Goal: Information Seeking & Learning: Learn about a topic

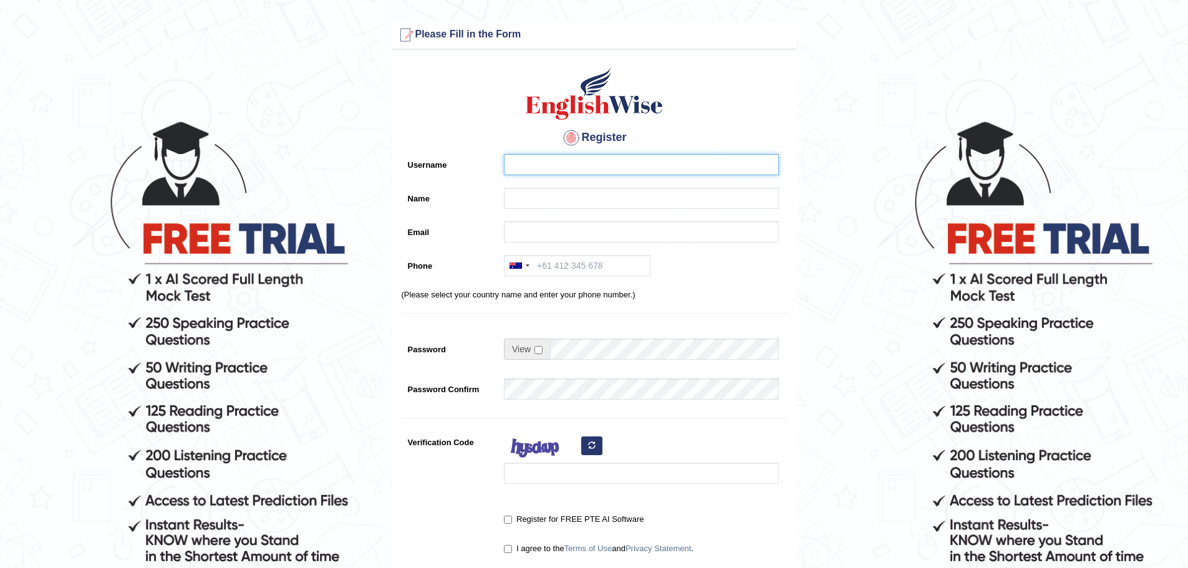
click at [542, 170] on input "Username" at bounding box center [641, 164] width 275 height 21
drag, startPoint x: 536, startPoint y: 165, endPoint x: 441, endPoint y: 160, distance: 94.3
click at [446, 168] on div "Username yude" at bounding box center [594, 167] width 385 height 27
type input "Yude"
click at [529, 206] on input "Name" at bounding box center [641, 198] width 275 height 21
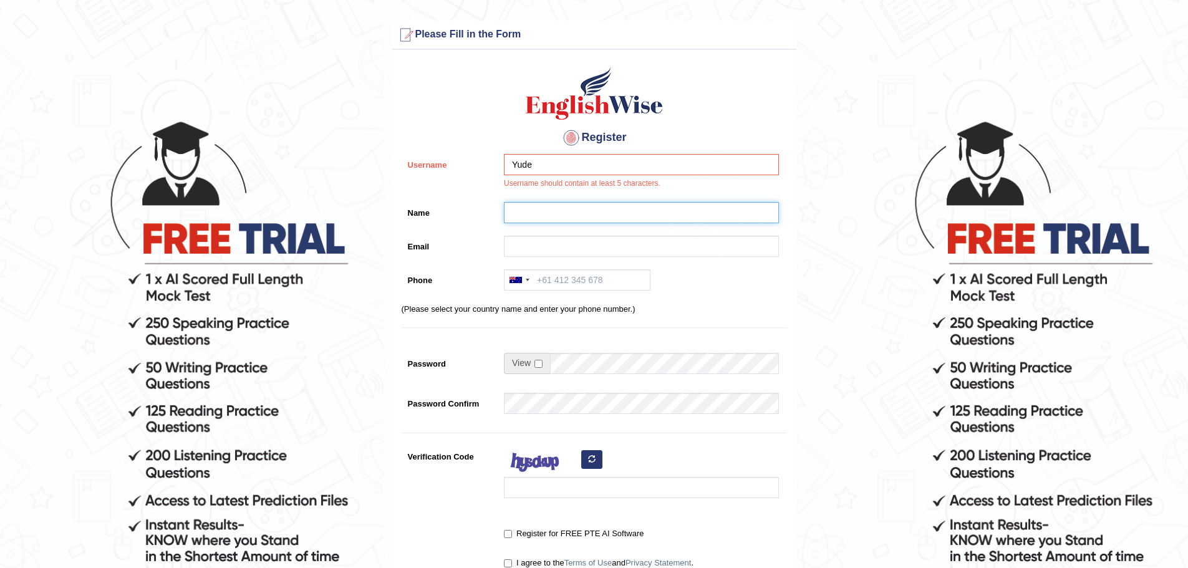
type input "Yudeilys [PERSON_NAME] [PERSON_NAME]"
type input "yude_yr@hotmail.com"
type input "+570432407613"
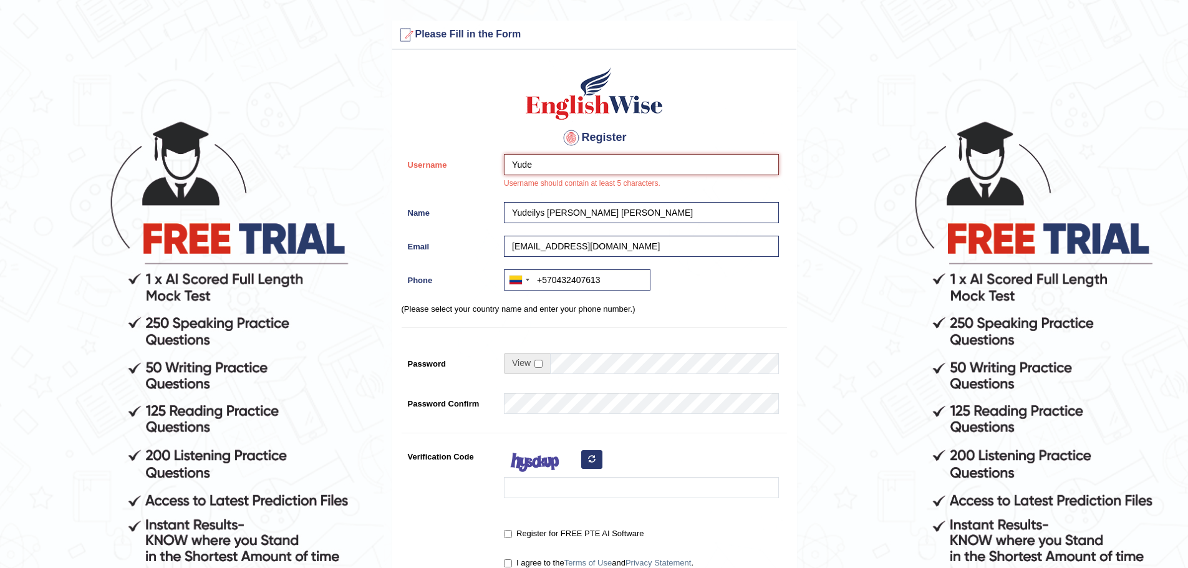
click at [549, 160] on input "Yude" at bounding box center [641, 164] width 275 height 21
type input "Yudeilys"
click at [680, 177] on div "Yudeilys Username should contain at least 5 characters." at bounding box center [638, 175] width 281 height 42
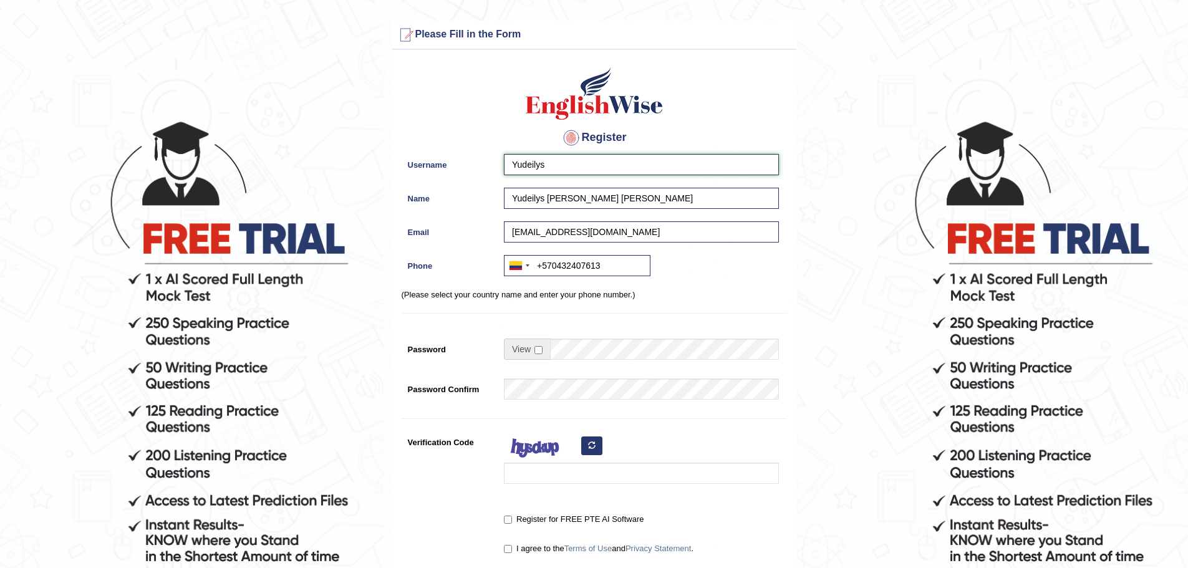
click at [509, 165] on input "Yudeilys" at bounding box center [641, 164] width 275 height 21
click at [559, 162] on input "Yudeilys" at bounding box center [641, 164] width 275 height 21
click at [665, 193] on input "Yudeilys [PERSON_NAME] [PERSON_NAME]" at bounding box center [641, 198] width 275 height 21
click at [818, 246] on form "Please fix the following errors: Please Fill in the Form Register Username Yude…" at bounding box center [594, 351] width 1184 height 660
click at [624, 259] on input "+570432407613" at bounding box center [577, 265] width 147 height 21
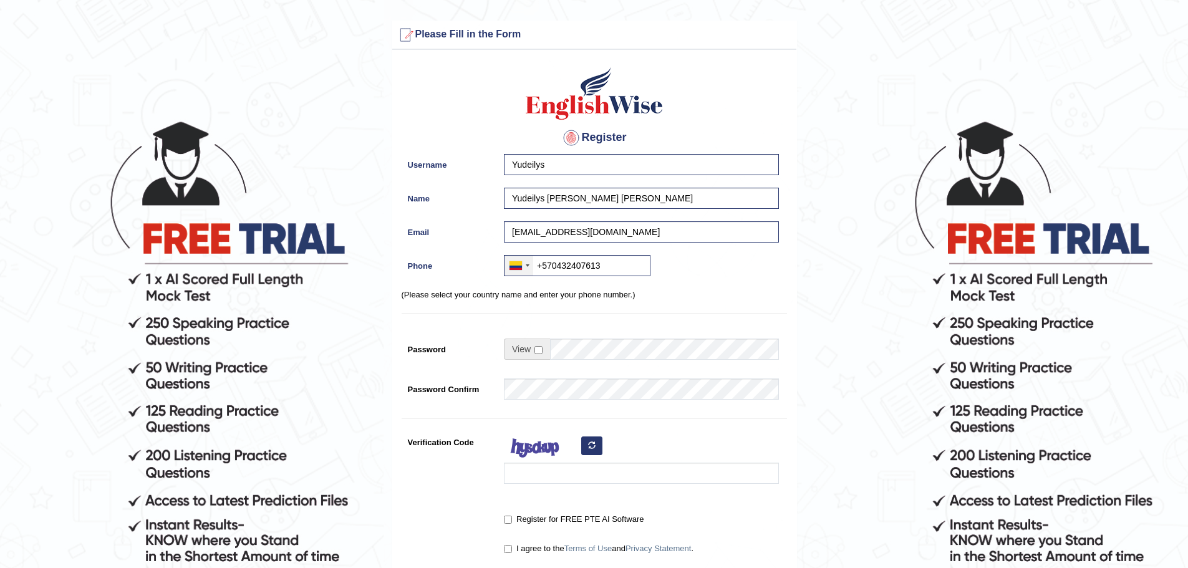
click at [519, 263] on div at bounding box center [515, 265] width 12 height 9
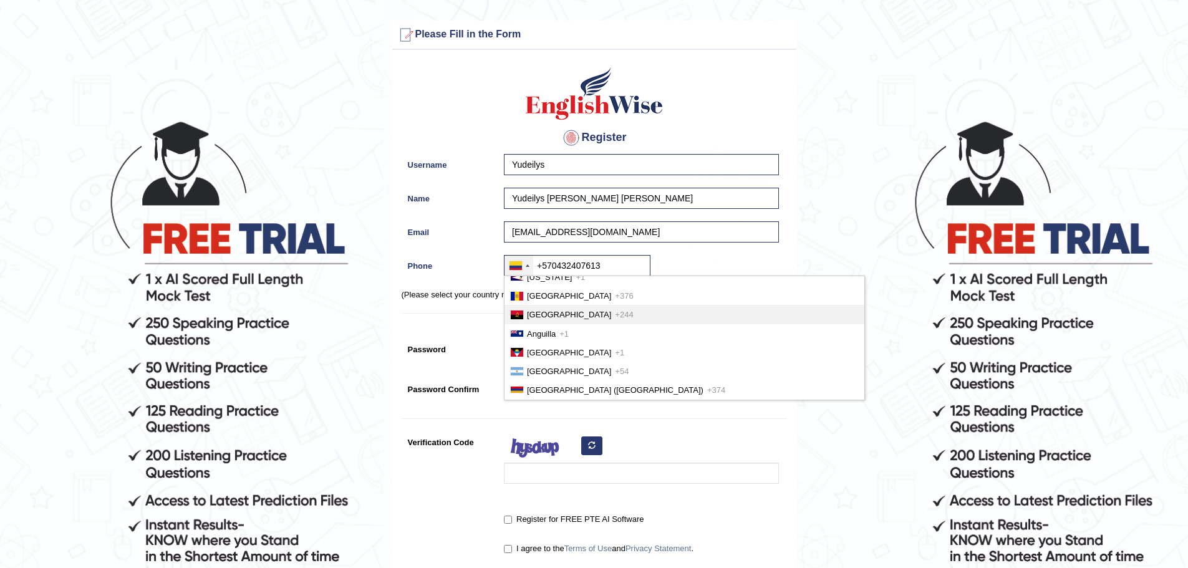
scroll to position [284, 0]
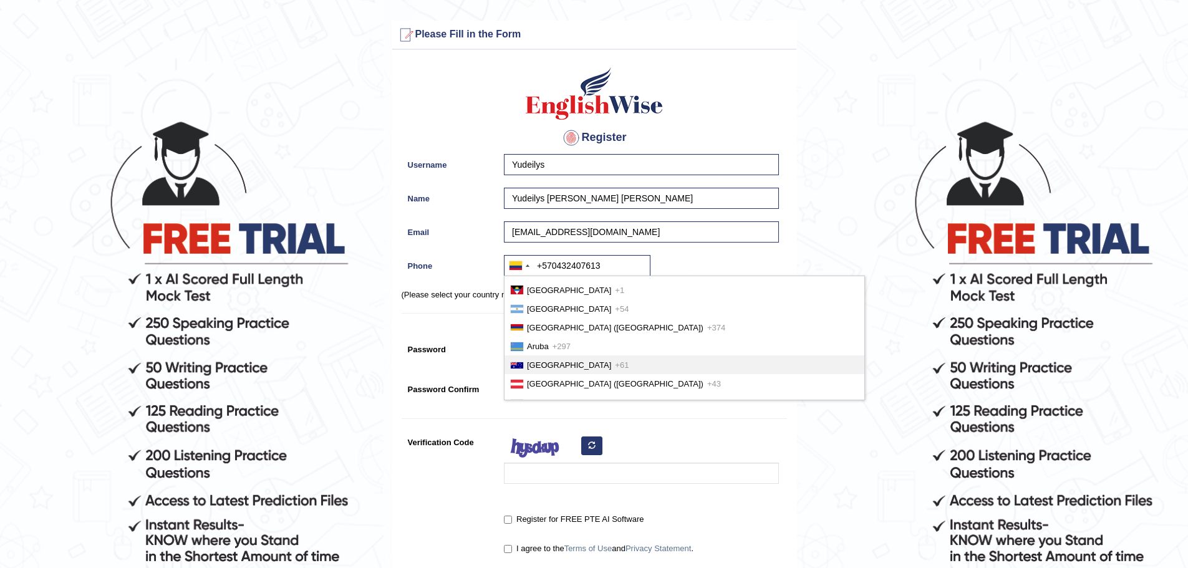
click at [555, 361] on span "Australia" at bounding box center [569, 364] width 84 height 9
type input "+610432407613"
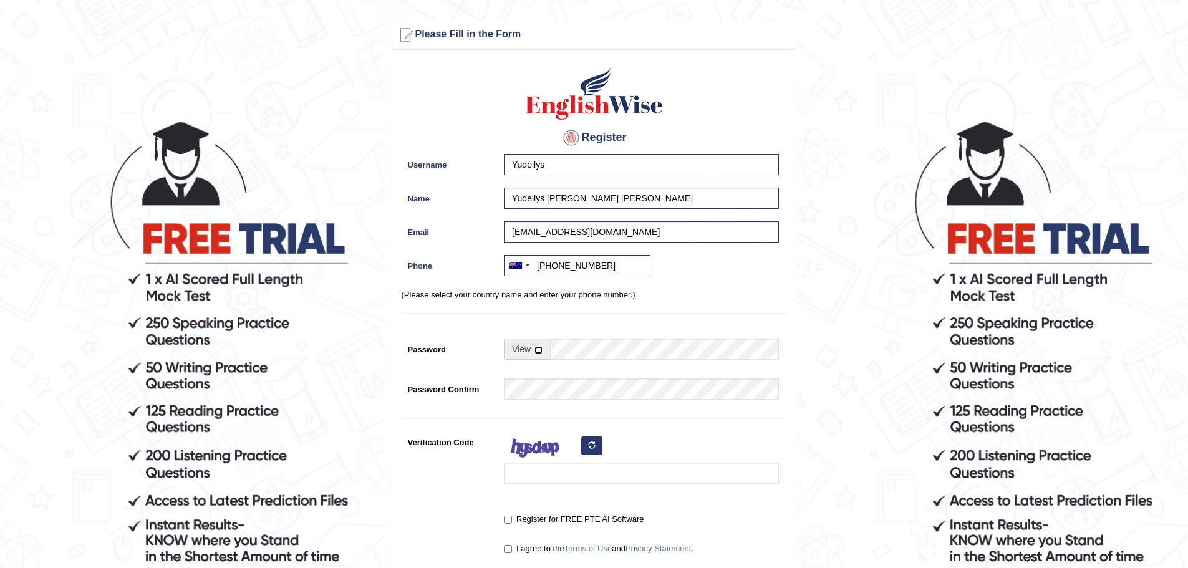
click at [540, 352] on input "checkbox" at bounding box center [538, 350] width 8 height 8
checkbox input "true"
click at [571, 347] on input "Password" at bounding box center [664, 349] width 229 height 21
click at [652, 346] on input "Password" at bounding box center [664, 349] width 229 height 21
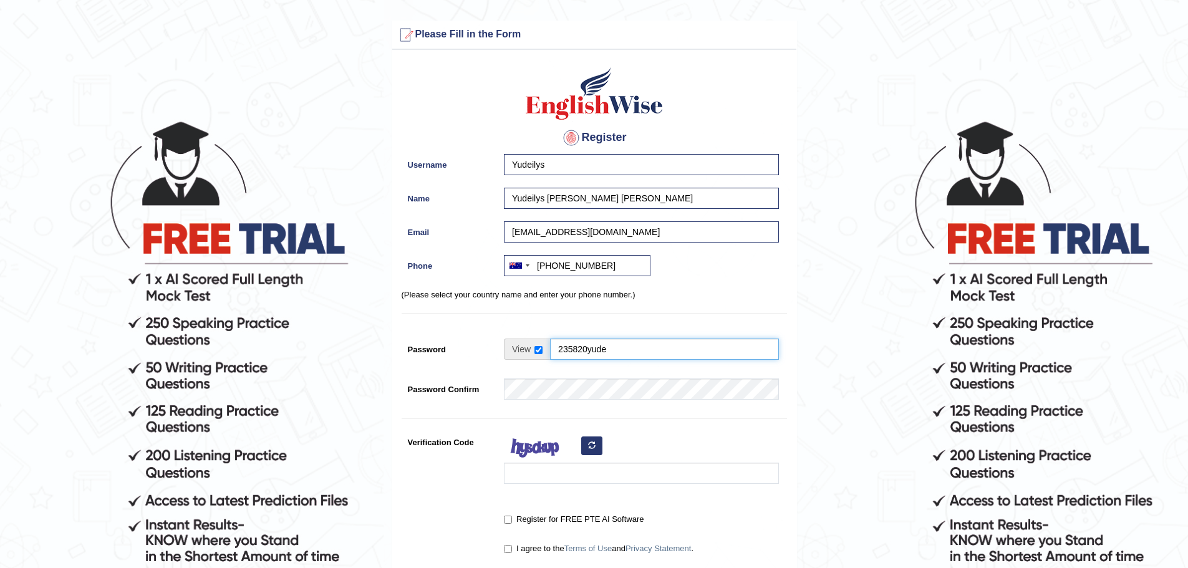
type input "235820yude"
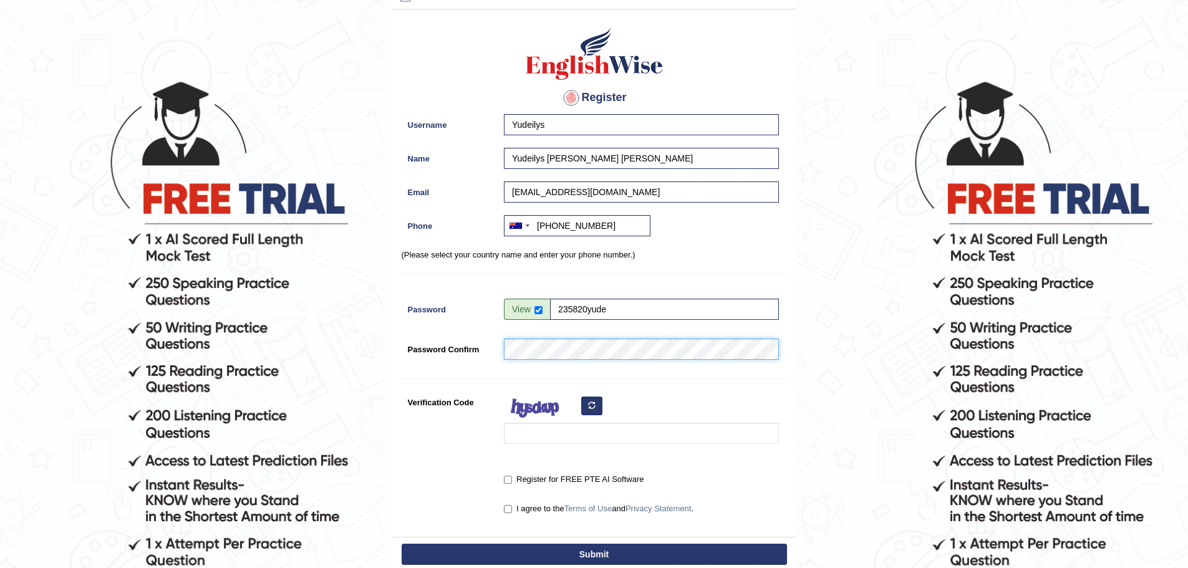
scroll to position [62, 0]
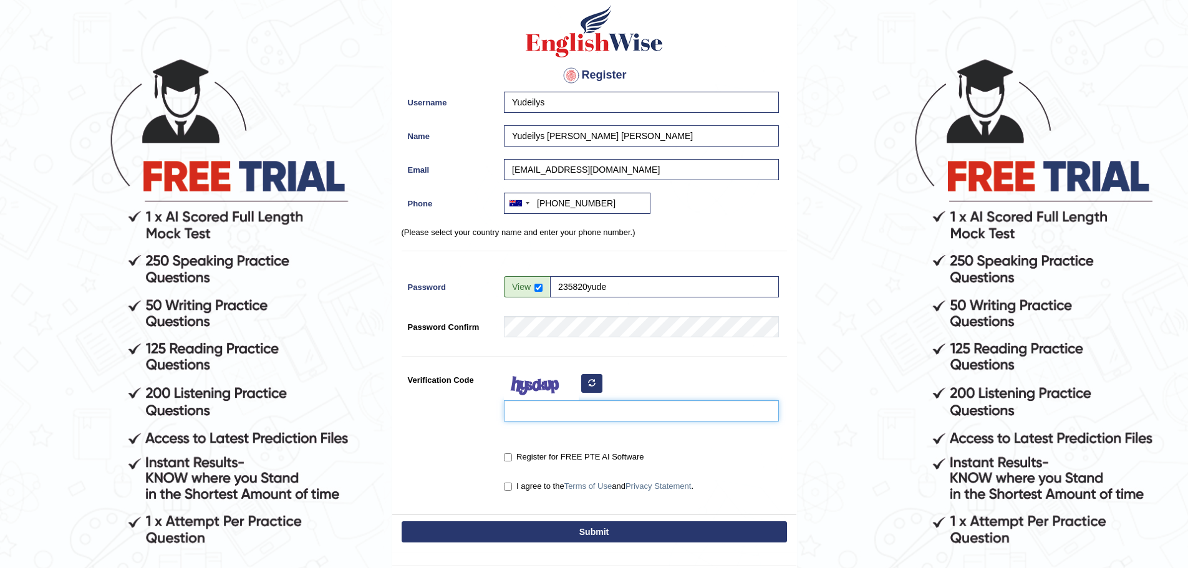
click at [585, 410] on input "Verification Code" at bounding box center [641, 410] width 275 height 21
click at [597, 384] on button "button" at bounding box center [591, 383] width 21 height 19
click at [586, 405] on input "Verification Code" at bounding box center [641, 410] width 275 height 21
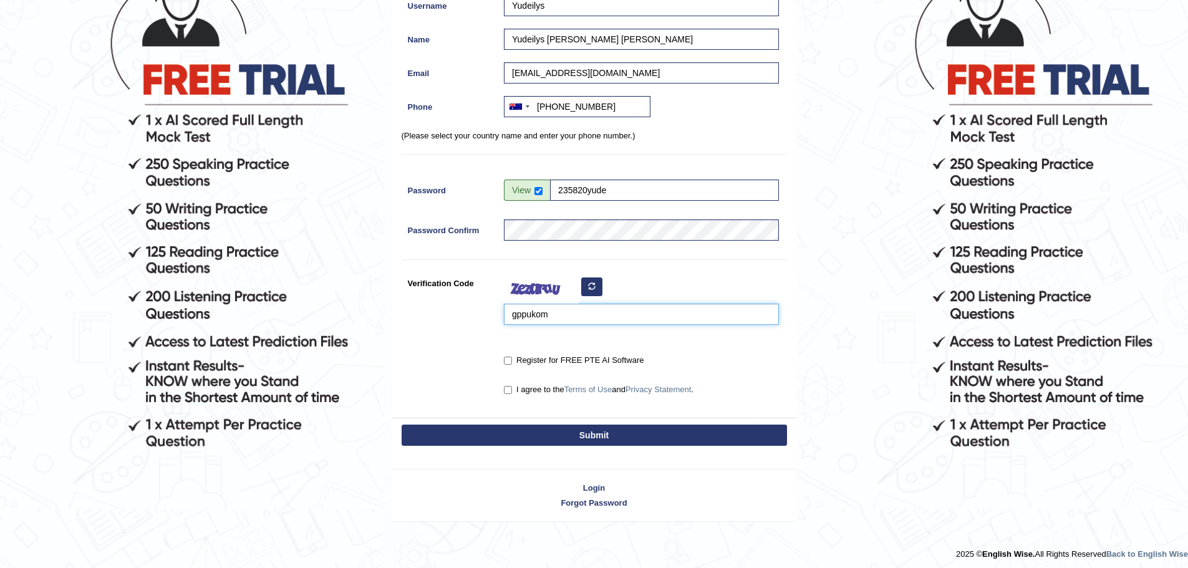
scroll to position [163, 0]
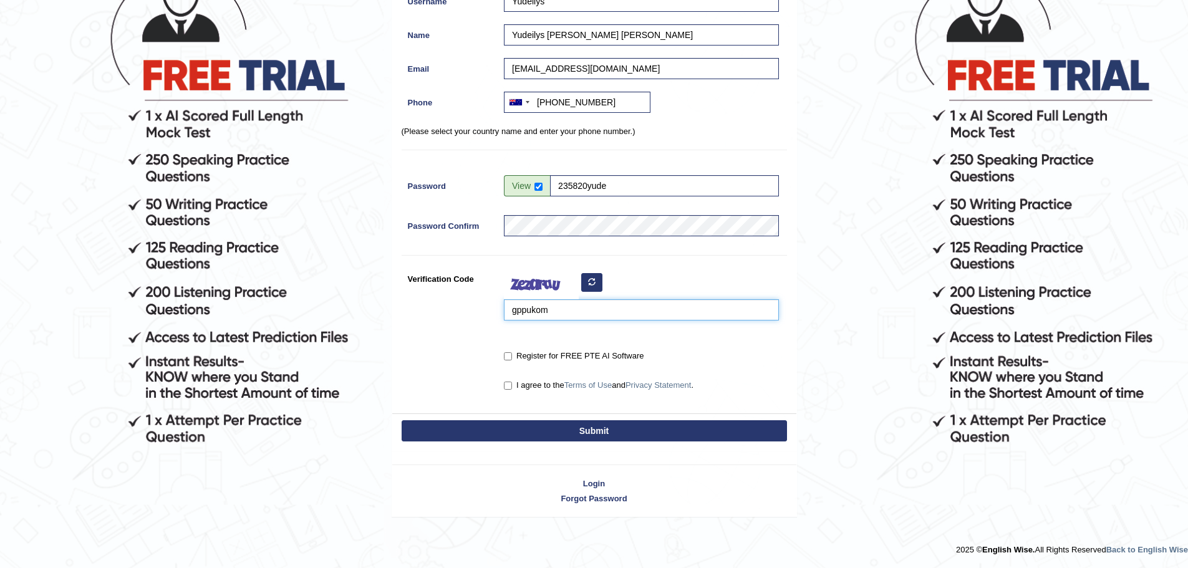
type input "gppukom"
click at [506, 355] on input "Register for FREE PTE AI Software" at bounding box center [508, 356] width 8 height 8
checkbox input "true"
click at [511, 384] on input "I agree to the Terms of Use and Privacy Statement ." at bounding box center [508, 386] width 8 height 8
checkbox input "true"
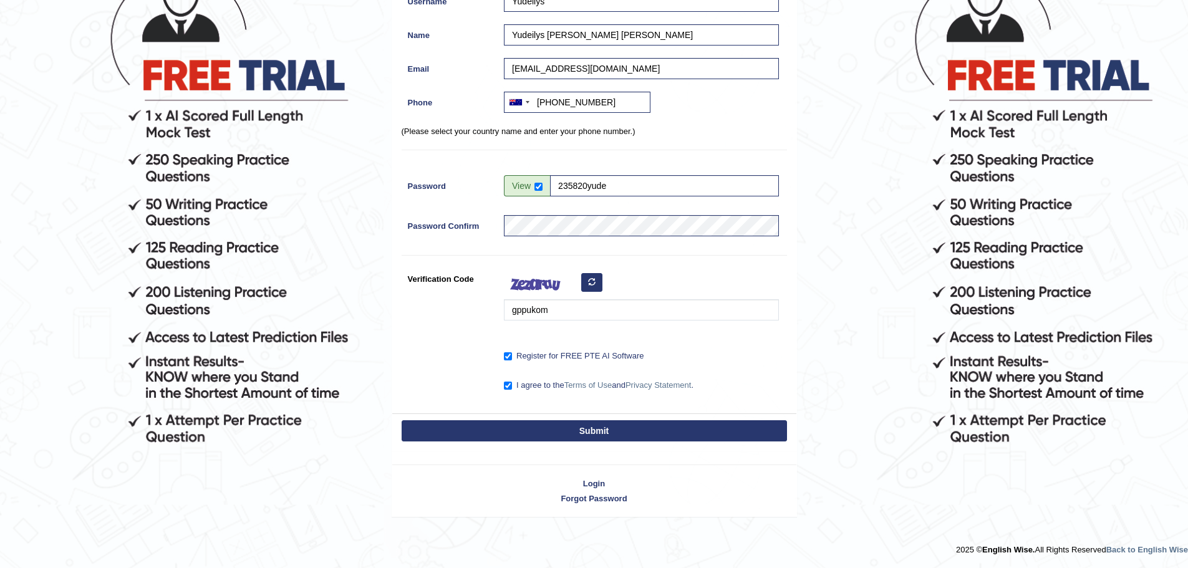
click at [612, 430] on button "Submit" at bounding box center [594, 430] width 385 height 21
type input "+61432407613"
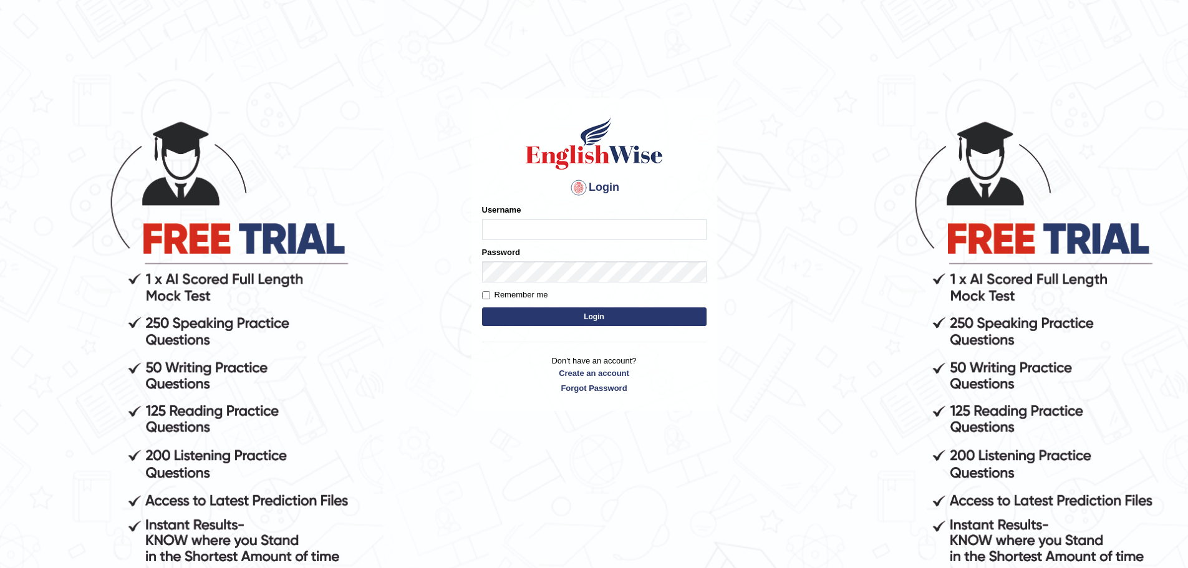
click at [612, 228] on input "Username" at bounding box center [594, 229] width 224 height 21
type input "yudeilys"
click at [487, 296] on input "Remember me" at bounding box center [486, 295] width 8 height 8
checkbox input "true"
click at [539, 314] on button "Login" at bounding box center [594, 316] width 224 height 19
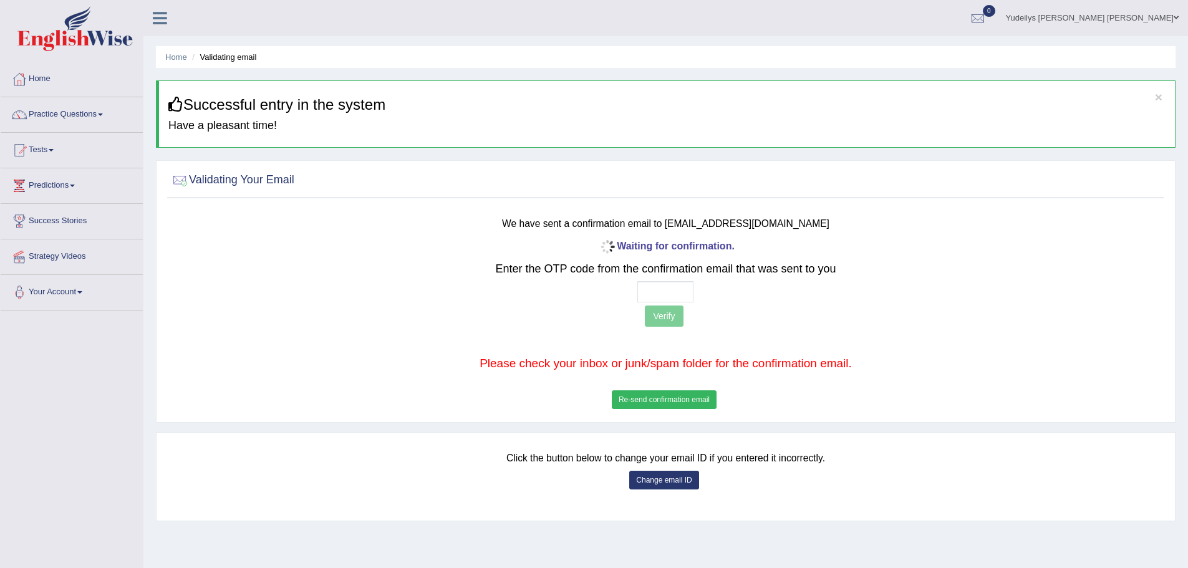
click at [672, 401] on button "Re-send confirmation email" at bounding box center [664, 399] width 105 height 19
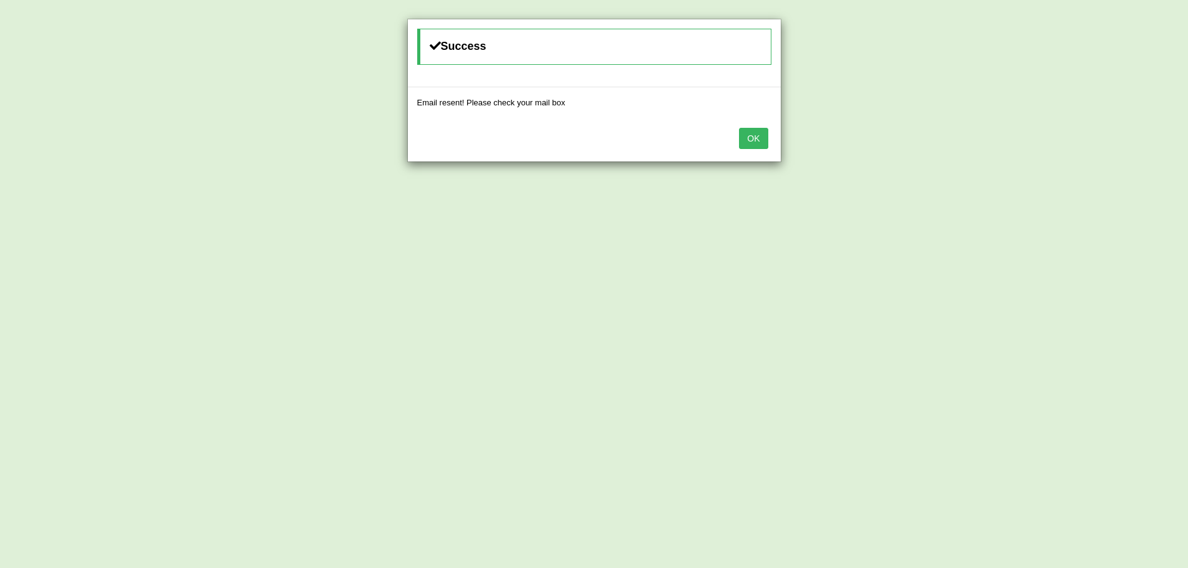
click at [756, 142] on button "OK" at bounding box center [753, 138] width 29 height 21
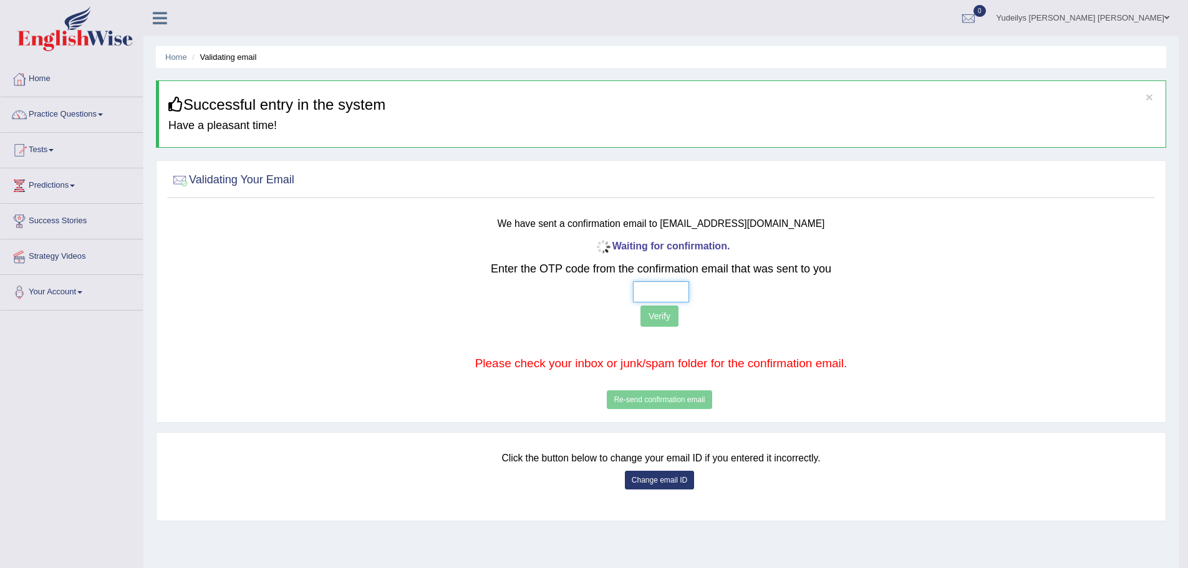
click at [662, 282] on input "text" at bounding box center [661, 291] width 56 height 21
type input "3 2 0 3"
click at [669, 317] on button "Verify" at bounding box center [659, 316] width 38 height 21
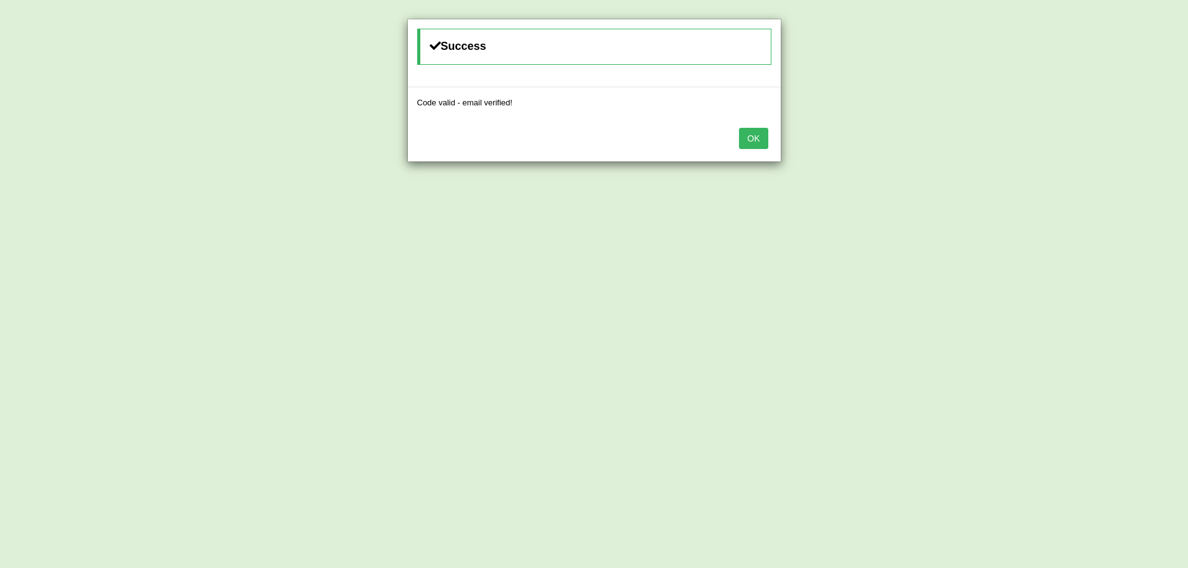
click at [759, 136] on button "OK" at bounding box center [753, 138] width 29 height 21
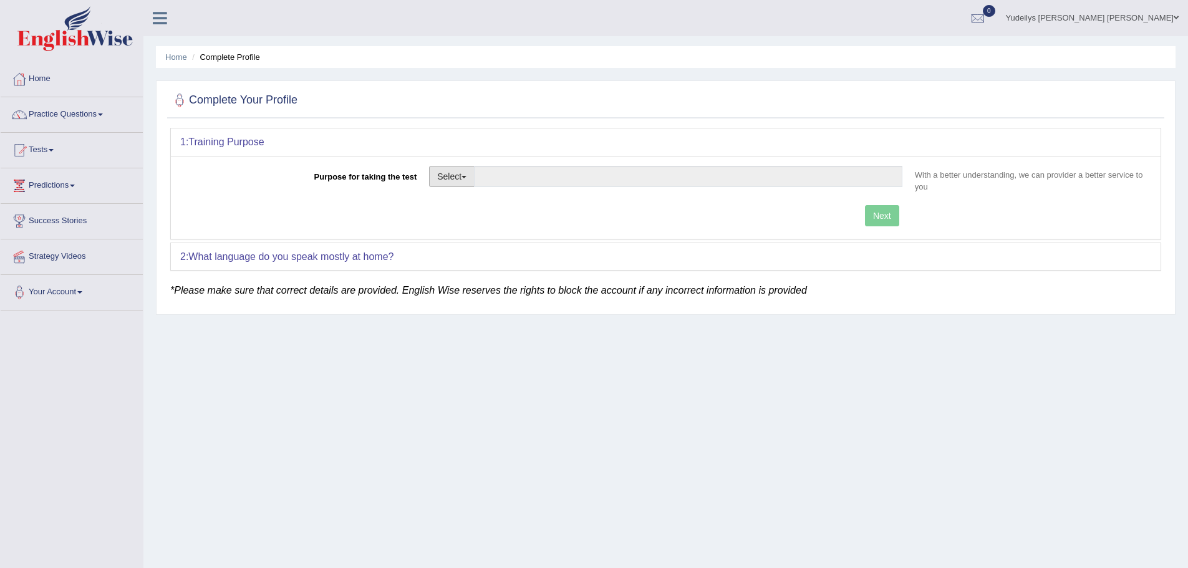
click at [464, 175] on button "Select" at bounding box center [452, 176] width 46 height 21
click at [489, 233] on link "Nursing" at bounding box center [485, 236] width 111 height 16
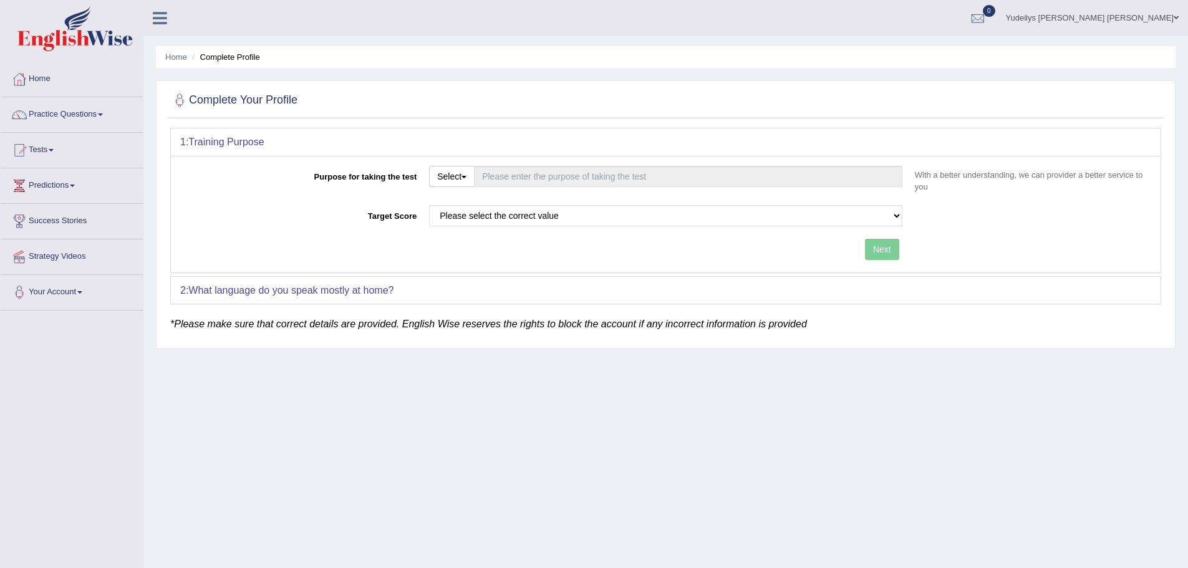
type input "Nursing"
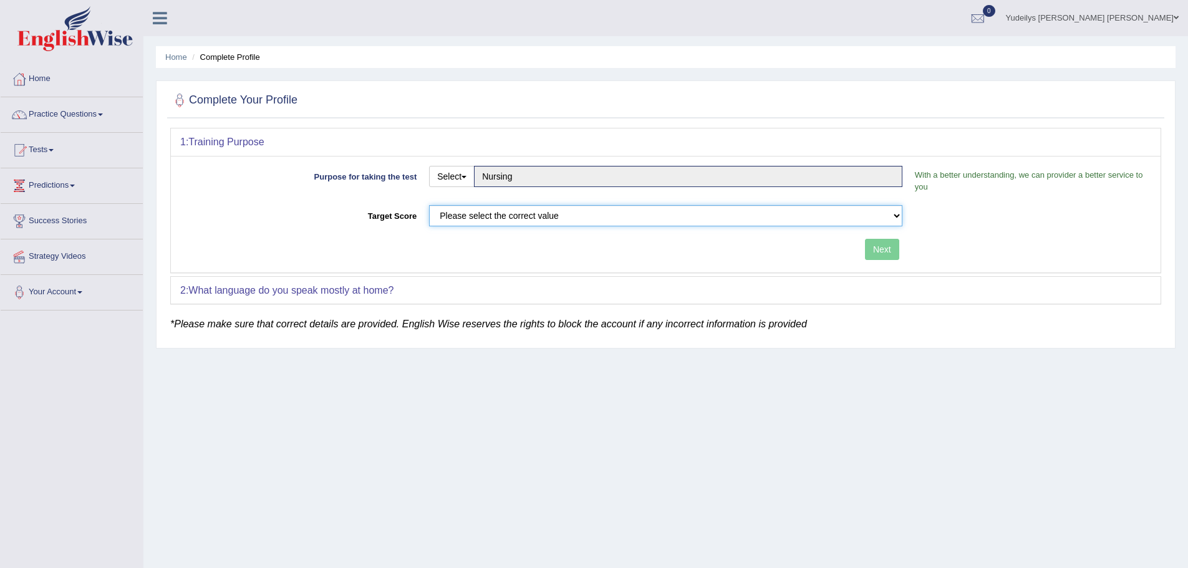
click at [592, 207] on select "Please select the correct value 50 (6 bands) 58 (6.5 bands) 65 (7 bands) 79 (8 …" at bounding box center [665, 215] width 473 height 21
select select "79"
click at [429, 205] on select "Please select the correct value 50 (6 bands) 58 (6.5 bands) 65 (7 bands) 79 (8 …" at bounding box center [665, 215] width 473 height 21
click at [887, 246] on button "Next" at bounding box center [882, 249] width 34 height 21
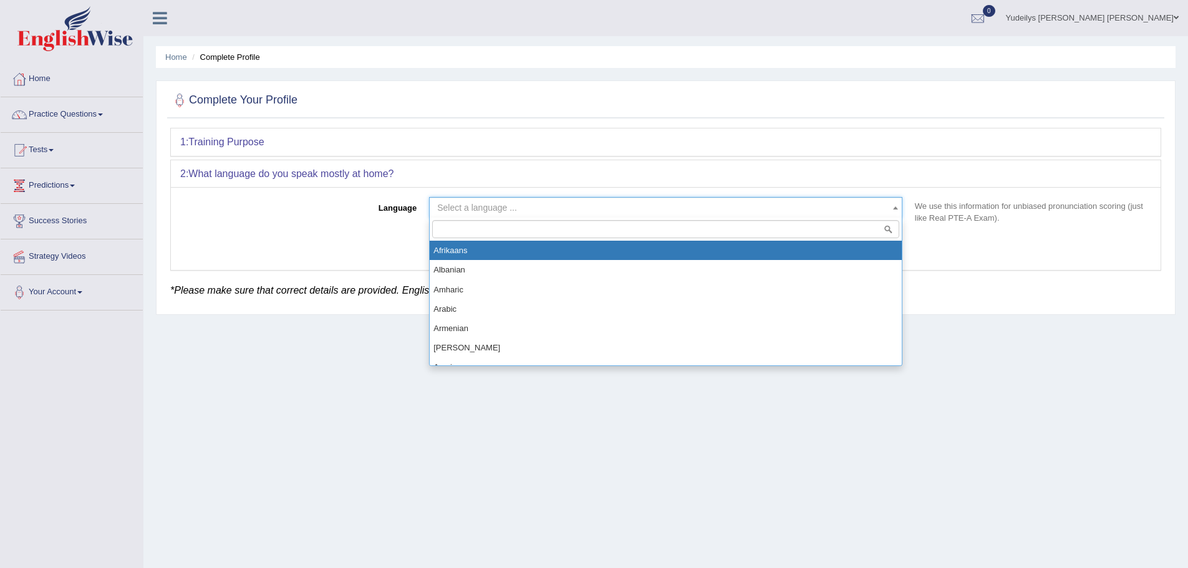
click at [733, 207] on span "Select a language ..." at bounding box center [662, 207] width 450 height 12
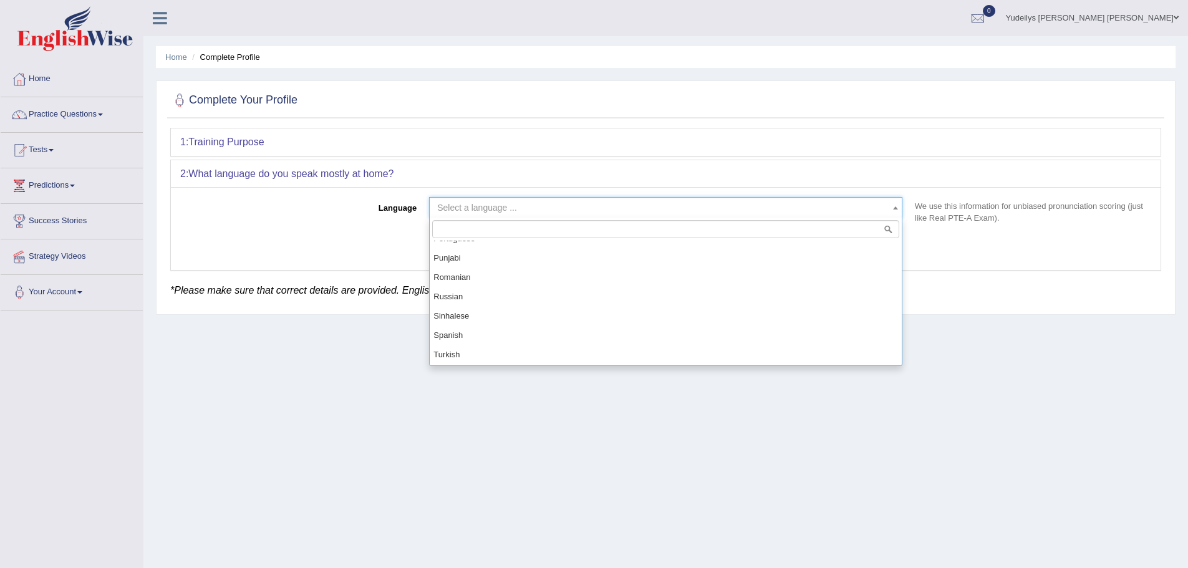
scroll to position [811, 0]
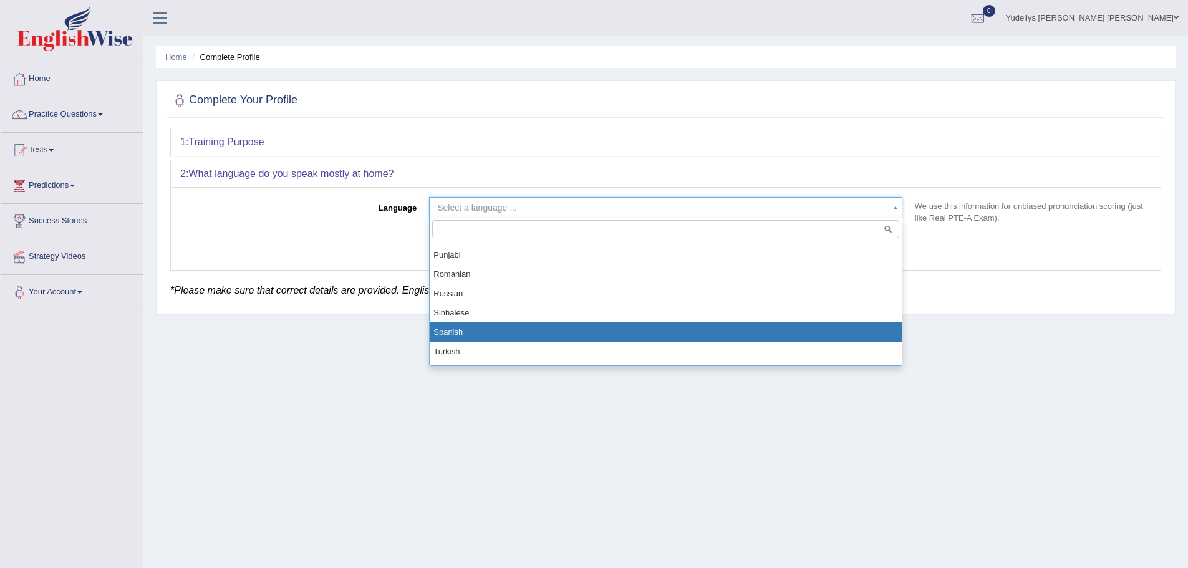
select select "Spanish"
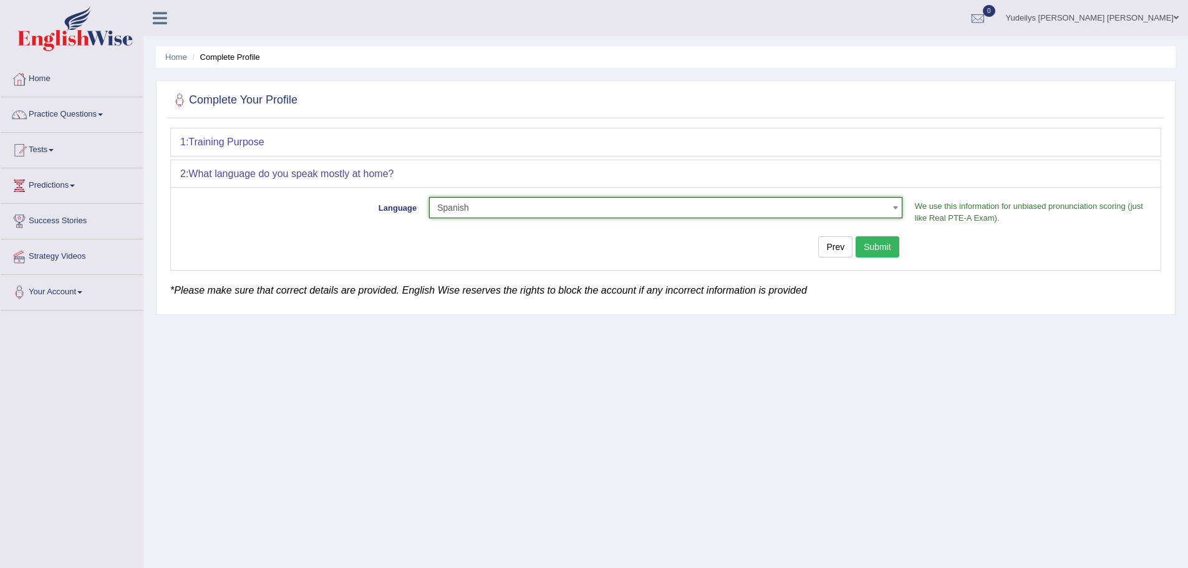
click at [890, 243] on button "Submit" at bounding box center [878, 246] width 44 height 21
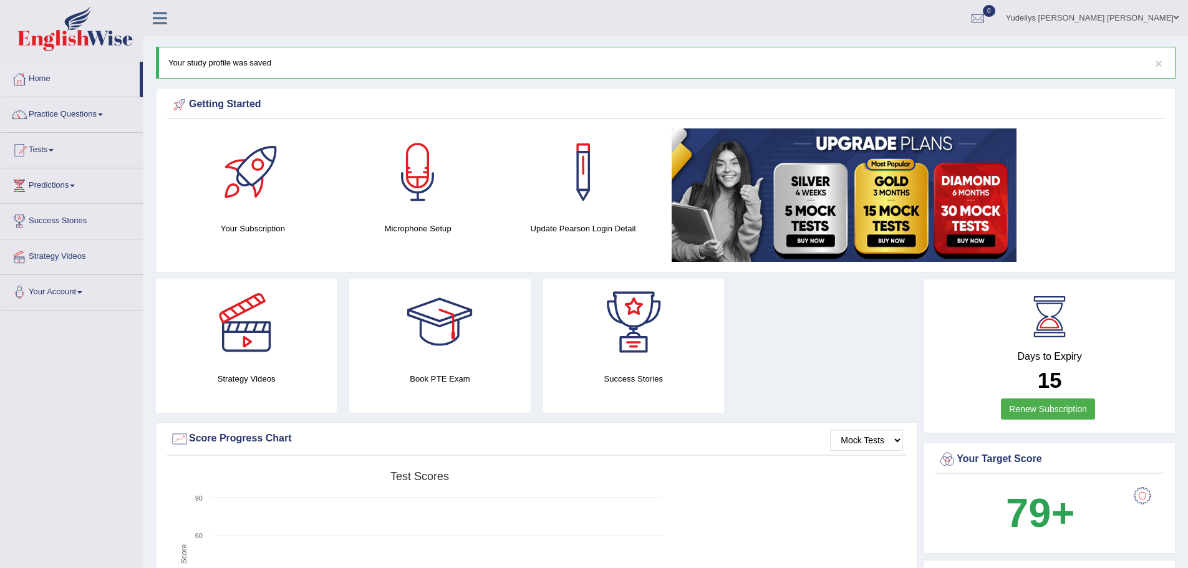
click at [252, 201] on div at bounding box center [252, 171] width 87 height 87
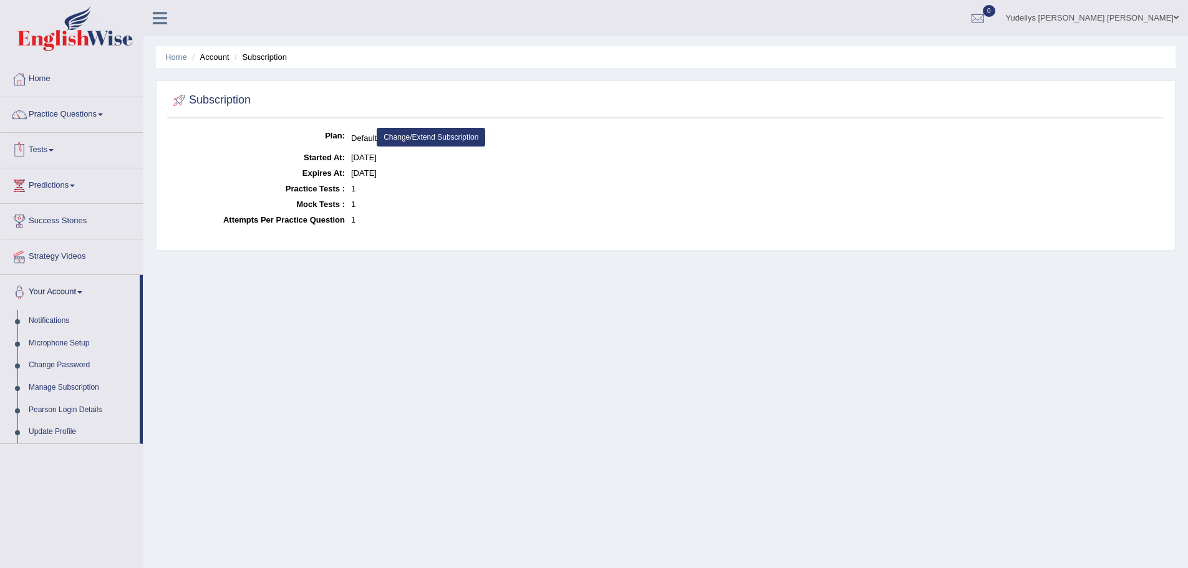
click at [67, 148] on link "Tests" at bounding box center [72, 148] width 142 height 31
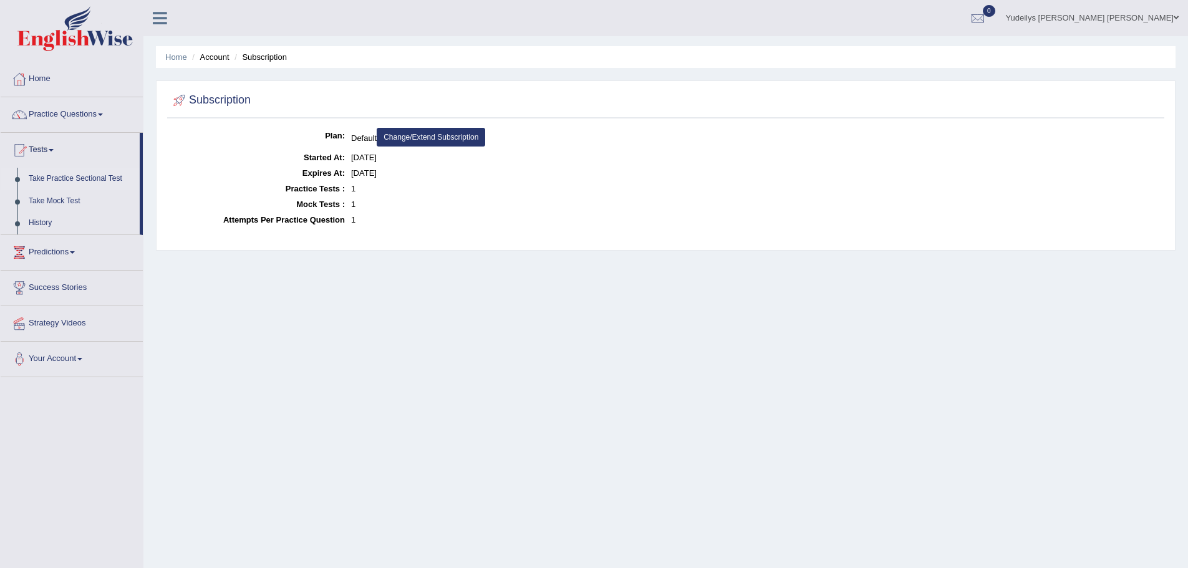
click at [113, 179] on link "Take Practice Sectional Test" at bounding box center [81, 179] width 117 height 22
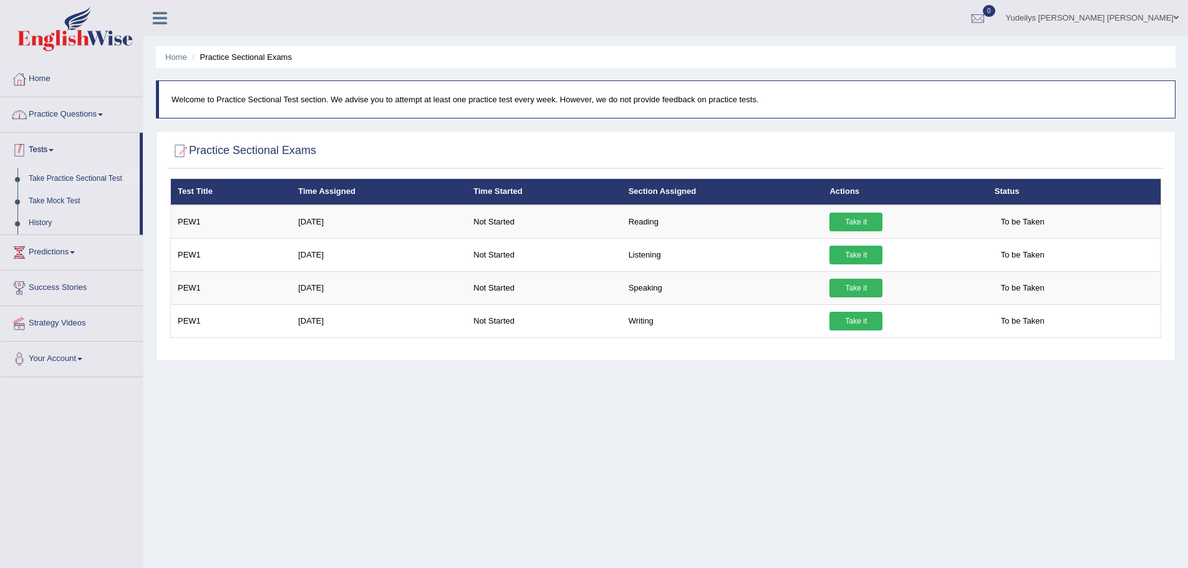
click at [109, 102] on link "Practice Questions" at bounding box center [72, 112] width 142 height 31
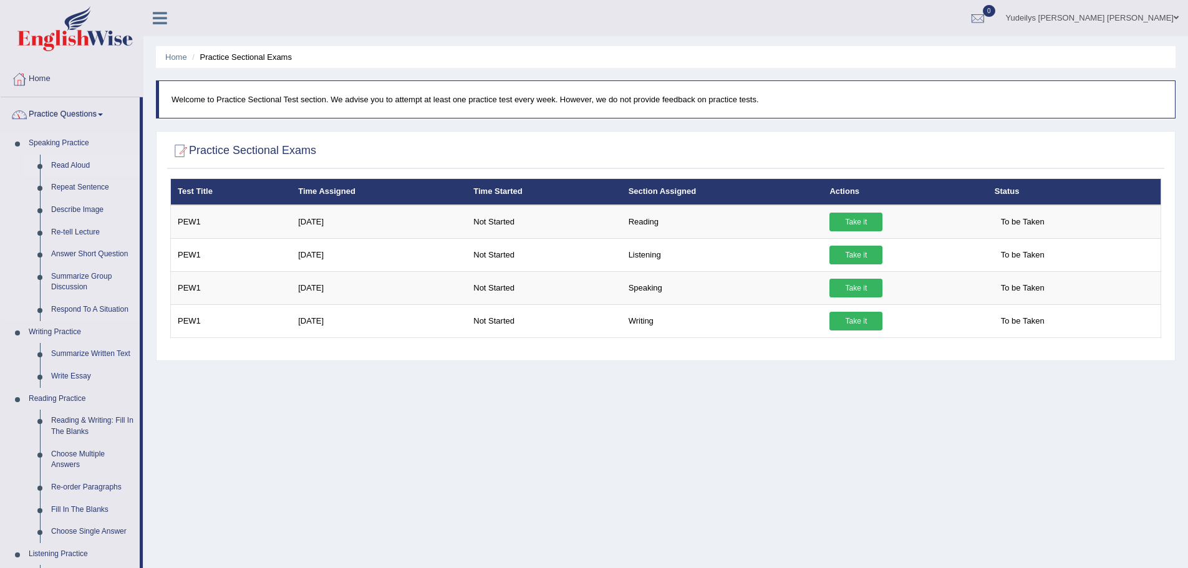
click at [84, 162] on link "Read Aloud" at bounding box center [93, 166] width 94 height 22
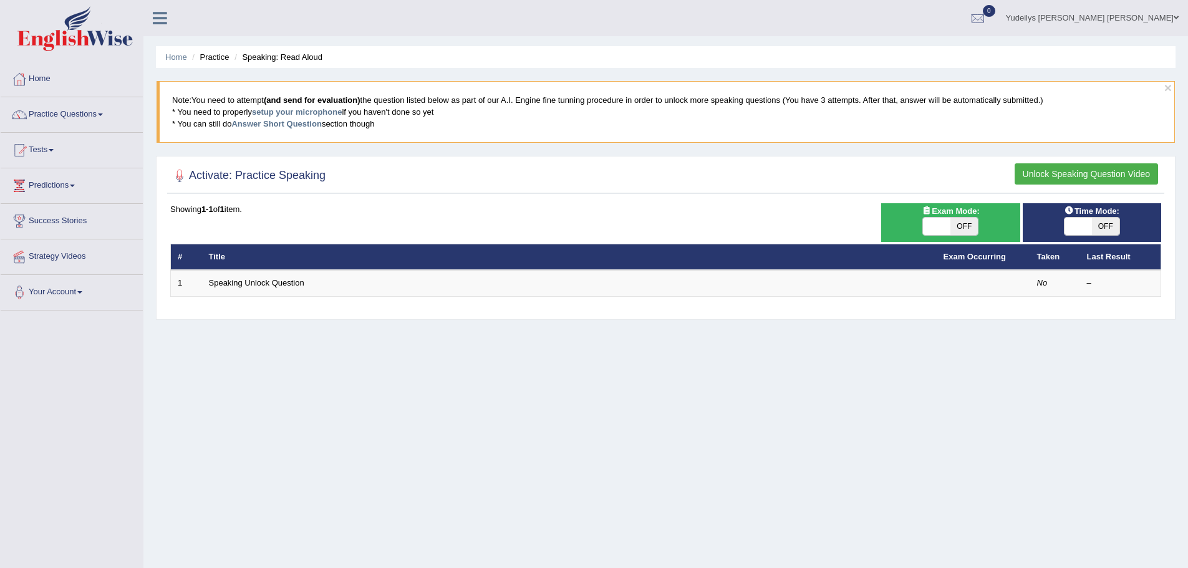
click at [1109, 180] on button "Unlock Speaking Question Video" at bounding box center [1086, 173] width 143 height 21
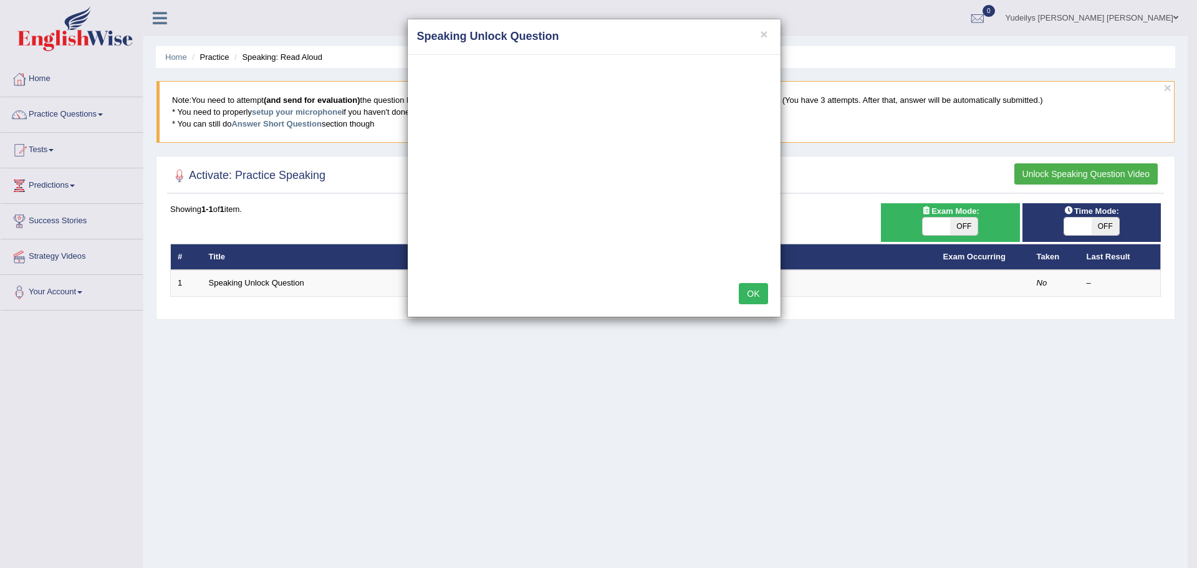
click at [760, 291] on button "OK" at bounding box center [753, 293] width 29 height 21
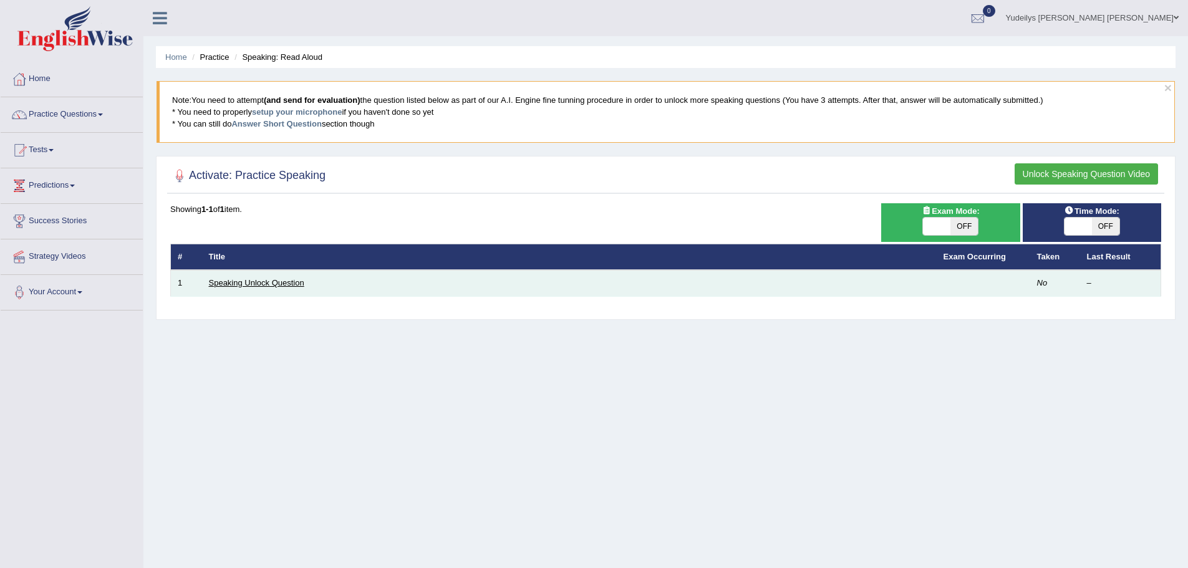
click at [268, 283] on link "Speaking Unlock Question" at bounding box center [256, 282] width 95 height 9
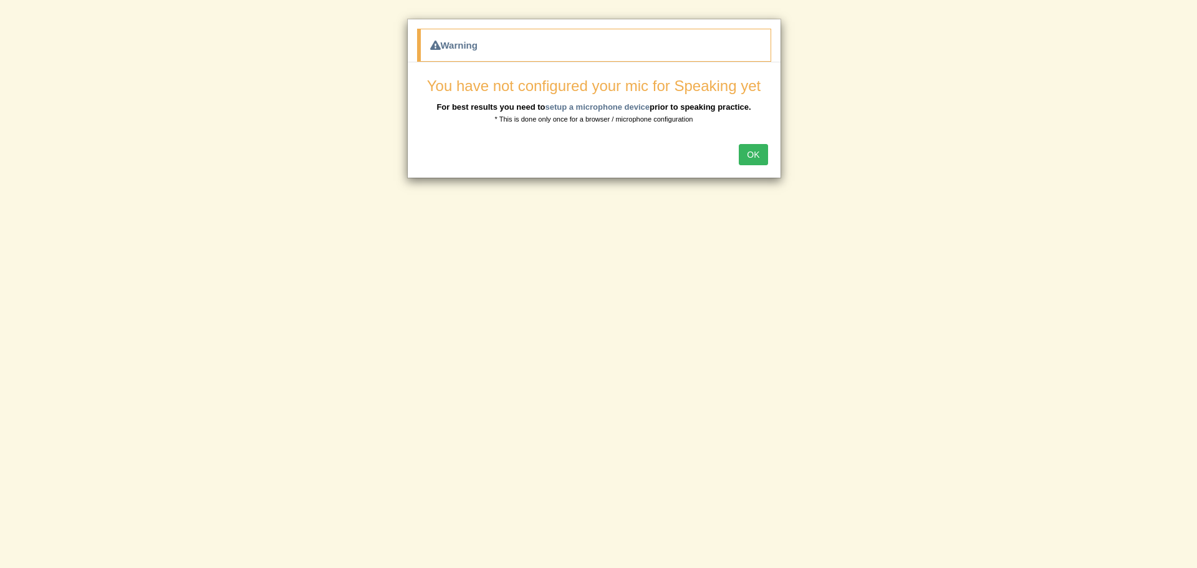
click at [754, 153] on button "OK" at bounding box center [753, 154] width 29 height 21
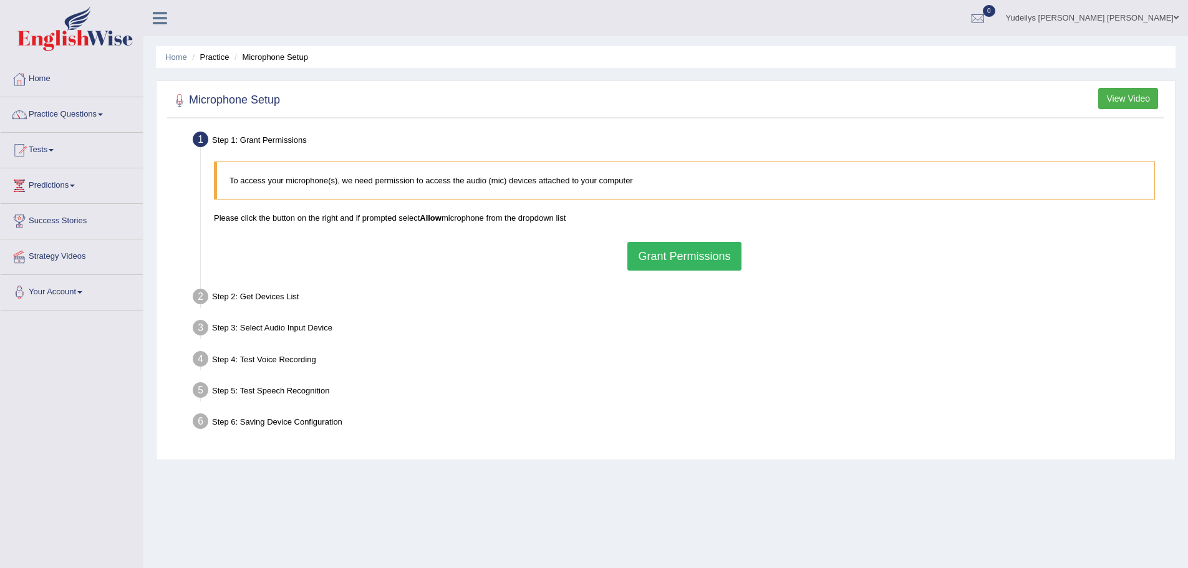
click at [702, 259] on button "Grant Permissions" at bounding box center [683, 256] width 113 height 29
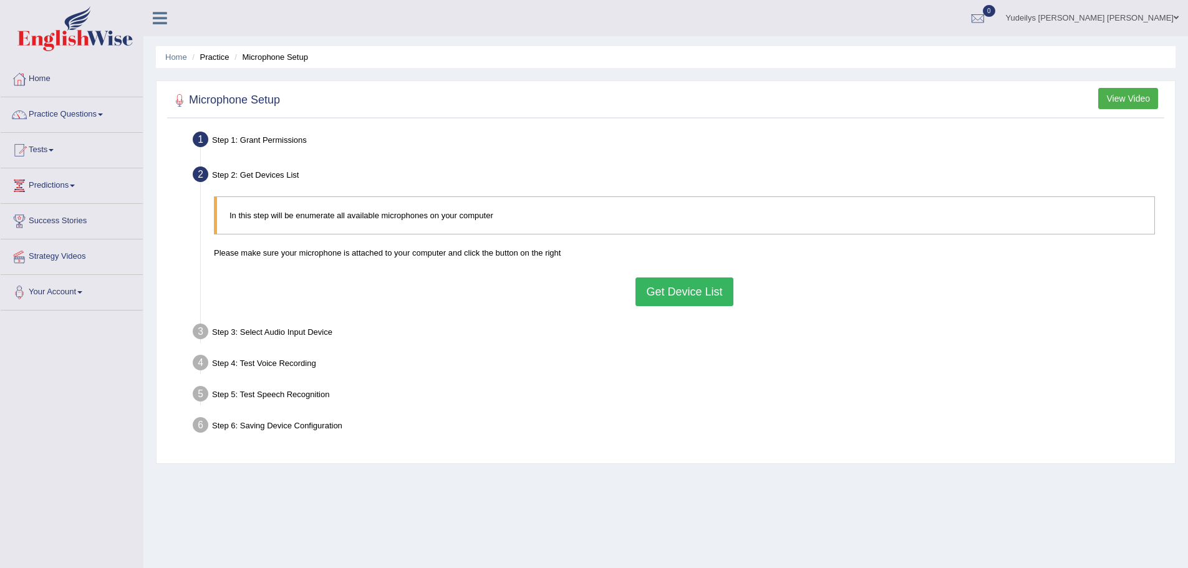
click at [703, 293] on button "Get Device List" at bounding box center [683, 291] width 97 height 29
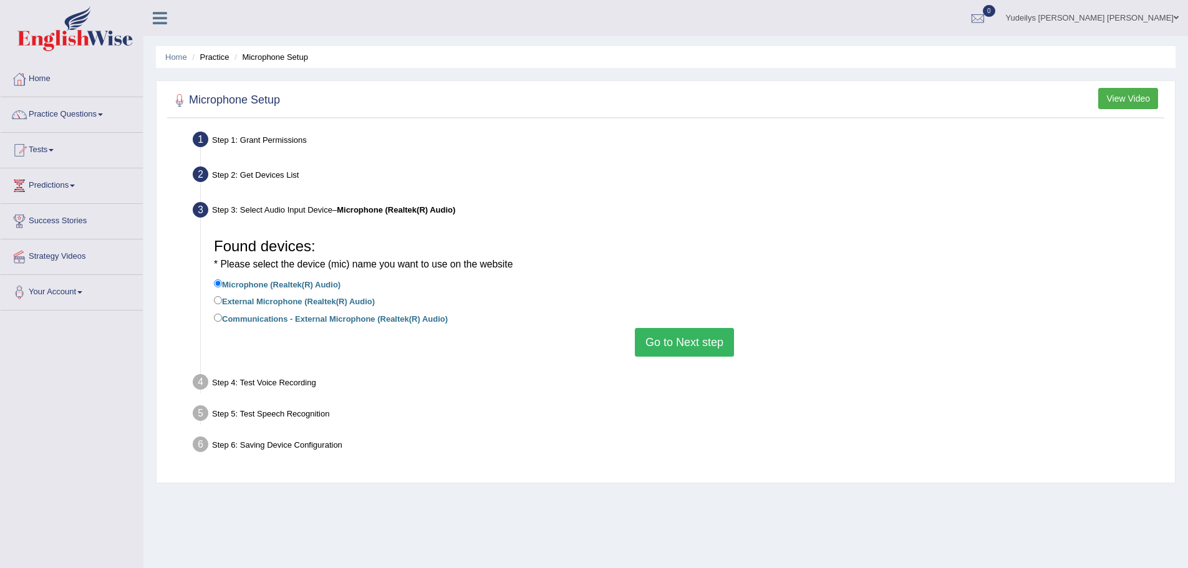
click at [700, 344] on button "Go to Next step" at bounding box center [684, 342] width 99 height 29
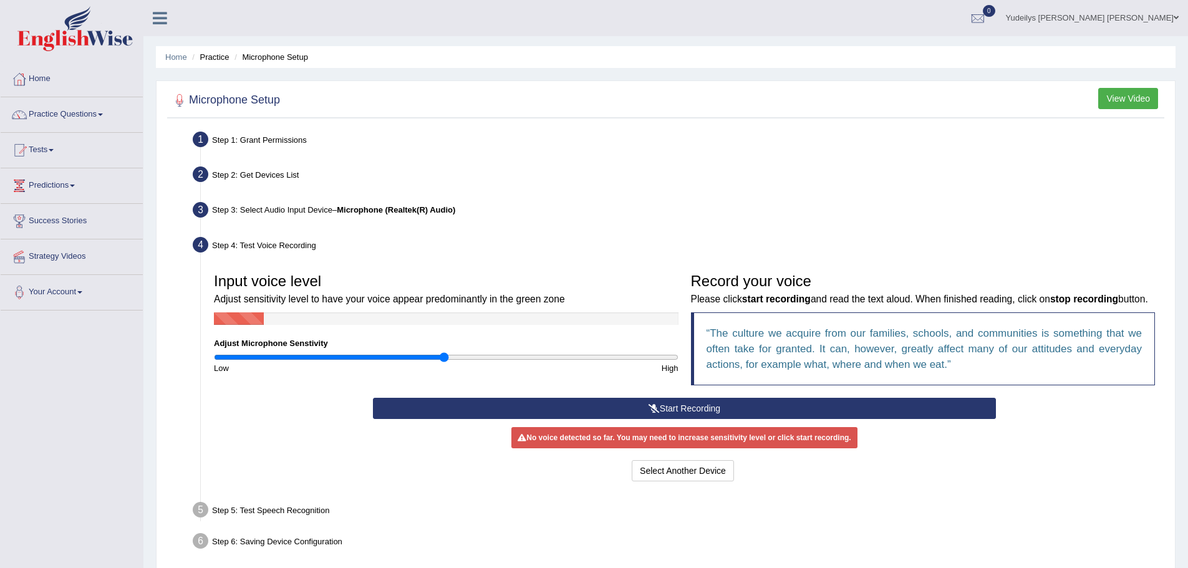
click at [689, 419] on button "Start Recording" at bounding box center [684, 408] width 623 height 21
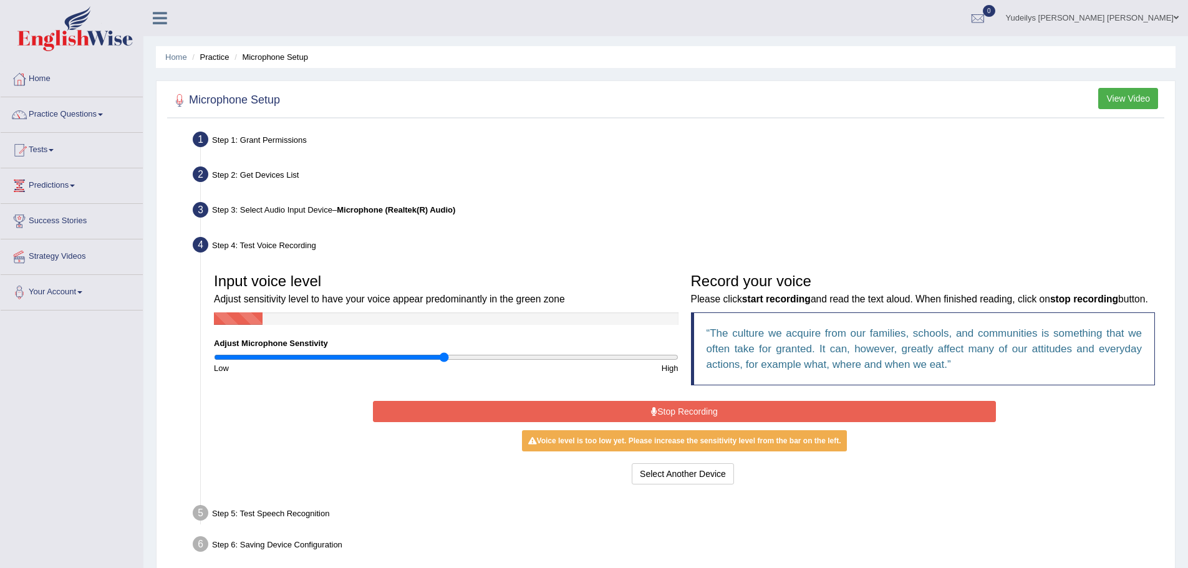
drag, startPoint x: 667, startPoint y: 425, endPoint x: 662, endPoint y: 441, distance: 16.4
click at [667, 422] on button "Stop Recording" at bounding box center [684, 411] width 623 height 21
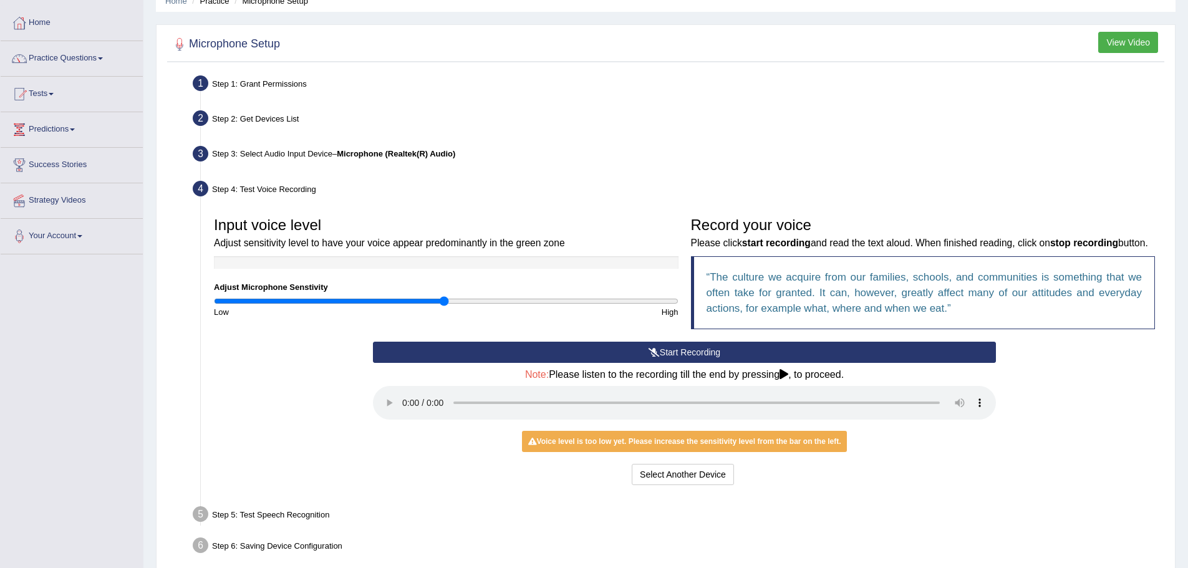
scroll to position [129, 0]
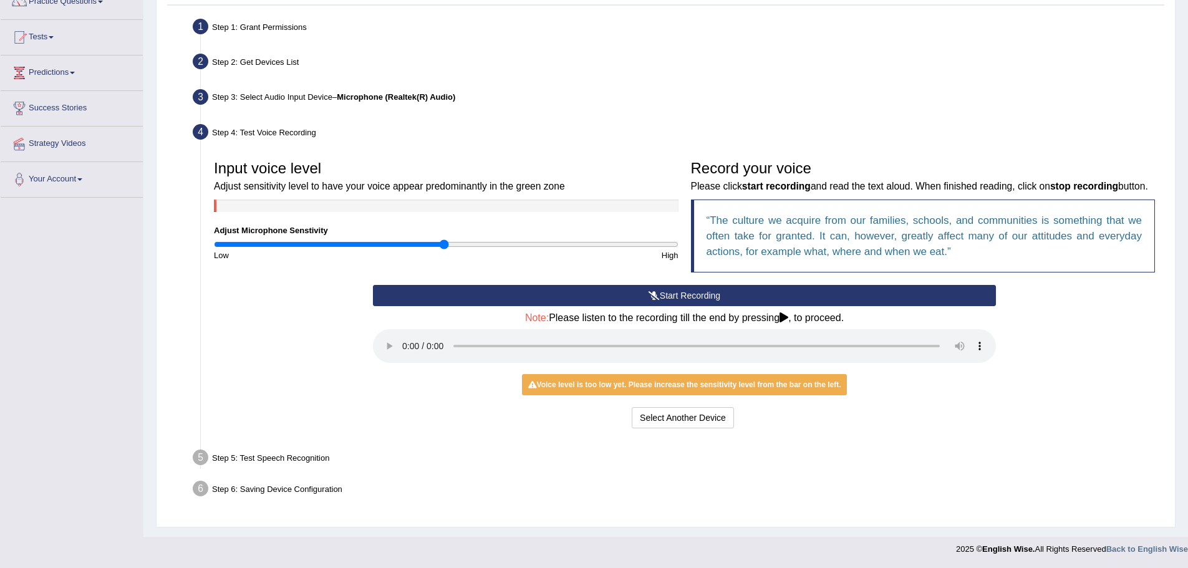
click at [574, 390] on div "Voice level is too low yet. Please increase the sensitivity level from the bar …" at bounding box center [685, 384] width 326 height 21
click at [687, 423] on button "Select Another Device" at bounding box center [683, 417] width 102 height 21
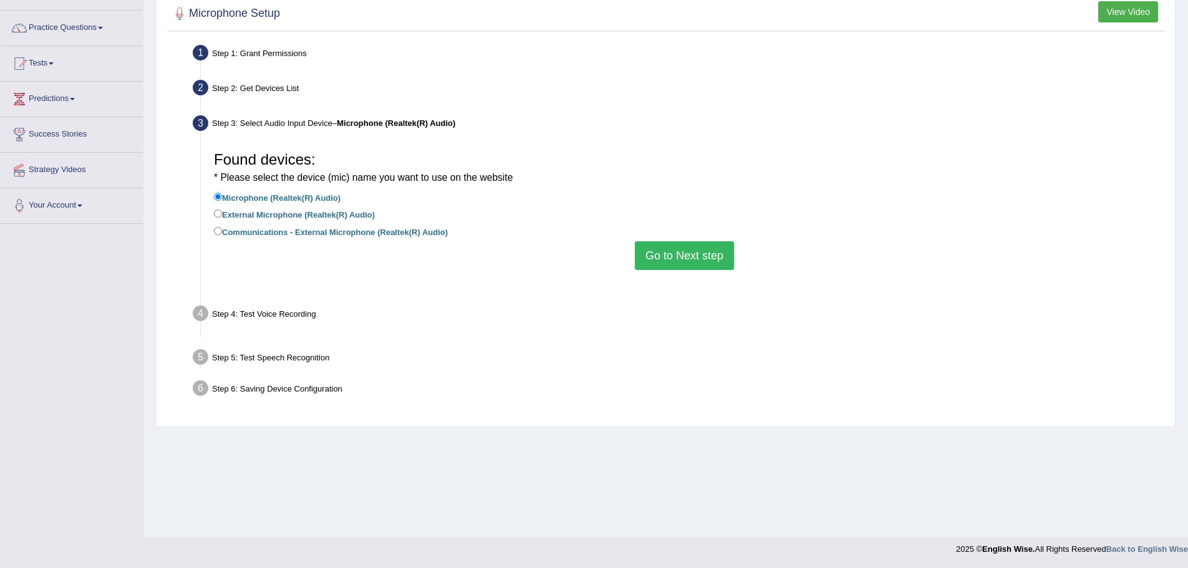
scroll to position [87, 0]
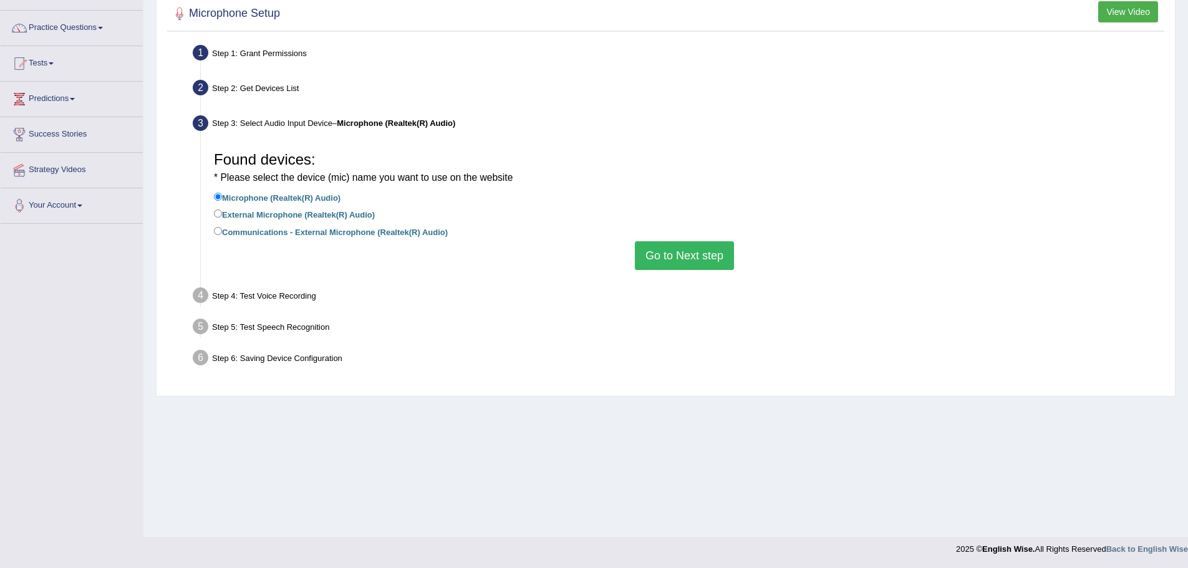
click at [685, 254] on button "Go to Next step" at bounding box center [684, 255] width 99 height 29
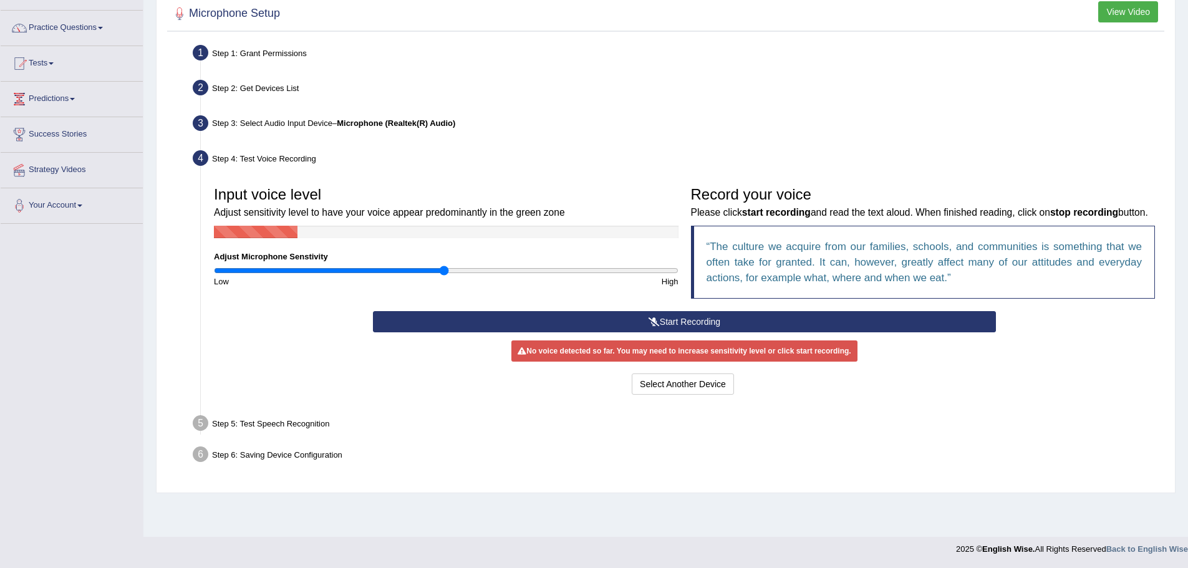
click at [667, 332] on button "Start Recording" at bounding box center [684, 321] width 623 height 21
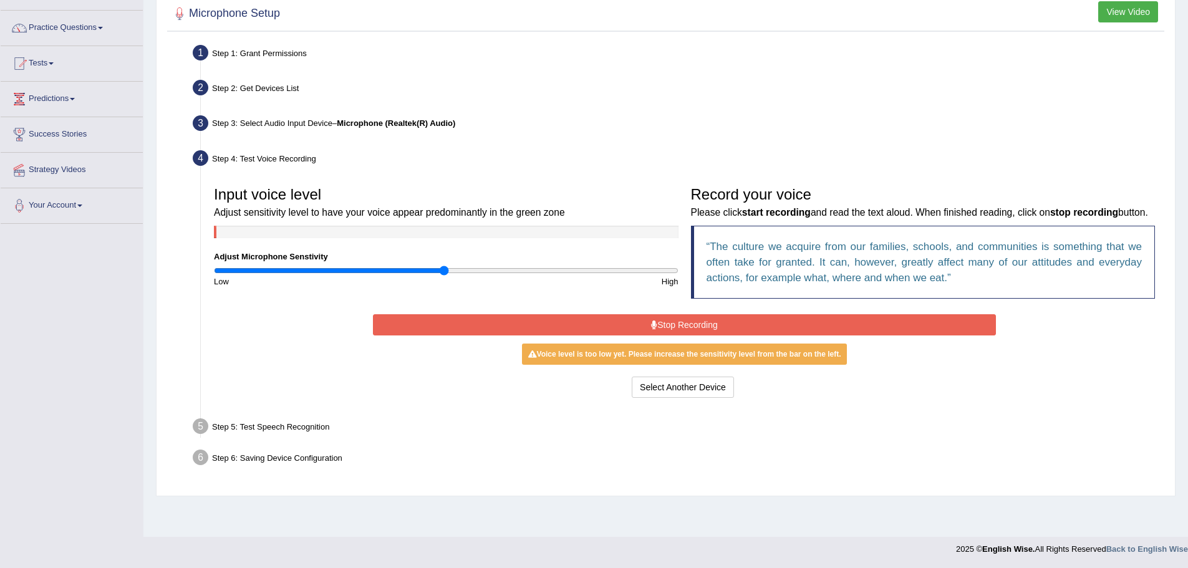
click at [685, 335] on button "Stop Recording" at bounding box center [684, 324] width 623 height 21
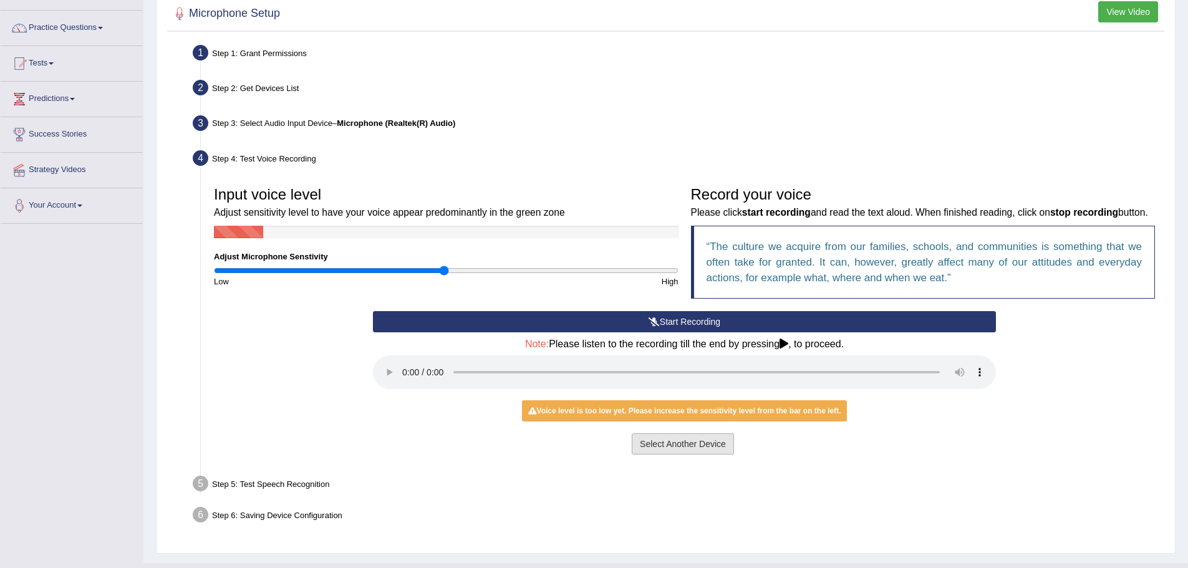
click at [682, 455] on button "Select Another Device" at bounding box center [683, 443] width 102 height 21
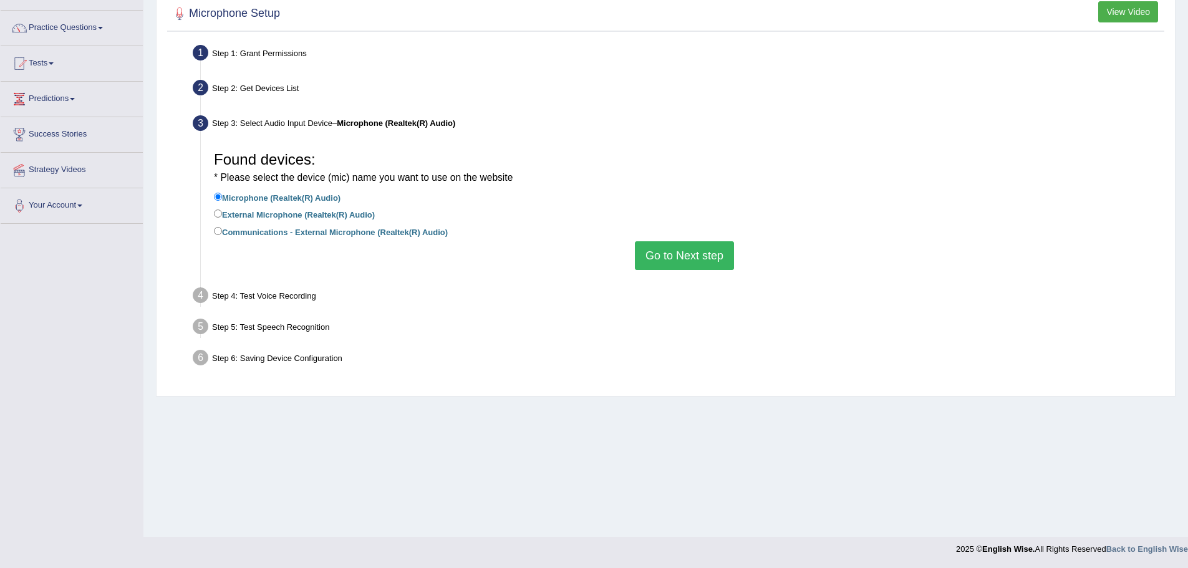
click at [258, 216] on label "External Microphone (Realtek(R) Audio)" at bounding box center [294, 214] width 161 height 14
click at [222, 216] on input "External Microphone (Realtek(R) Audio)" at bounding box center [218, 214] width 8 height 8
radio input "true"
click at [691, 254] on button "Go to Next step" at bounding box center [684, 255] width 99 height 29
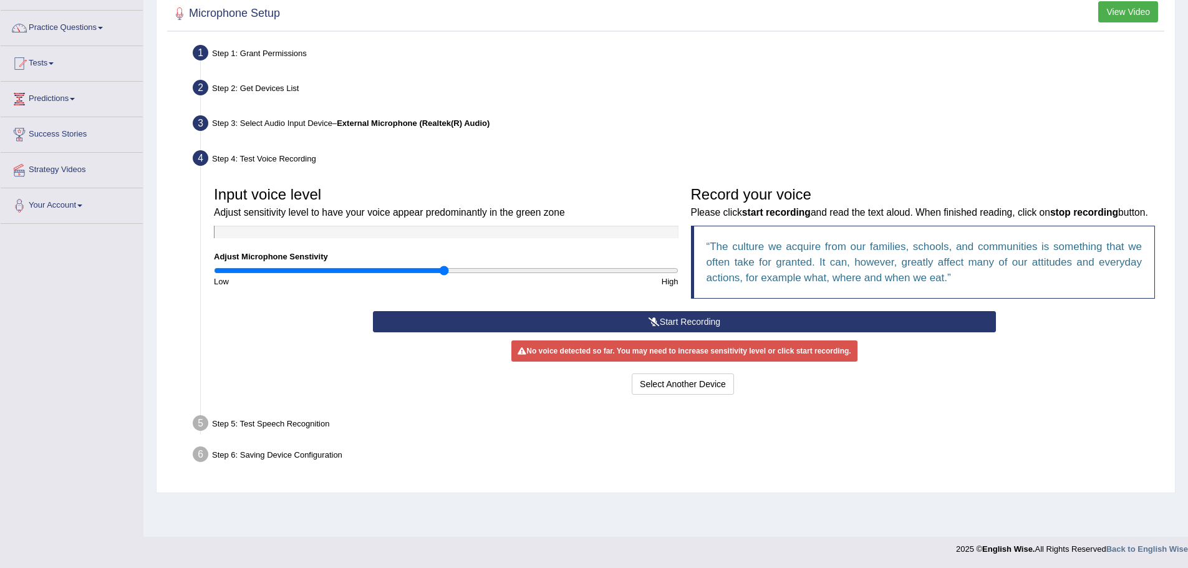
click at [673, 332] on button "Start Recording" at bounding box center [684, 321] width 623 height 21
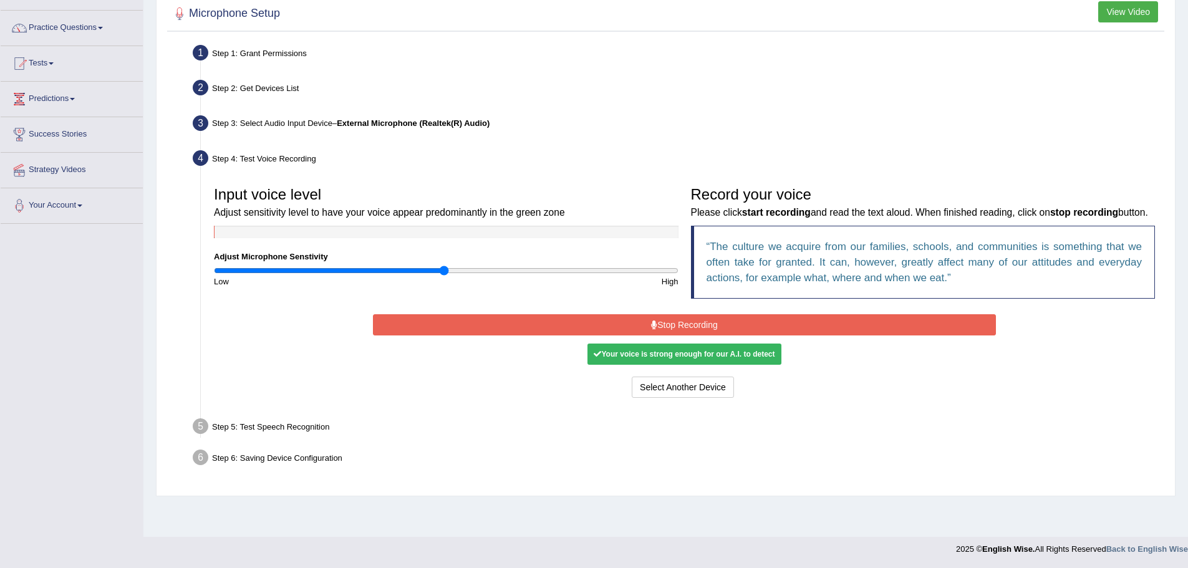
click at [696, 311] on div "Record your voice Please click start recording and read the text aloud. When fi…" at bounding box center [923, 245] width 477 height 131
click at [696, 332] on button "Stop Recording" at bounding box center [684, 324] width 623 height 21
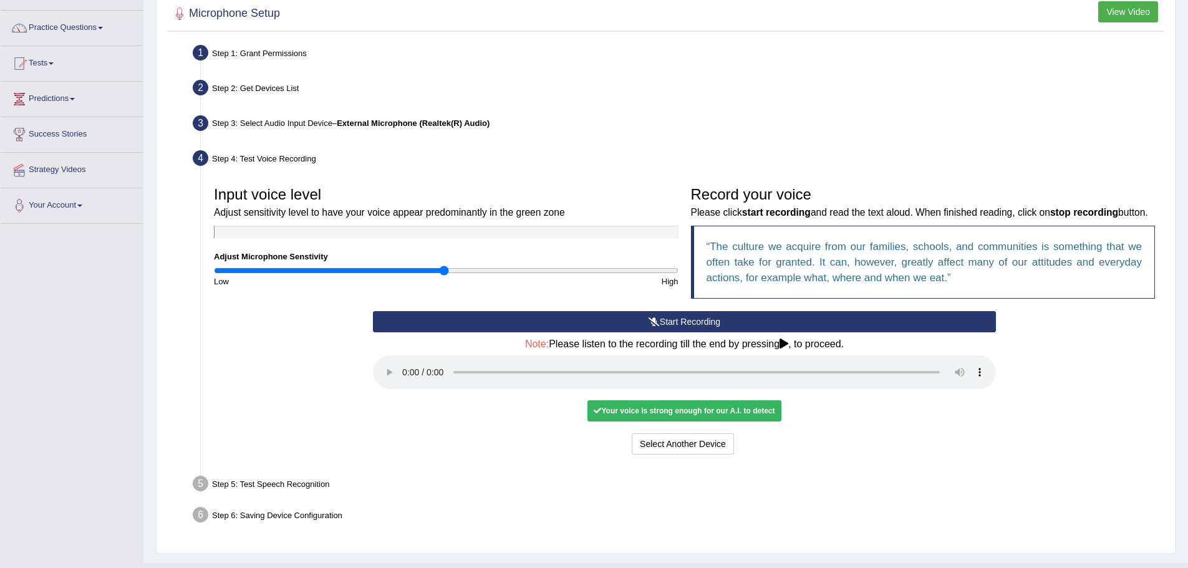
click at [700, 416] on div "Start Recording Stop Recording Note: Please listen to the recording till the en…" at bounding box center [684, 384] width 635 height 147
click at [710, 420] on div "Your voice is strong enough for our A.I. to detect" at bounding box center [683, 410] width 193 height 21
click at [717, 419] on div "Your voice is strong enough for our A.I. to detect" at bounding box center [683, 410] width 193 height 21
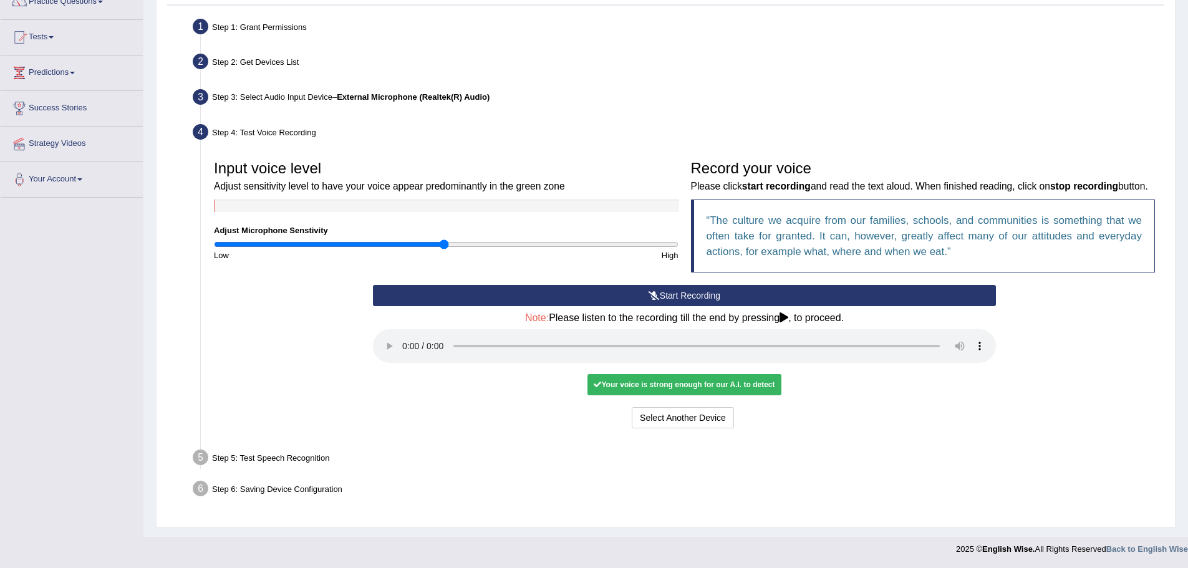
scroll to position [129, 0]
click at [796, 415] on button "Voice is ok. Go to Next step" at bounding box center [736, 417] width 123 height 21
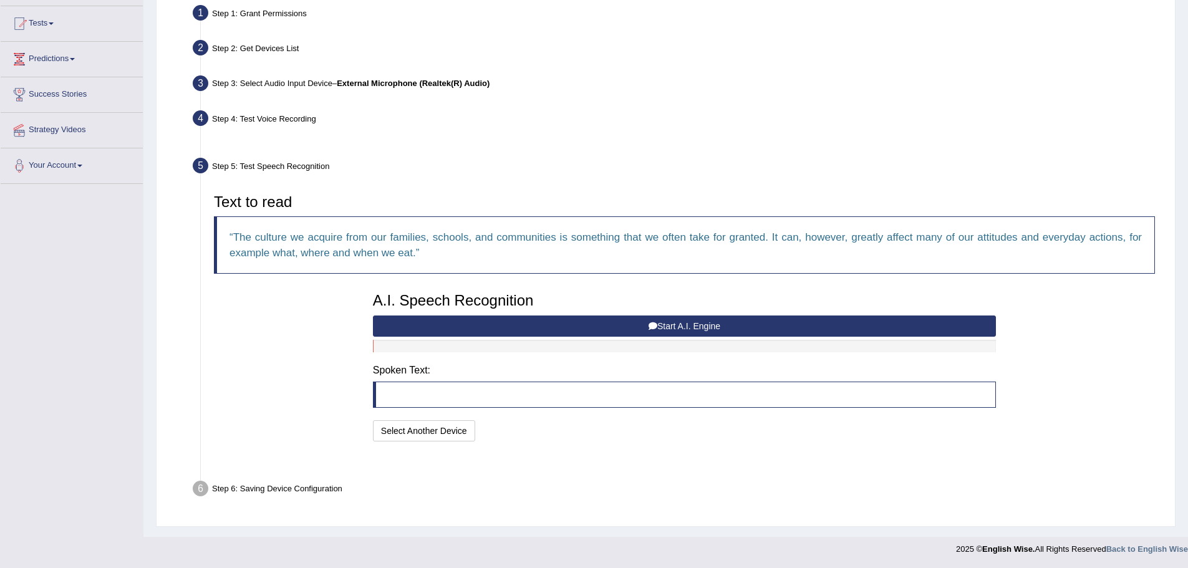
scroll to position [96, 0]
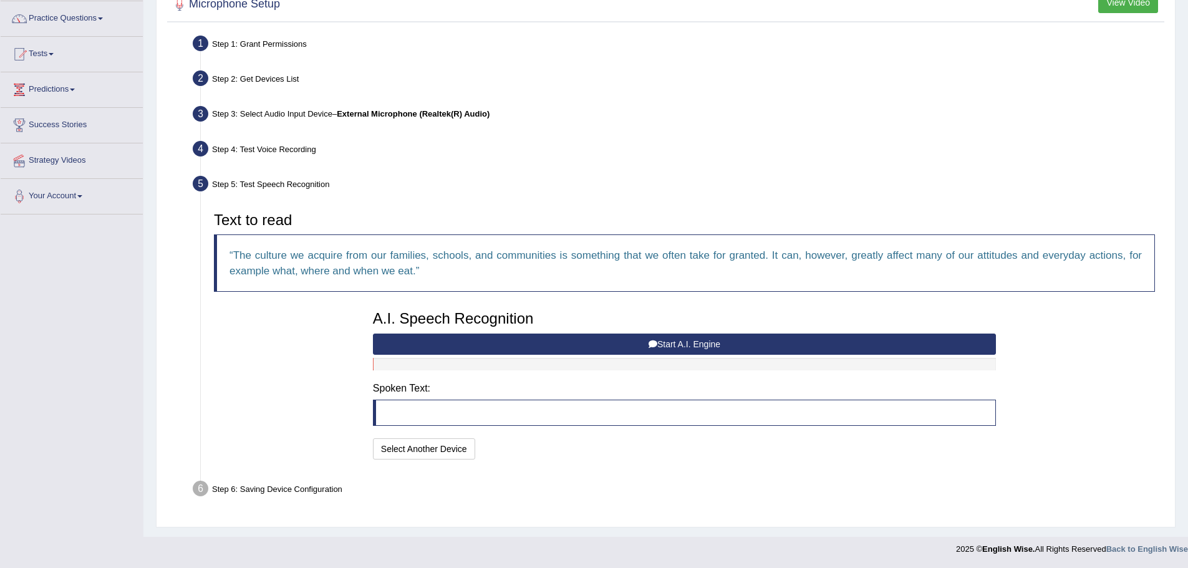
click at [471, 413] on blockquote at bounding box center [684, 413] width 623 height 26
click at [407, 370] on div "A.I. Speech Recognition Start A.I. Engine Stop A.I. Engine Note: Please listen …" at bounding box center [684, 383] width 635 height 158
click at [688, 340] on button "Start A.I. Engine" at bounding box center [684, 344] width 623 height 21
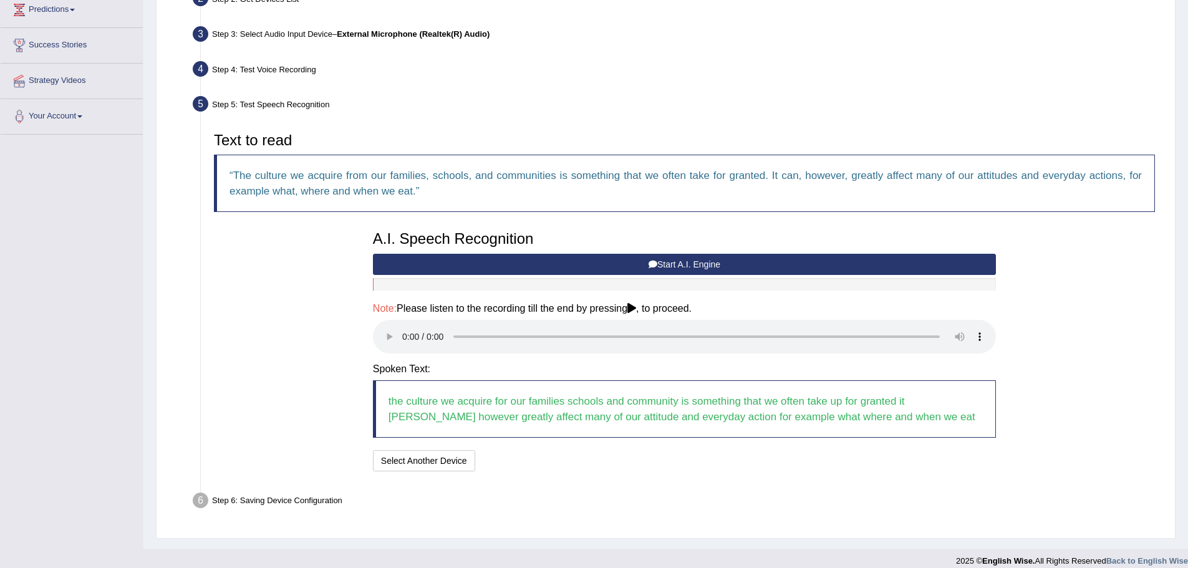
scroll to position [188, 0]
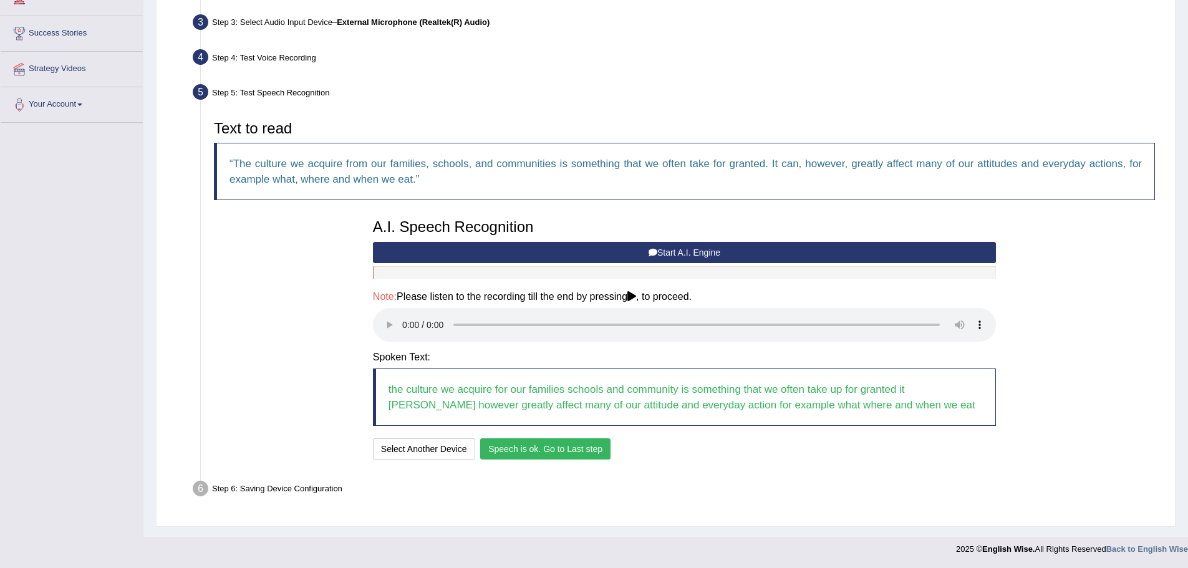
click at [591, 446] on button "Speech is ok. Go to Last step" at bounding box center [545, 448] width 130 height 21
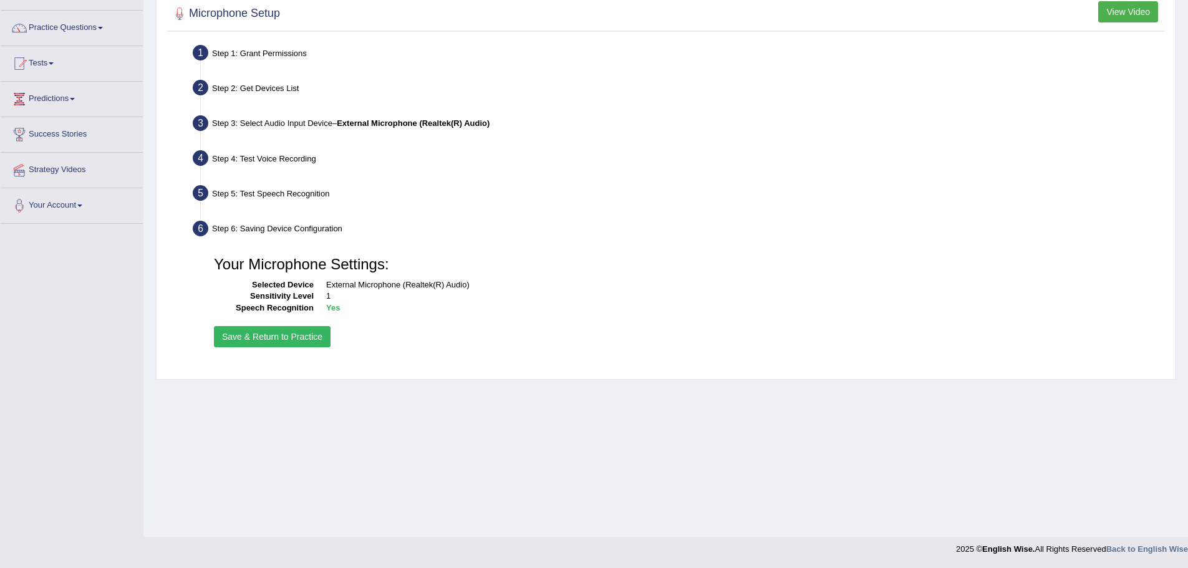
click at [310, 333] on button "Save & Return to Practice" at bounding box center [272, 336] width 117 height 21
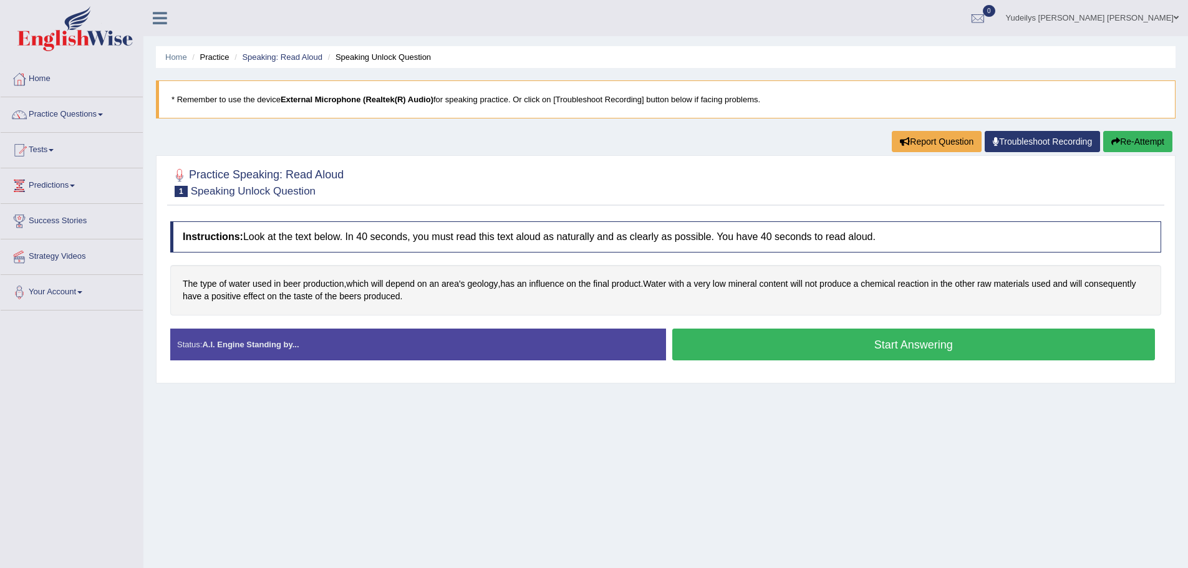
click at [291, 345] on strong "A.I. Engine Standing by..." at bounding box center [250, 344] width 97 height 9
click at [796, 340] on button "Start Answering" at bounding box center [913, 345] width 483 height 32
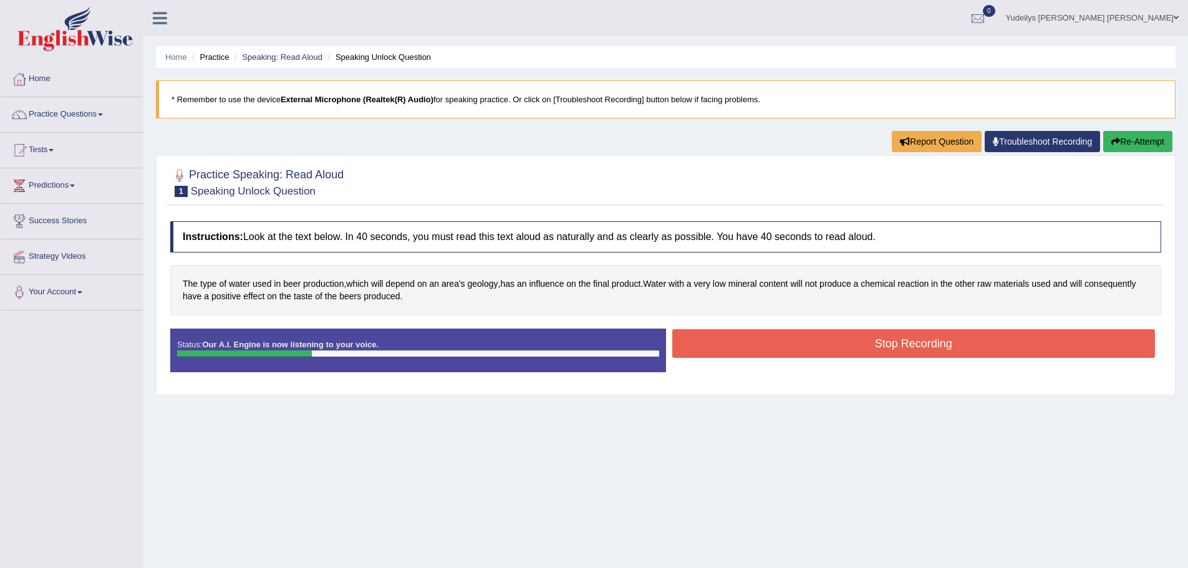
click at [868, 340] on button "Stop Recording" at bounding box center [913, 343] width 483 height 29
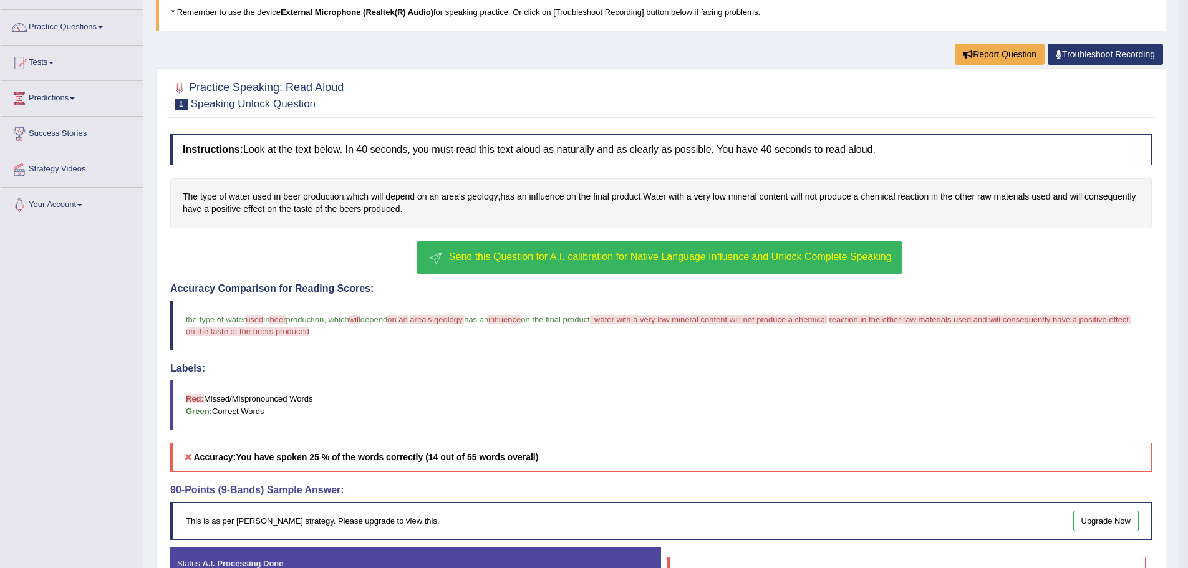
scroll to position [65, 0]
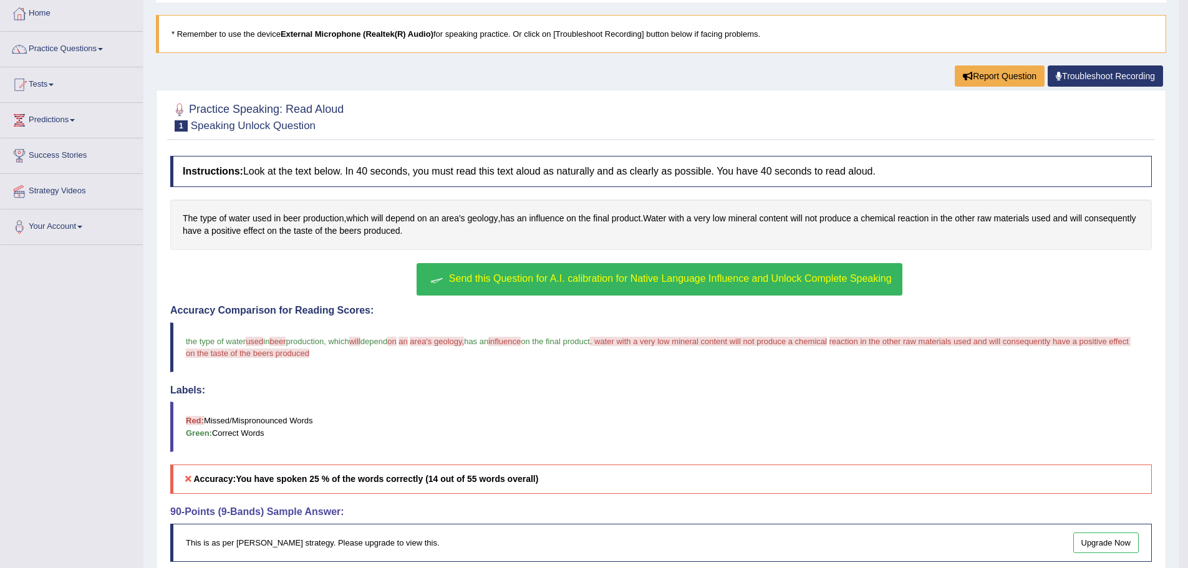
click at [1103, 77] on link "Troubleshoot Recording" at bounding box center [1105, 75] width 115 height 21
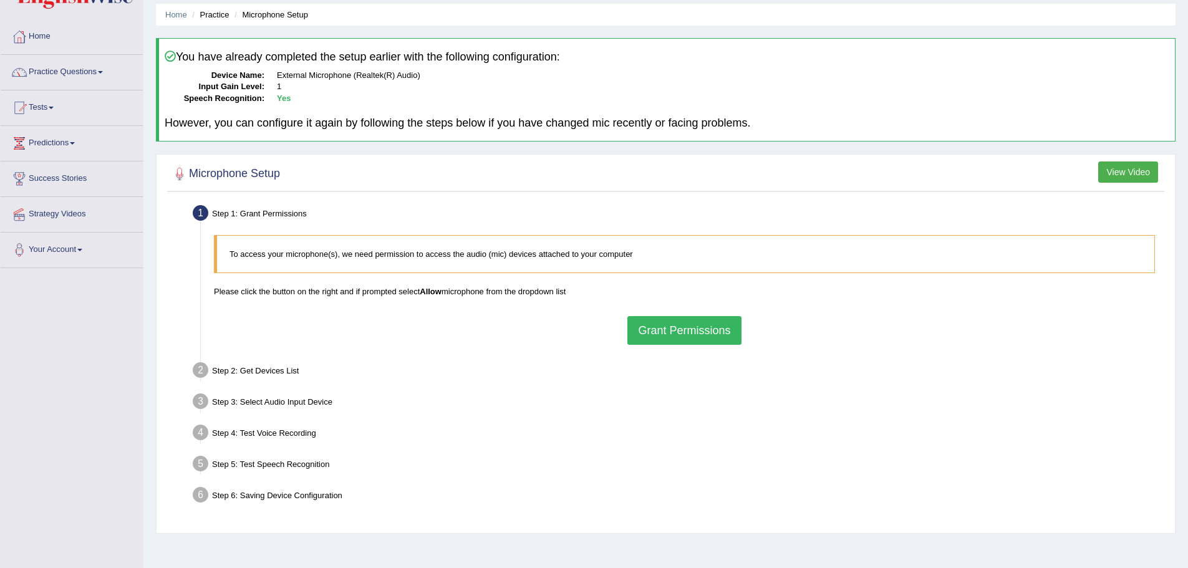
scroll to position [87, 0]
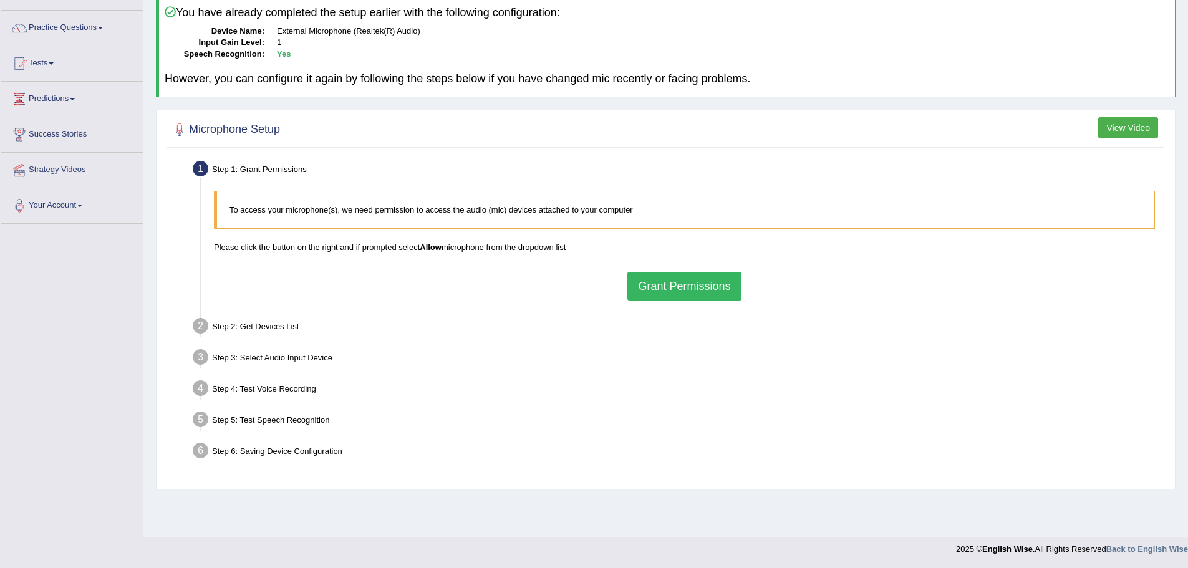
click at [716, 284] on button "Grant Permissions" at bounding box center [683, 286] width 113 height 29
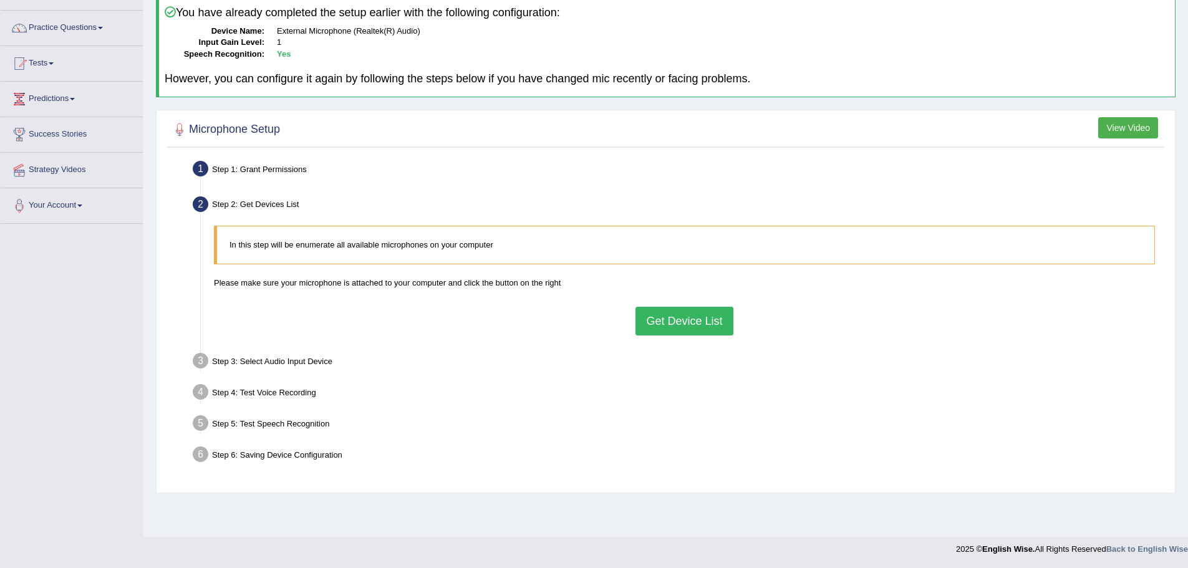
click at [707, 319] on button "Get Device List" at bounding box center [683, 321] width 97 height 29
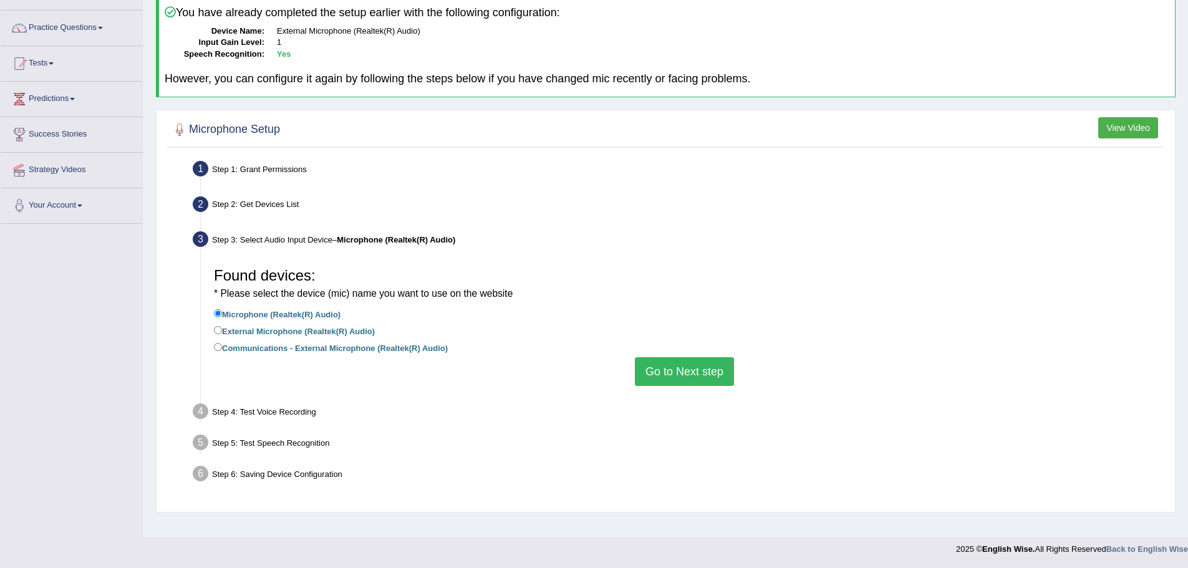
click at [704, 369] on button "Go to Next step" at bounding box center [684, 371] width 99 height 29
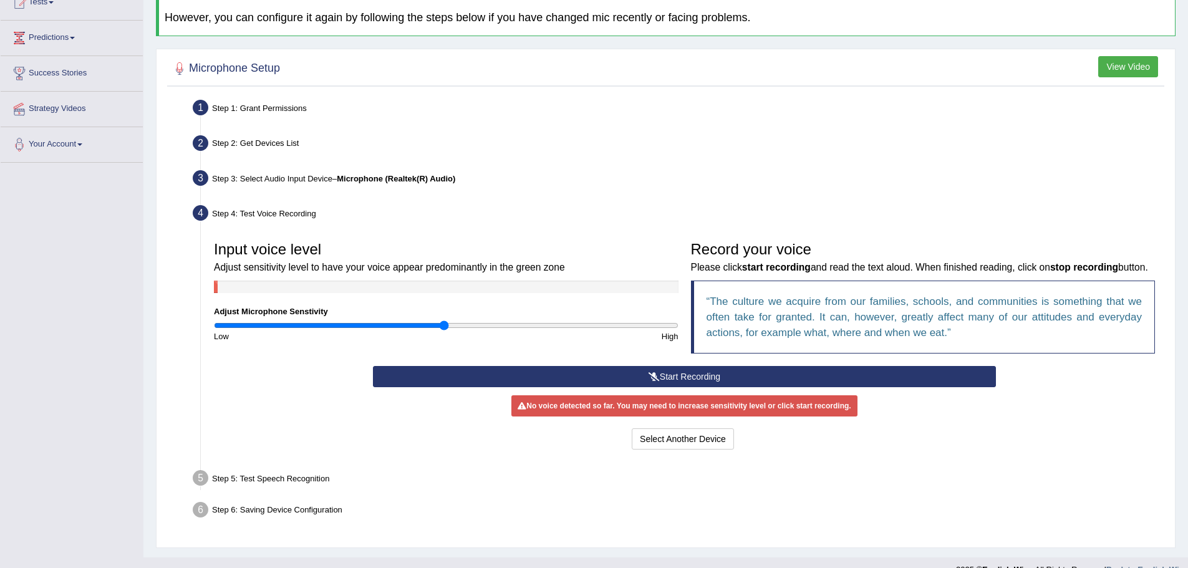
scroll to position [185, 0]
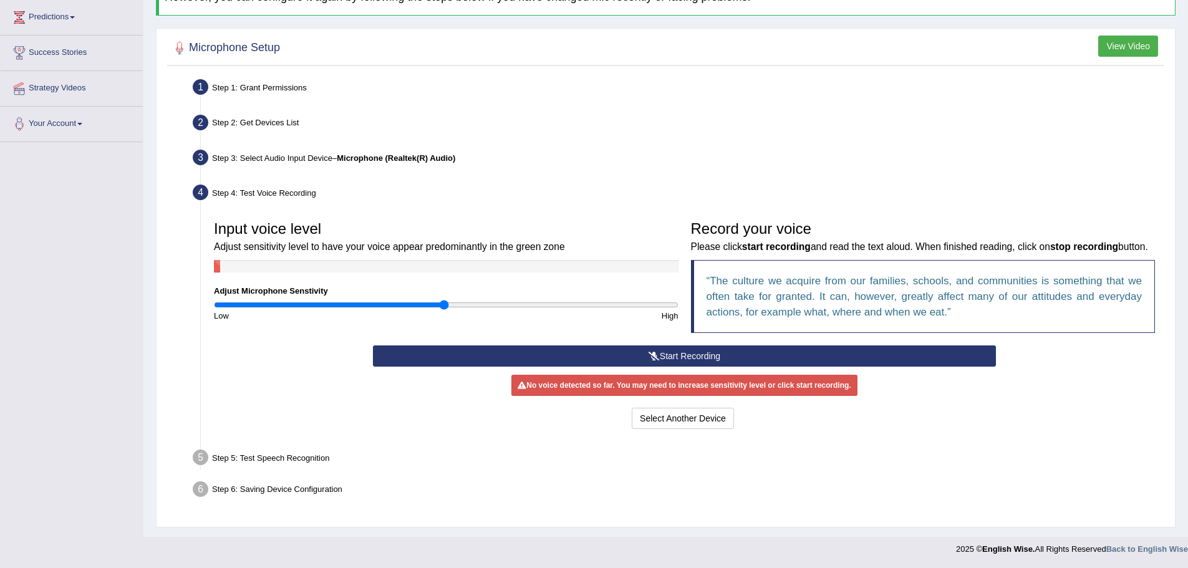
click at [635, 362] on button "Start Recording" at bounding box center [684, 355] width 623 height 21
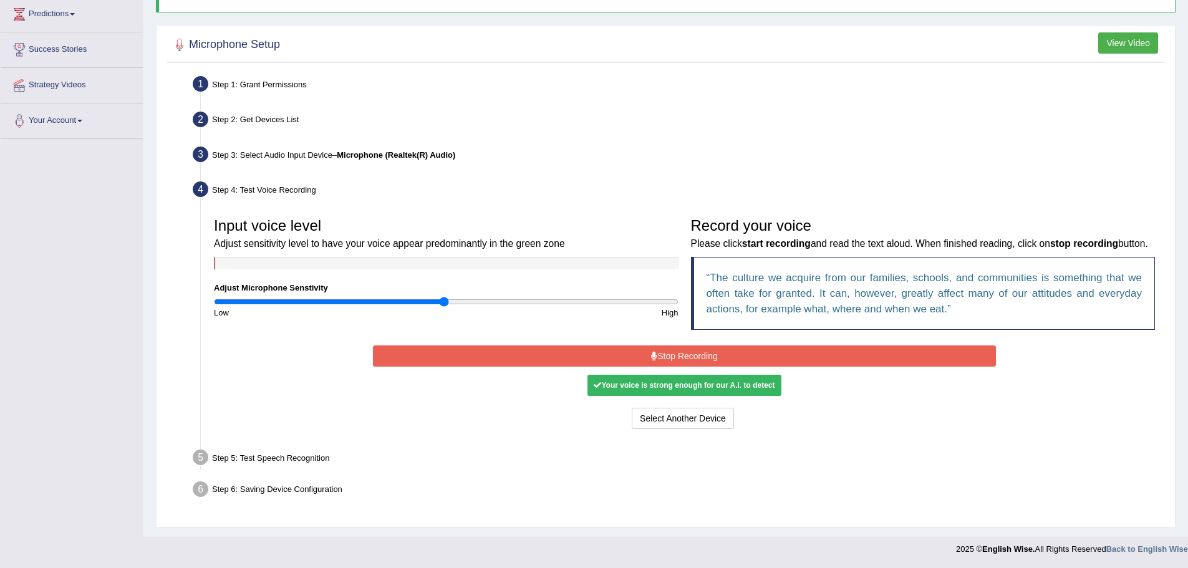
click at [683, 355] on button "Stop Recording" at bounding box center [684, 355] width 623 height 21
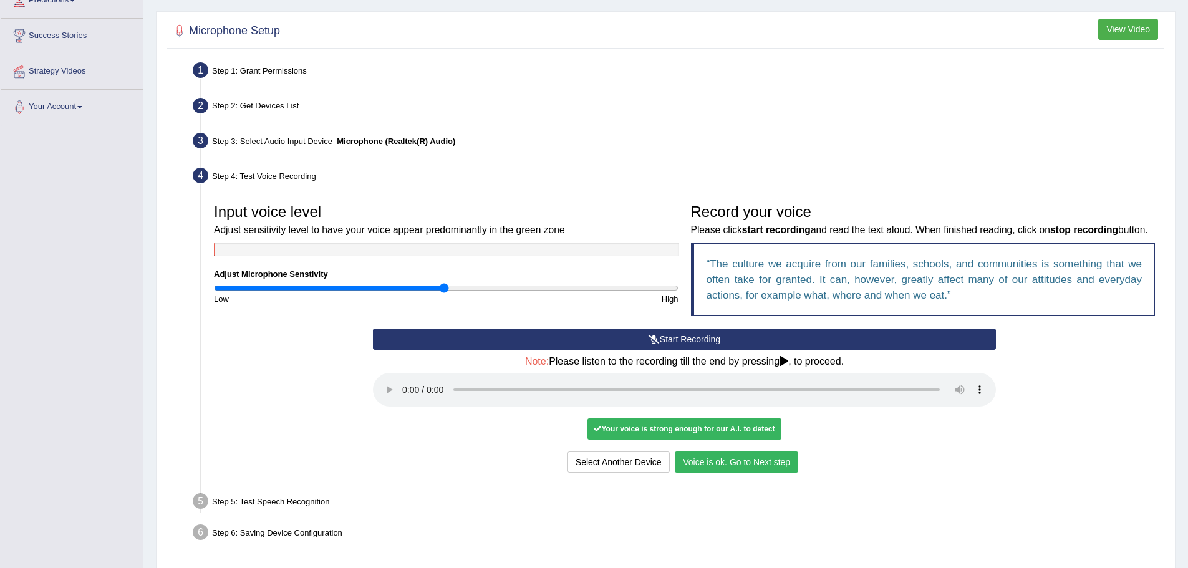
click at [793, 473] on button "Voice is ok. Go to Next step" at bounding box center [736, 461] width 123 height 21
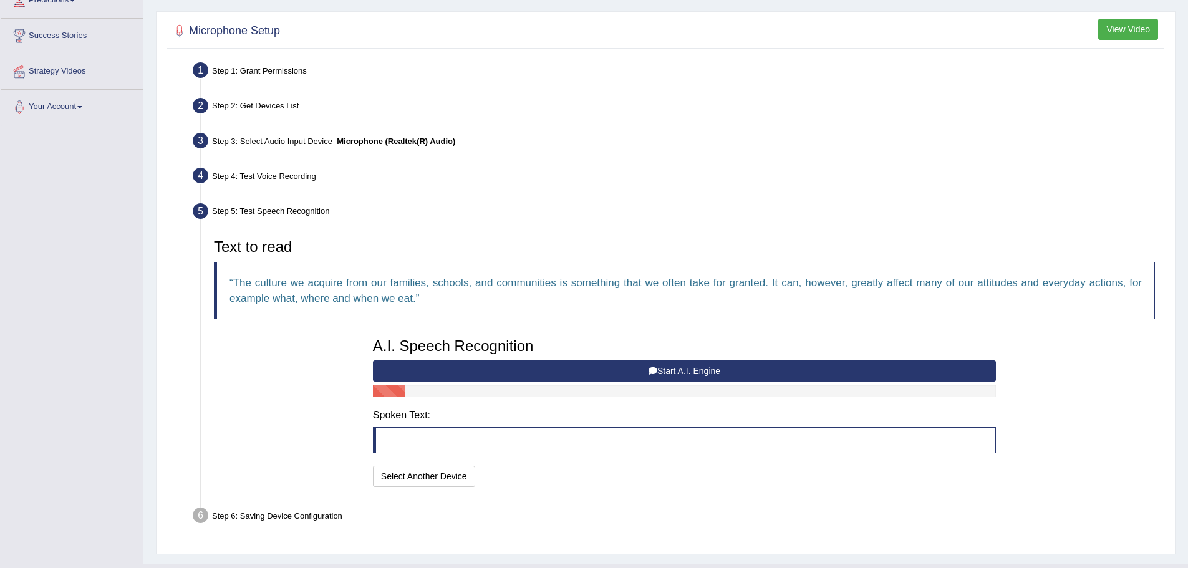
click at [734, 371] on button "Start A.I. Engine" at bounding box center [684, 370] width 623 height 21
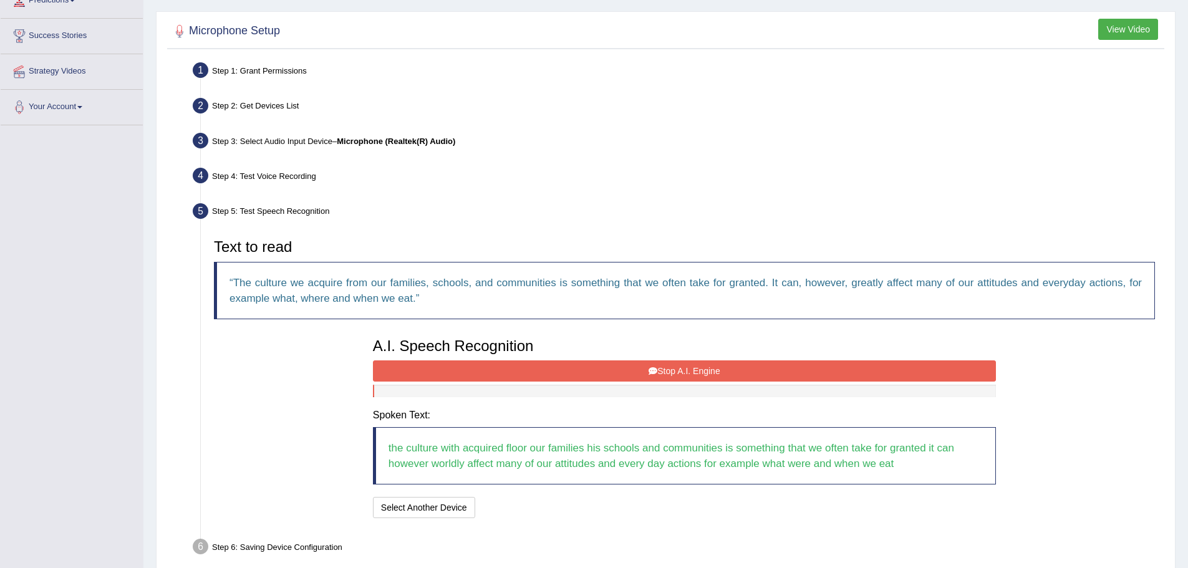
click at [679, 361] on button "Stop A.I. Engine" at bounding box center [684, 370] width 623 height 21
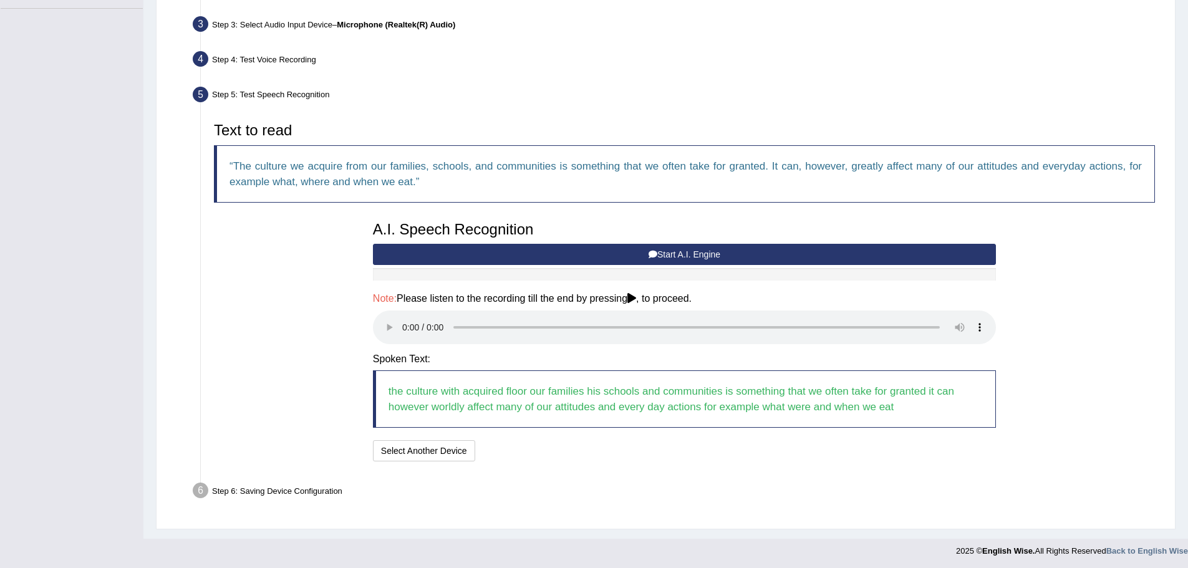
scroll to position [304, 0]
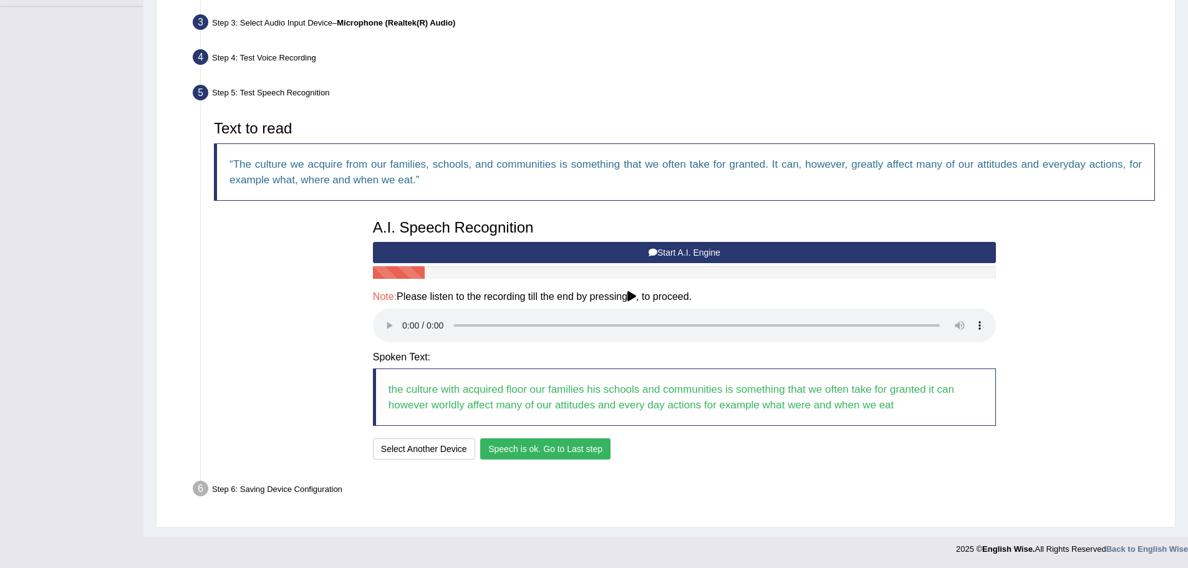
click at [581, 448] on button "Speech is ok. Go to Last step" at bounding box center [545, 448] width 130 height 21
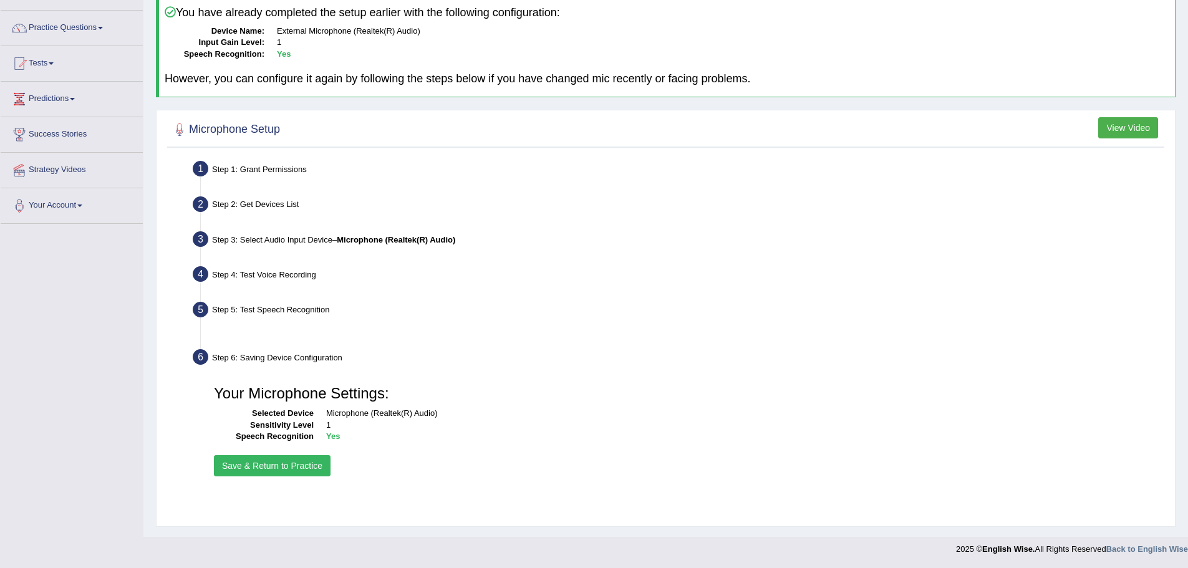
scroll to position [87, 0]
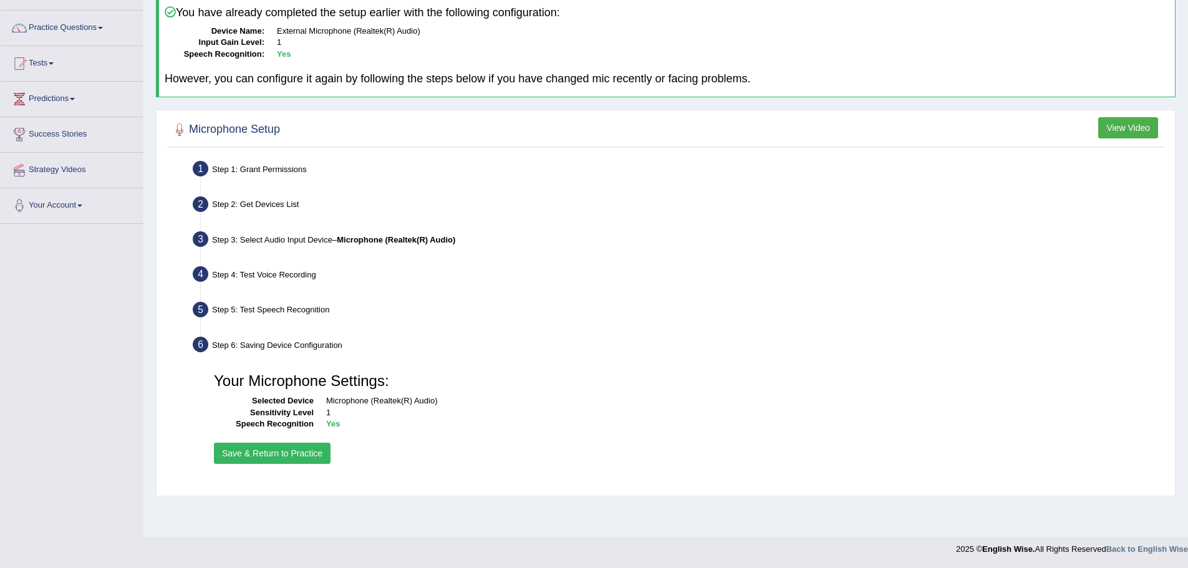
click at [305, 453] on button "Save & Return to Practice" at bounding box center [272, 453] width 117 height 21
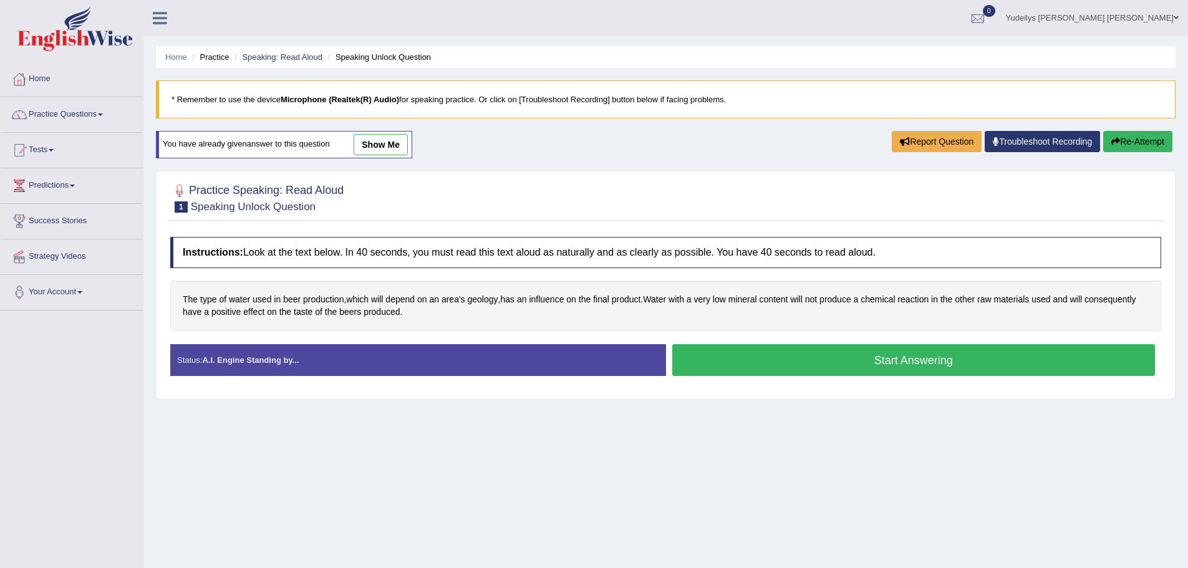
click at [814, 358] on button "Start Answering" at bounding box center [913, 360] width 483 height 32
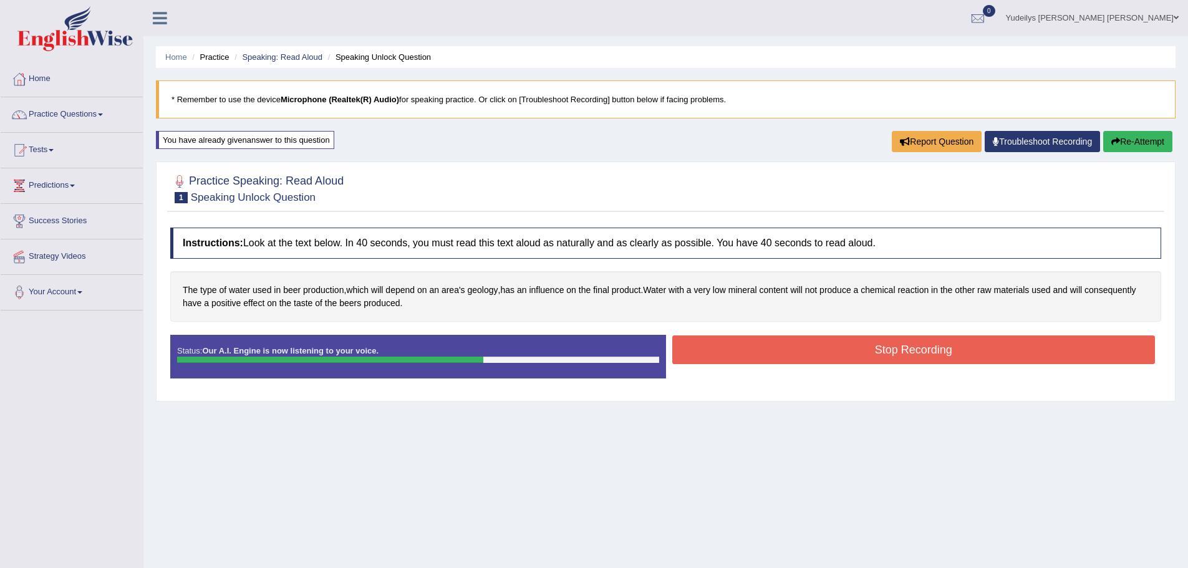
click at [955, 349] on button "Stop Recording" at bounding box center [913, 349] width 483 height 29
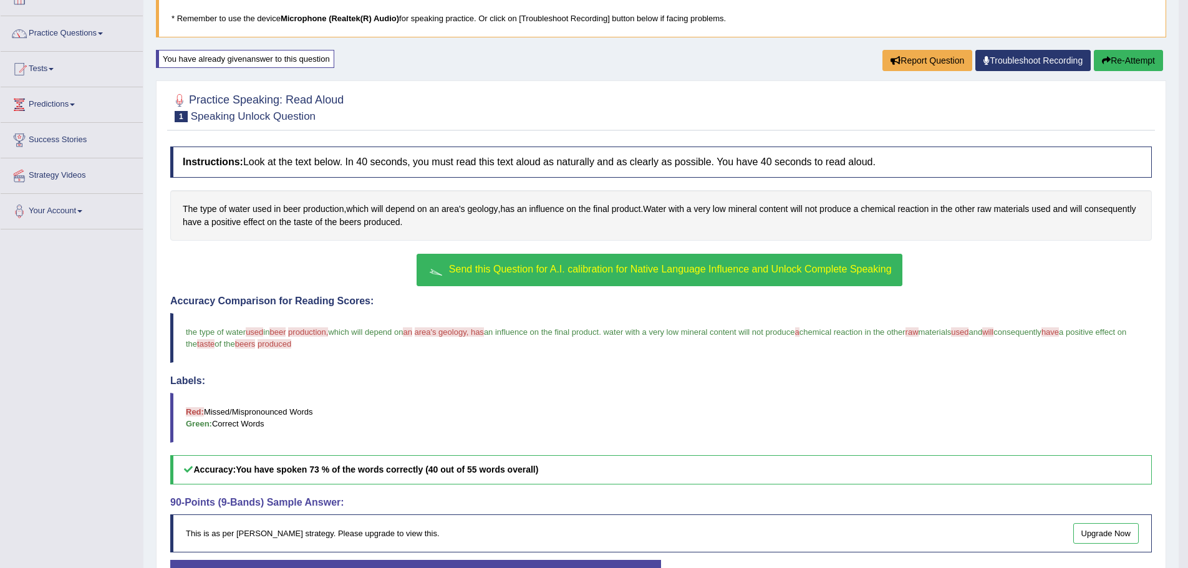
scroll to position [180, 0]
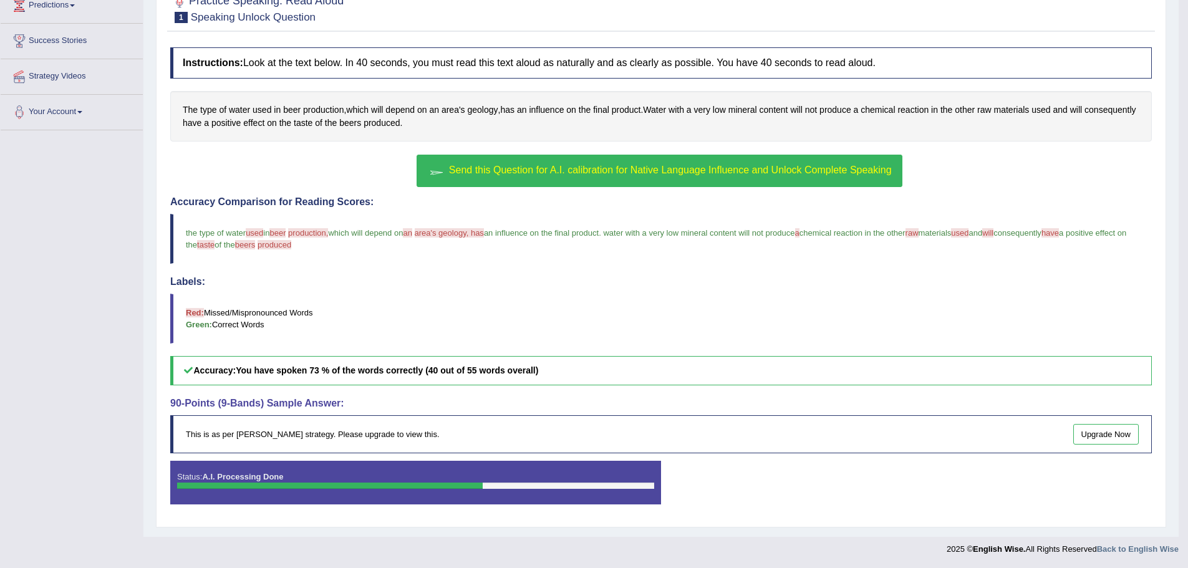
click at [1108, 439] on link "Upgrade Now" at bounding box center [1106, 434] width 66 height 21
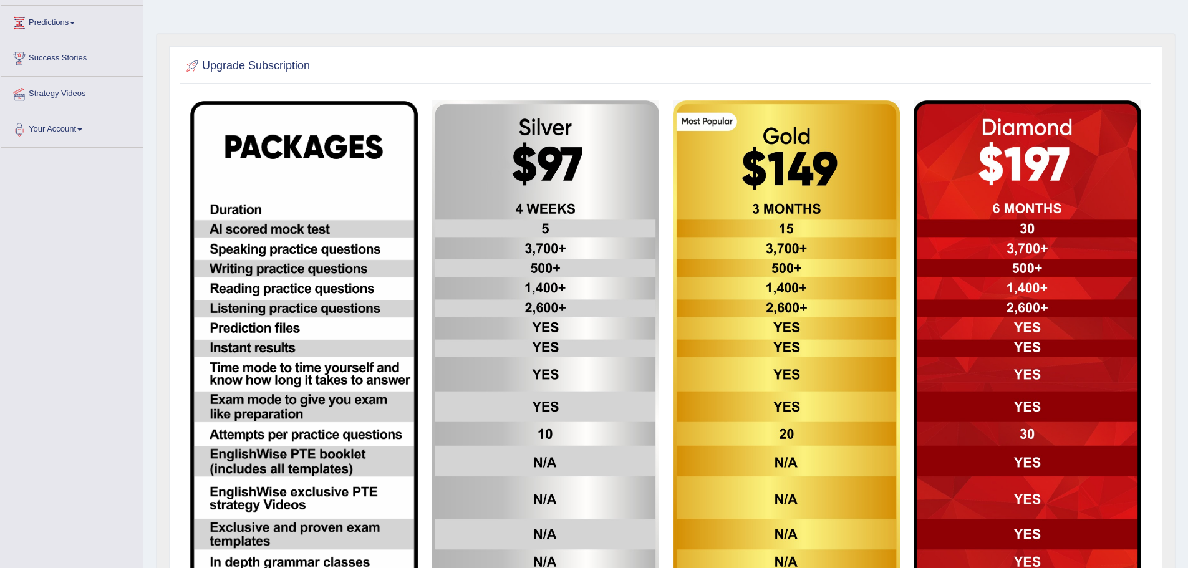
scroll to position [187, 0]
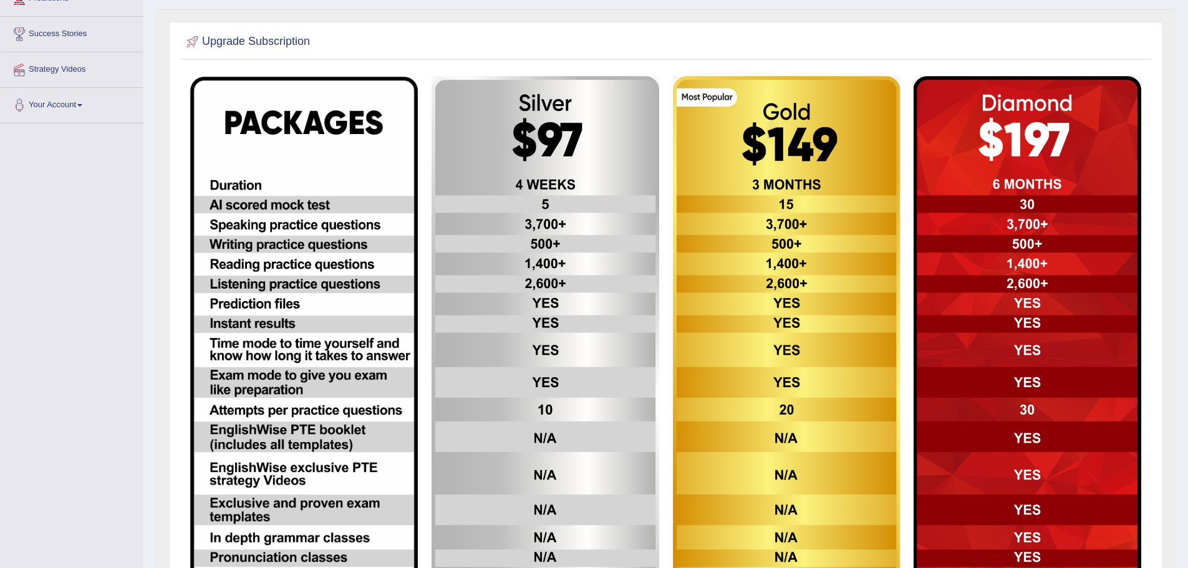
click at [251, 271] on img at bounding box center [304, 332] width 228 height 511
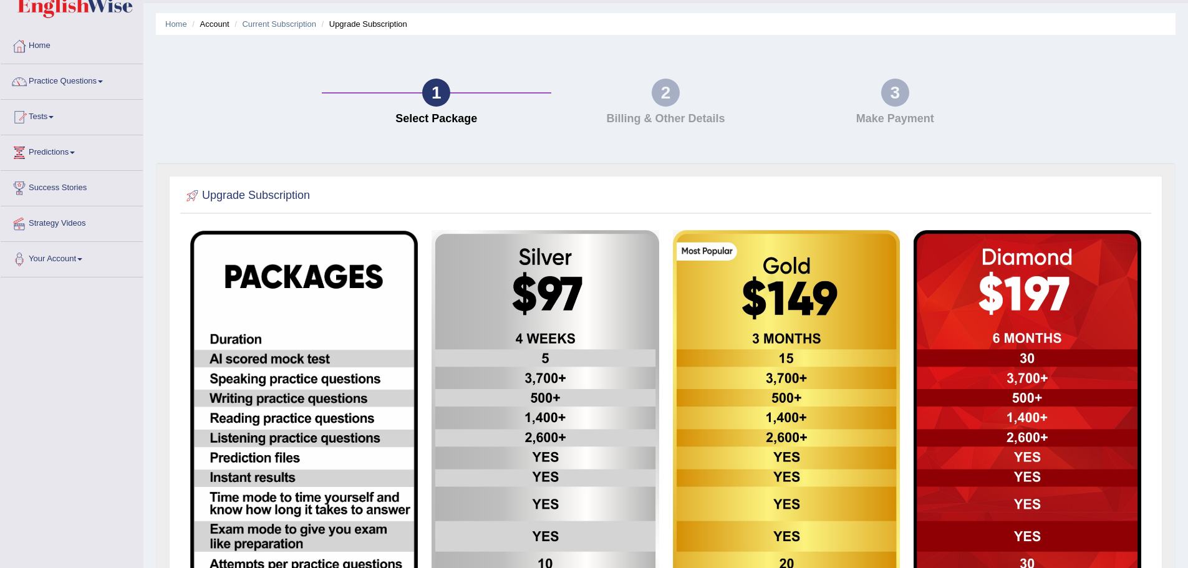
scroll to position [0, 0]
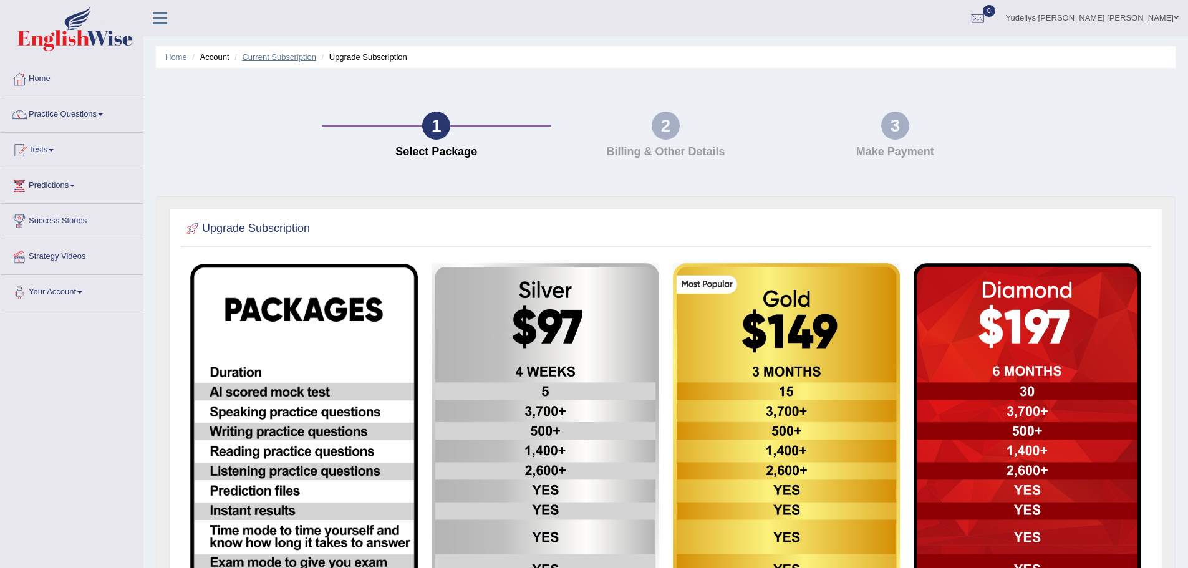
click at [292, 61] on link "Current Subscription" at bounding box center [279, 56] width 74 height 9
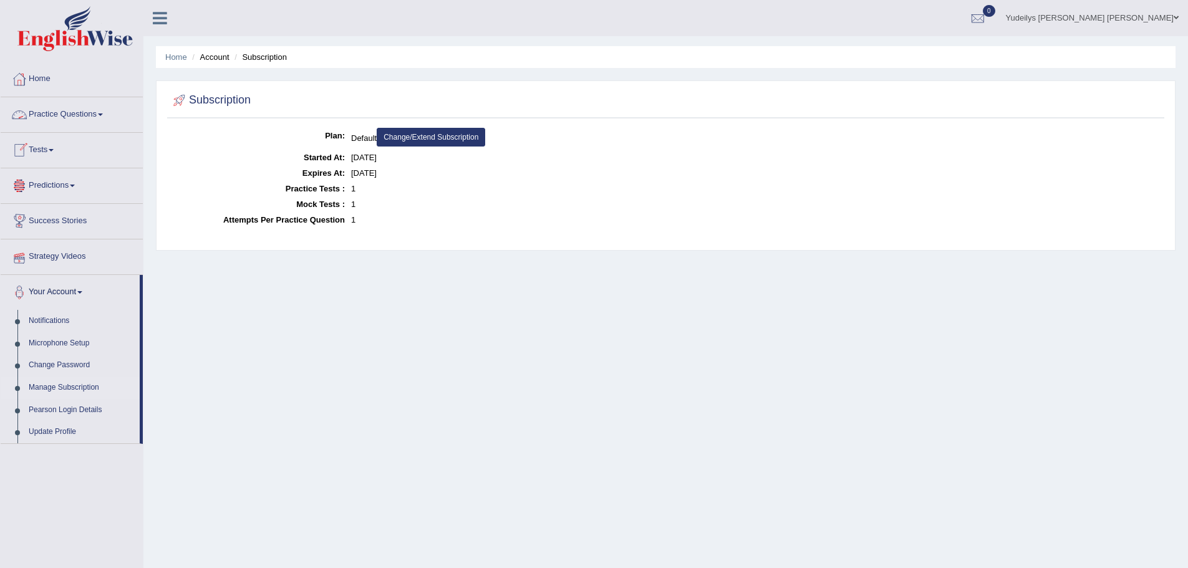
click at [80, 112] on link "Practice Questions" at bounding box center [72, 112] width 142 height 31
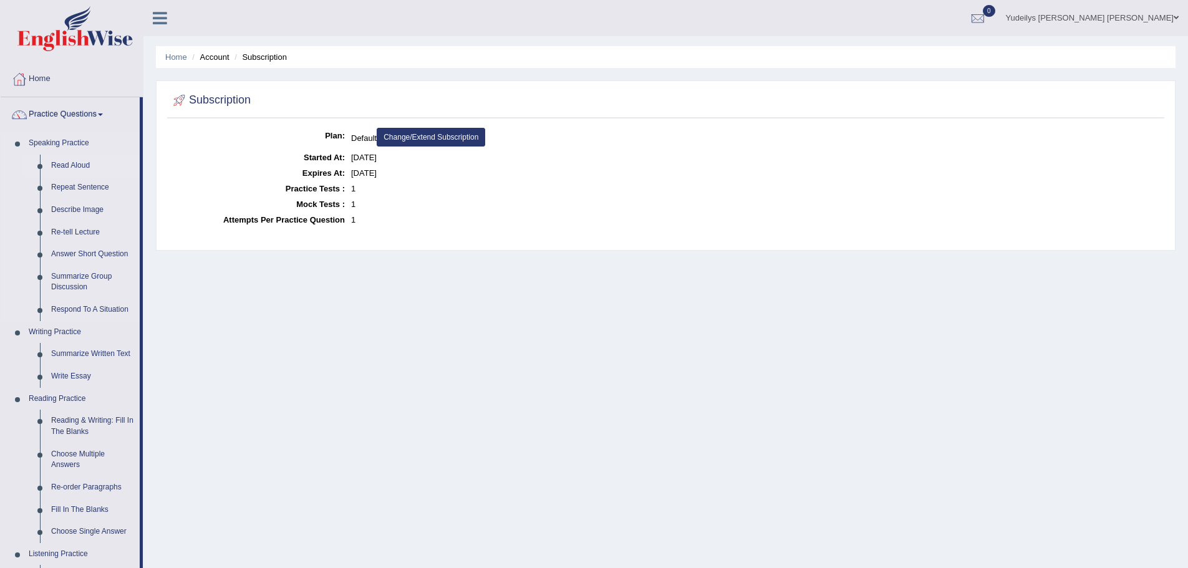
click at [79, 166] on link "Read Aloud" at bounding box center [93, 166] width 94 height 22
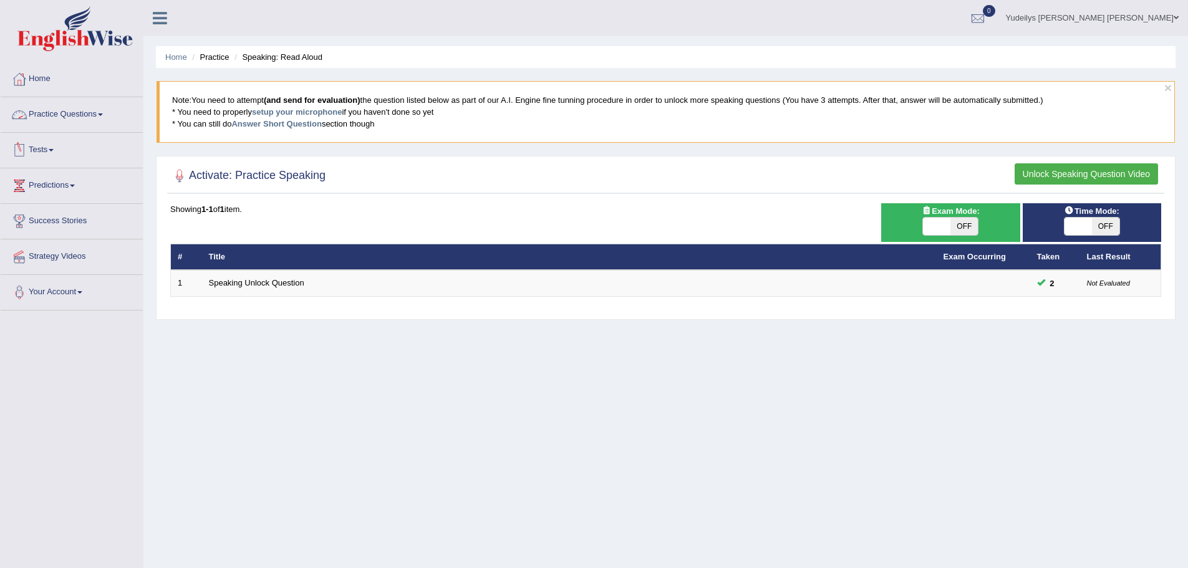
click at [102, 113] on link "Practice Questions" at bounding box center [72, 112] width 142 height 31
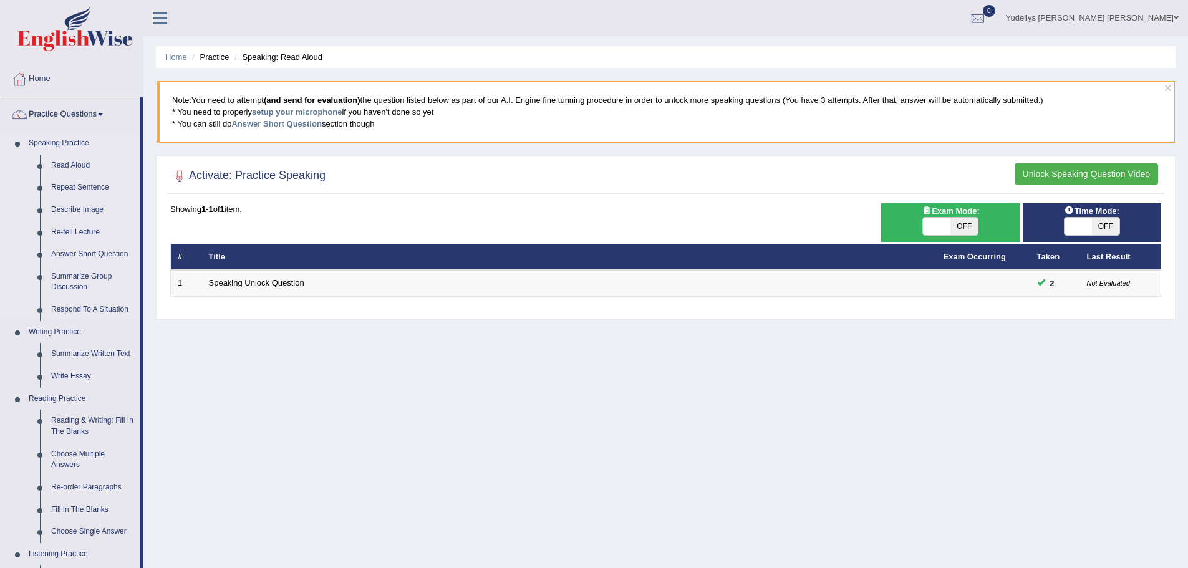
click at [88, 185] on link "Repeat Sentence" at bounding box center [93, 187] width 94 height 22
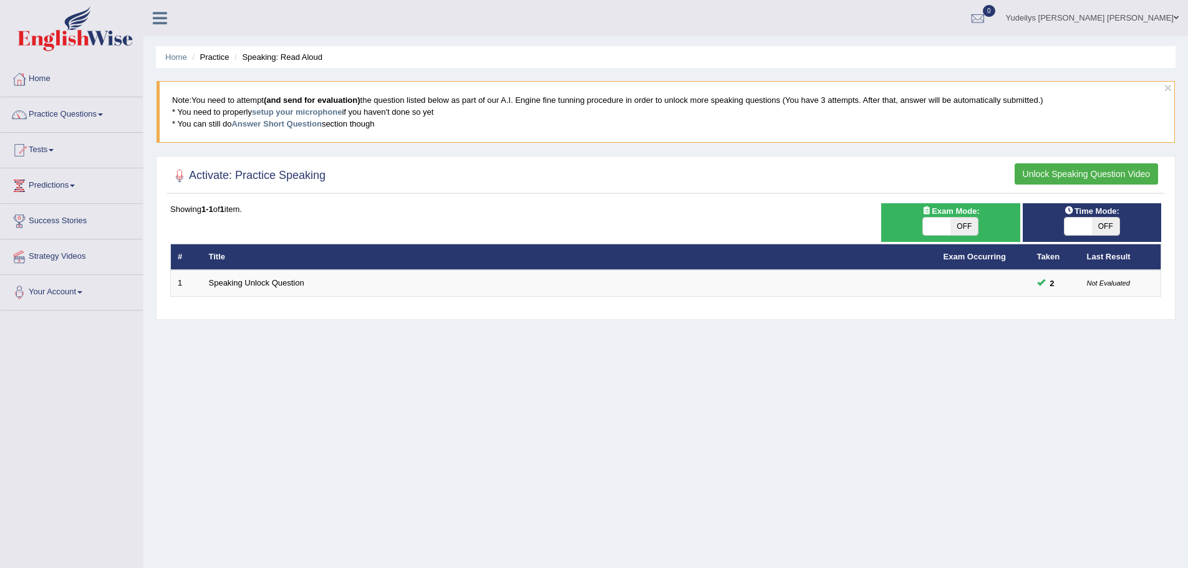
click at [970, 221] on span "OFF" at bounding box center [963, 226] width 27 height 17
checkbox input "true"
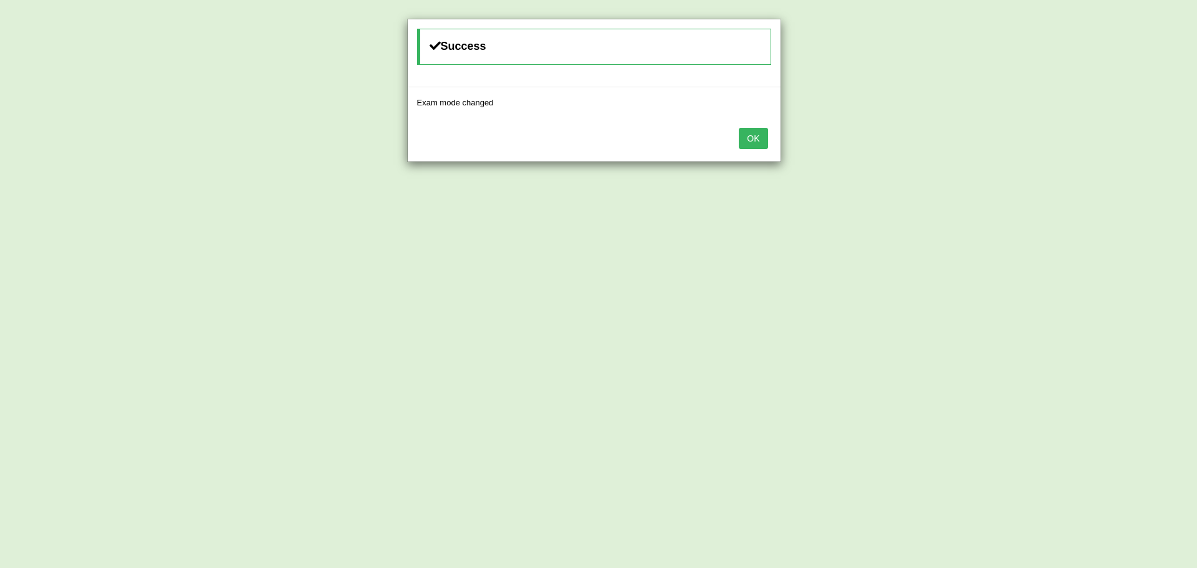
click at [751, 131] on button "OK" at bounding box center [753, 138] width 29 height 21
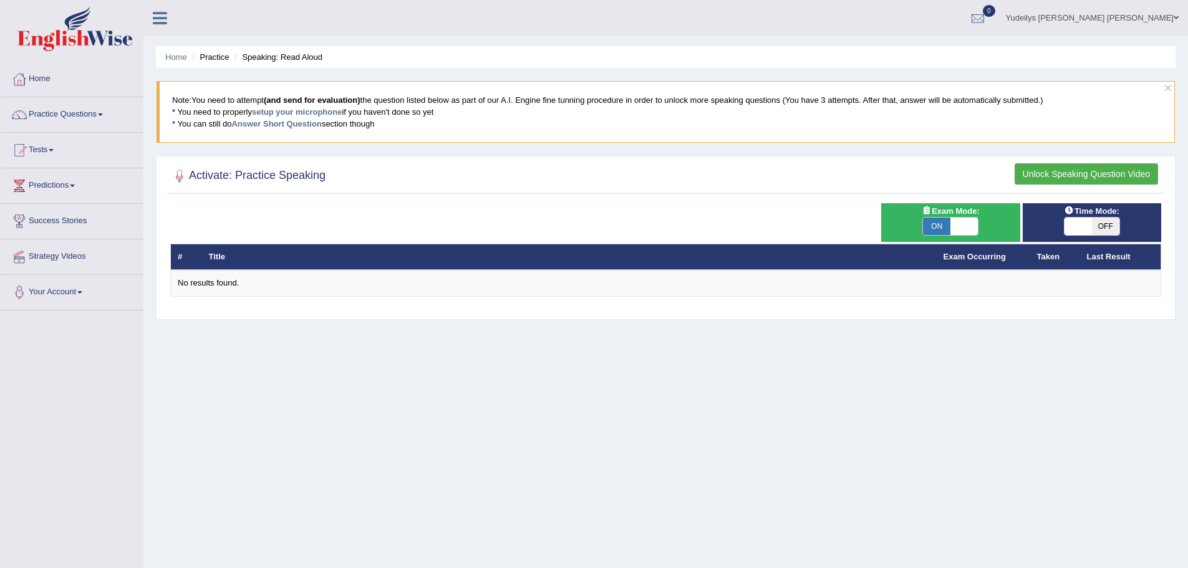
click at [1095, 231] on span "OFF" at bounding box center [1105, 226] width 27 height 17
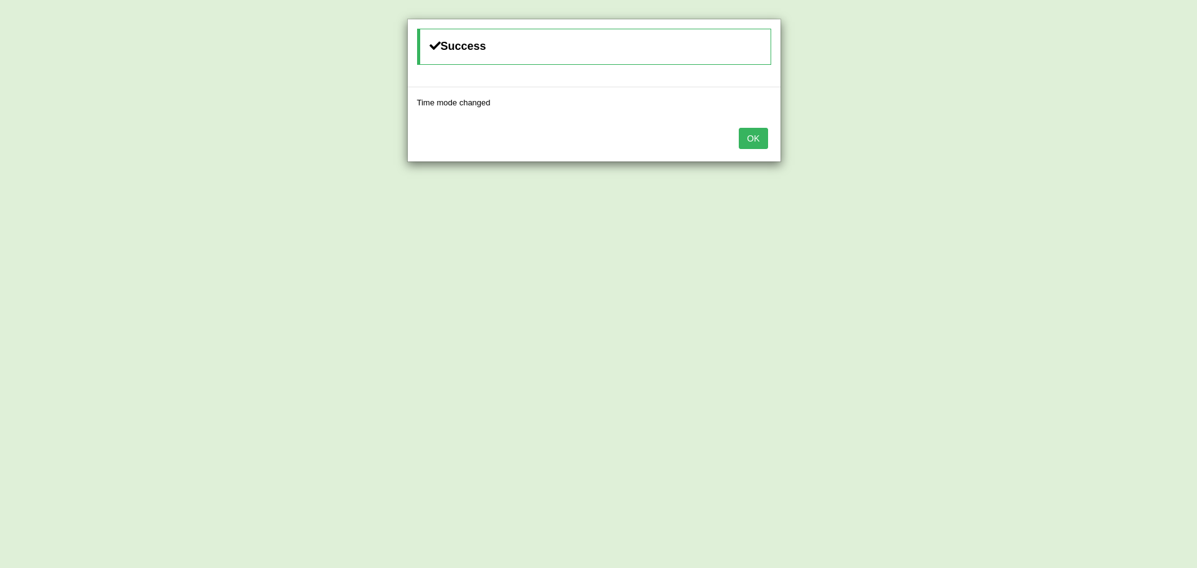
click at [749, 137] on button "OK" at bounding box center [753, 138] width 29 height 21
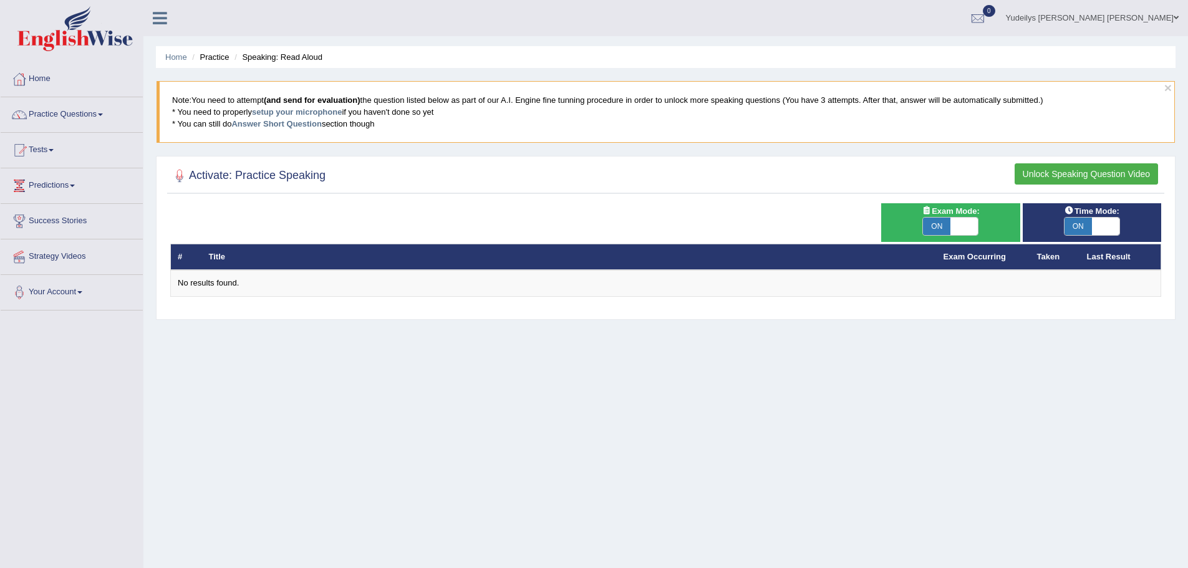
click at [1084, 223] on span "ON" at bounding box center [1077, 226] width 27 height 17
checkbox input "false"
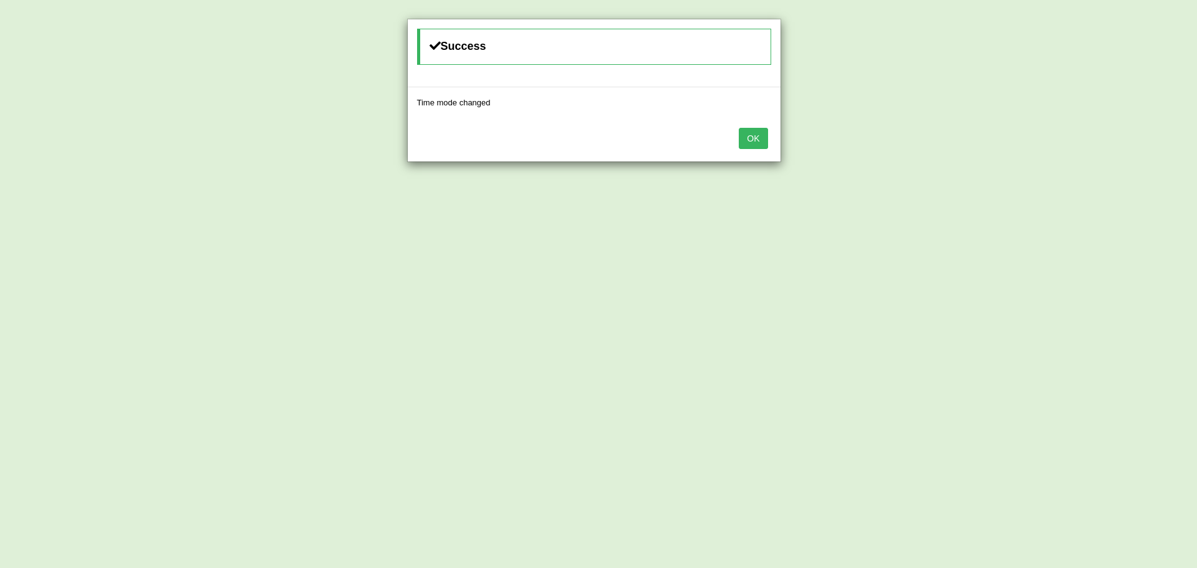
click at [758, 141] on button "OK" at bounding box center [753, 138] width 29 height 21
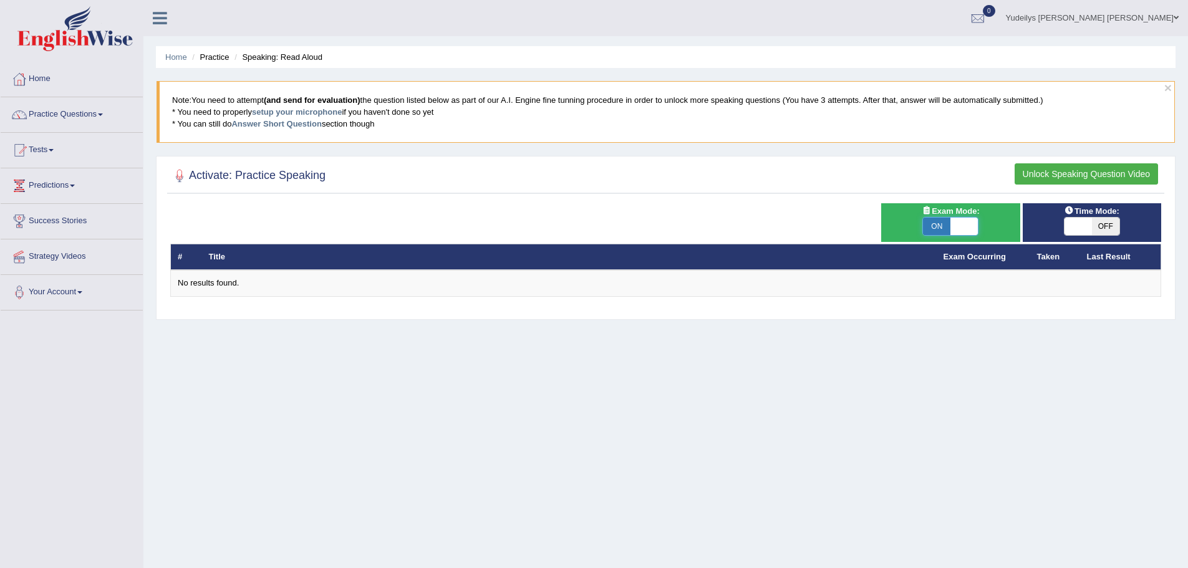
click at [962, 223] on span at bounding box center [963, 226] width 27 height 17
checkbox input "false"
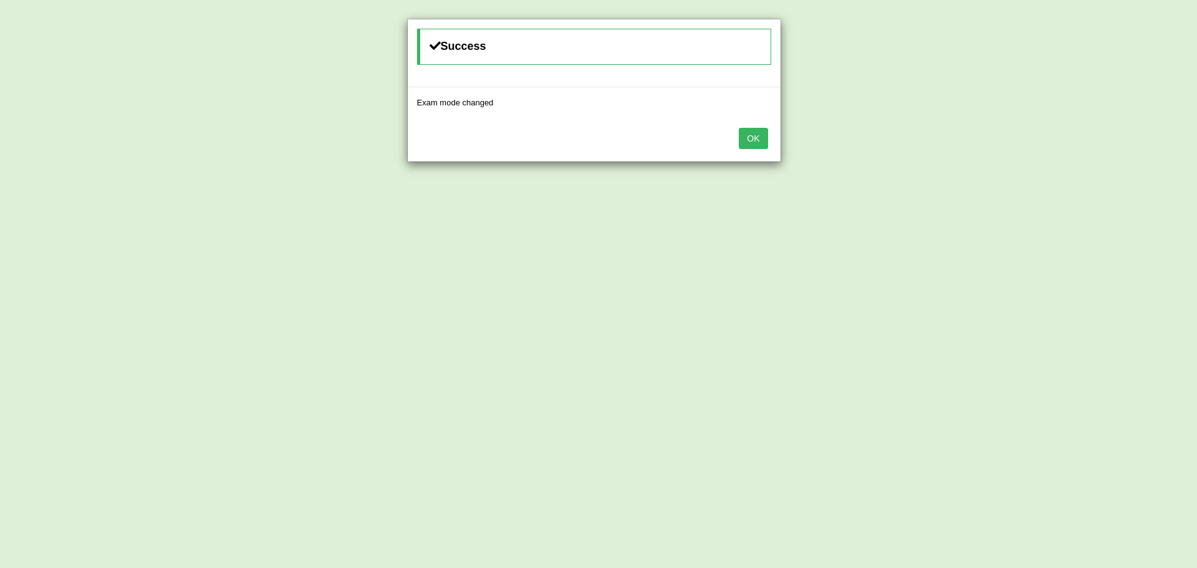
click at [758, 138] on button "OK" at bounding box center [753, 138] width 29 height 21
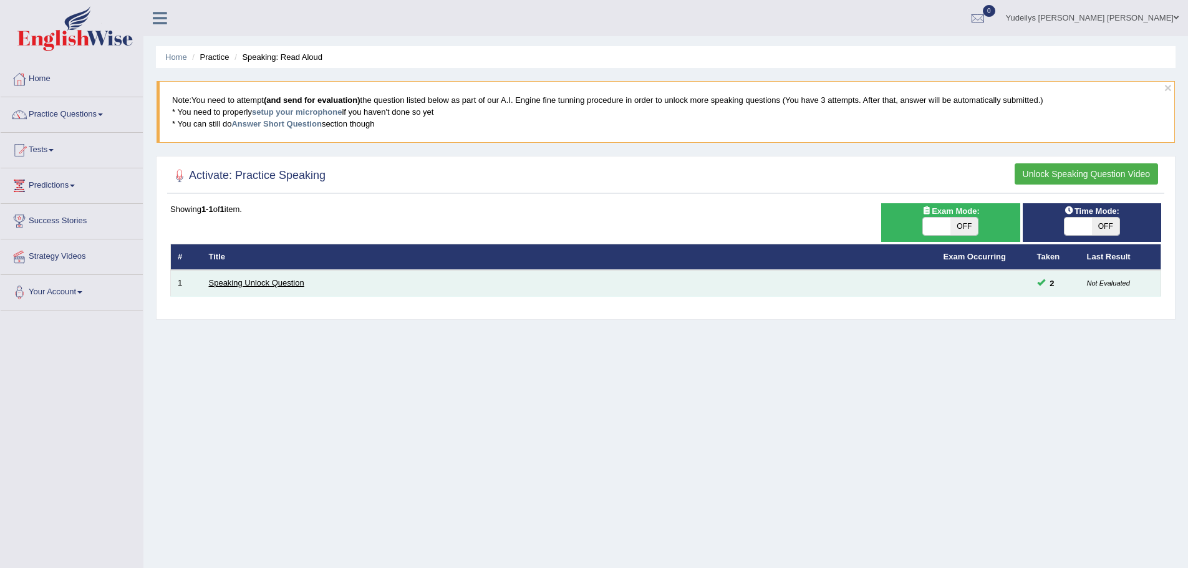
click at [284, 280] on link "Speaking Unlock Question" at bounding box center [256, 282] width 95 height 9
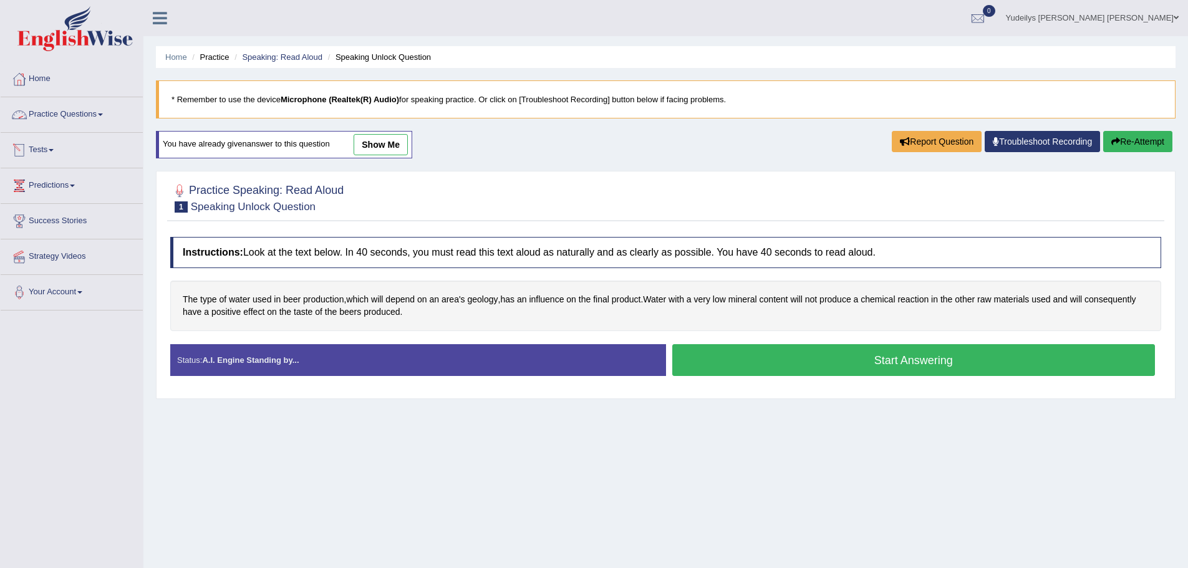
click at [102, 115] on link "Practice Questions" at bounding box center [72, 112] width 142 height 31
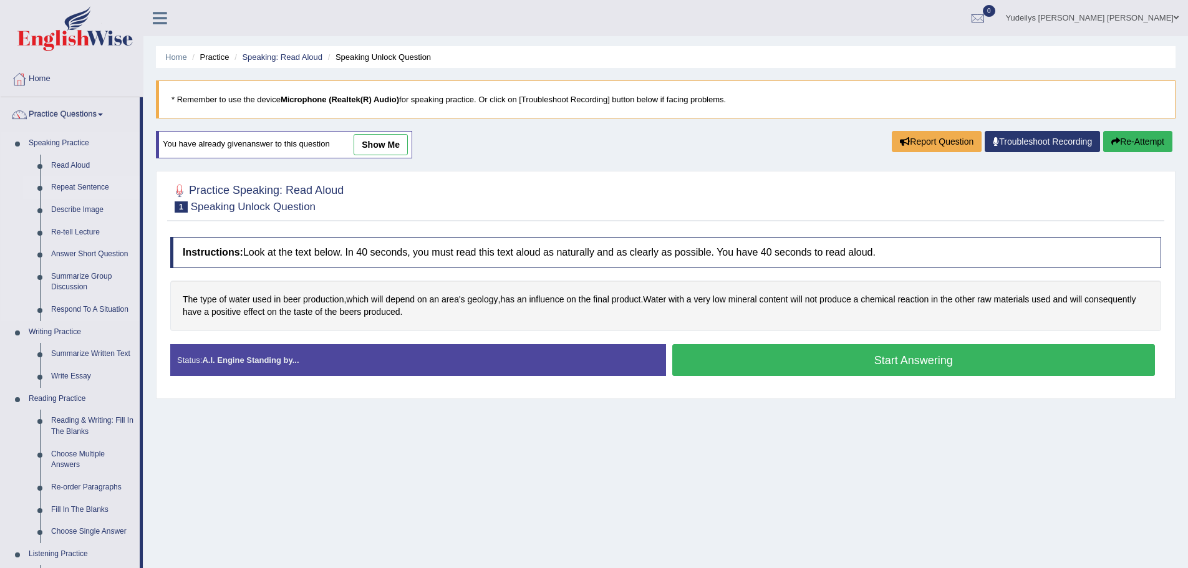
click at [84, 185] on link "Repeat Sentence" at bounding box center [93, 187] width 94 height 22
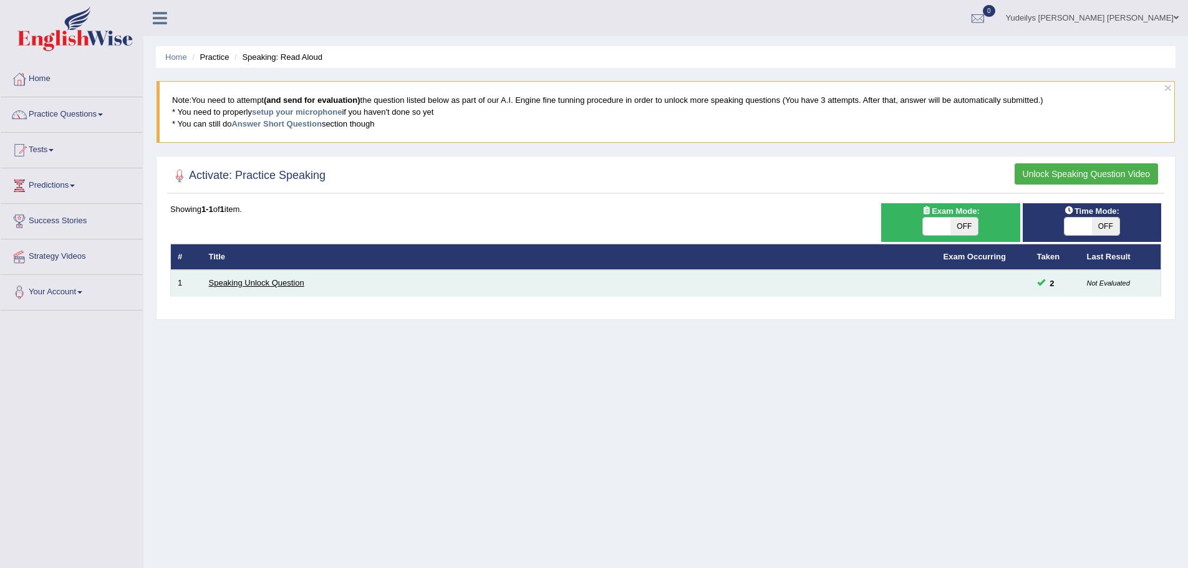
click at [257, 286] on link "Speaking Unlock Question" at bounding box center [256, 282] width 95 height 9
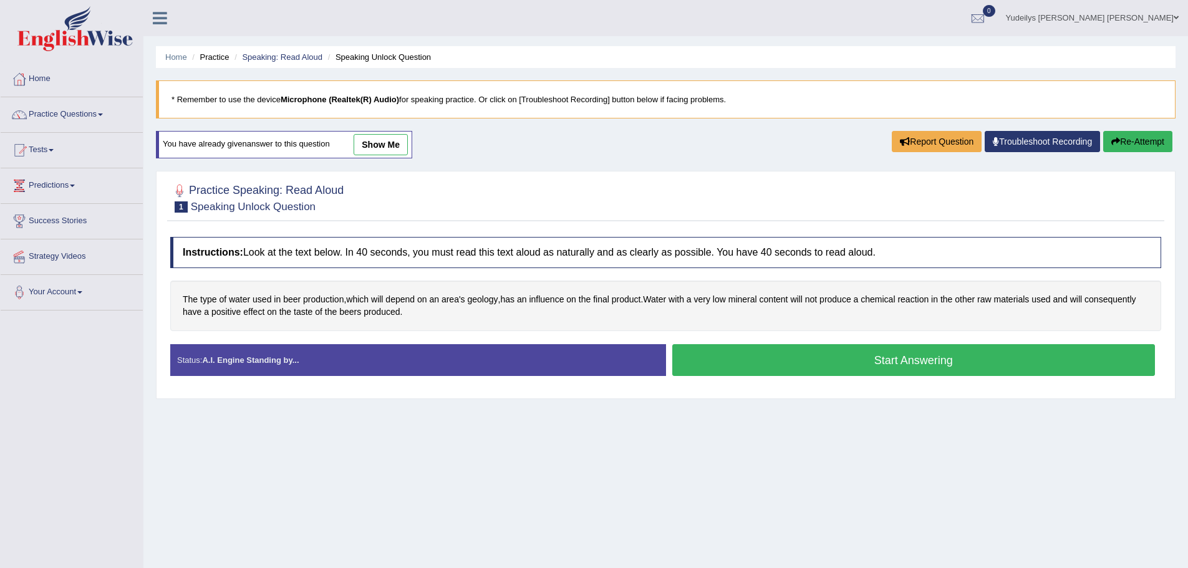
click at [859, 359] on button "Start Answering" at bounding box center [913, 360] width 483 height 32
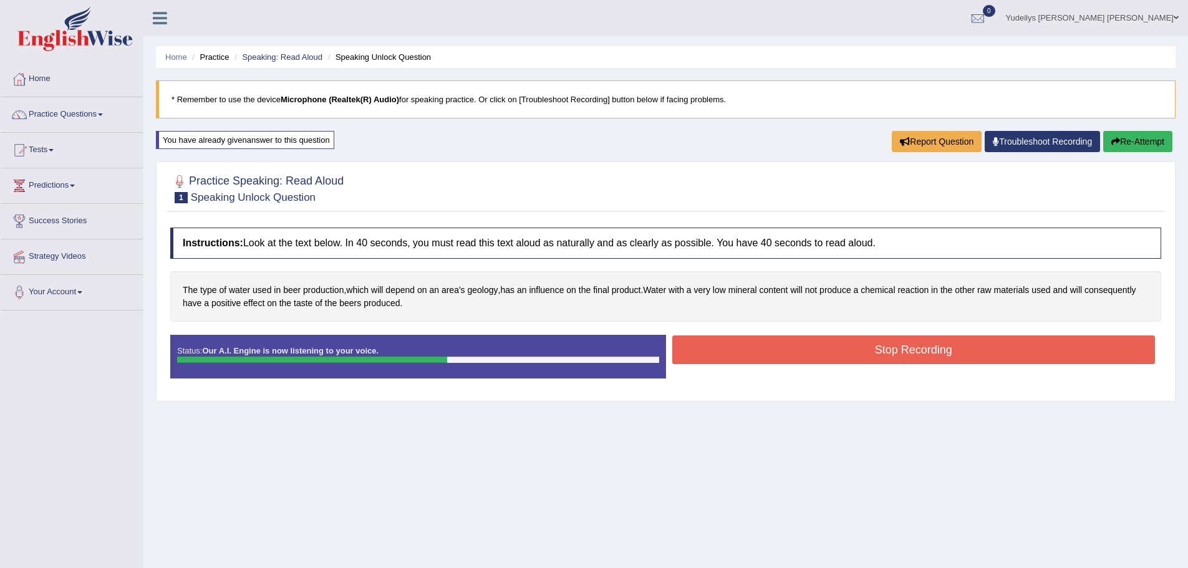
click at [735, 352] on button "Stop Recording" at bounding box center [913, 349] width 483 height 29
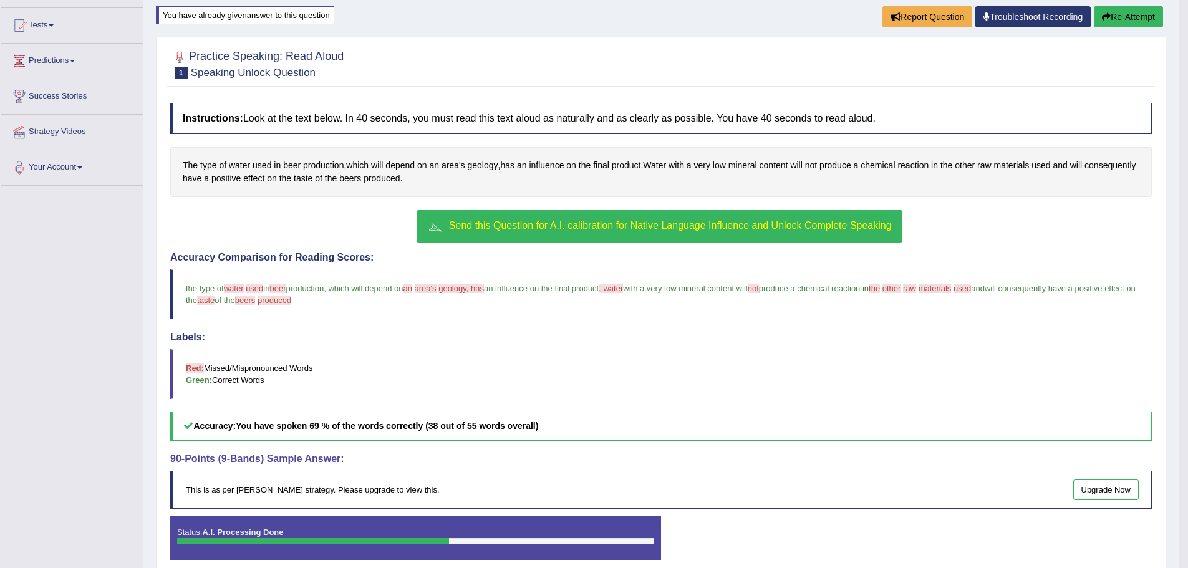
scroll to position [180, 0]
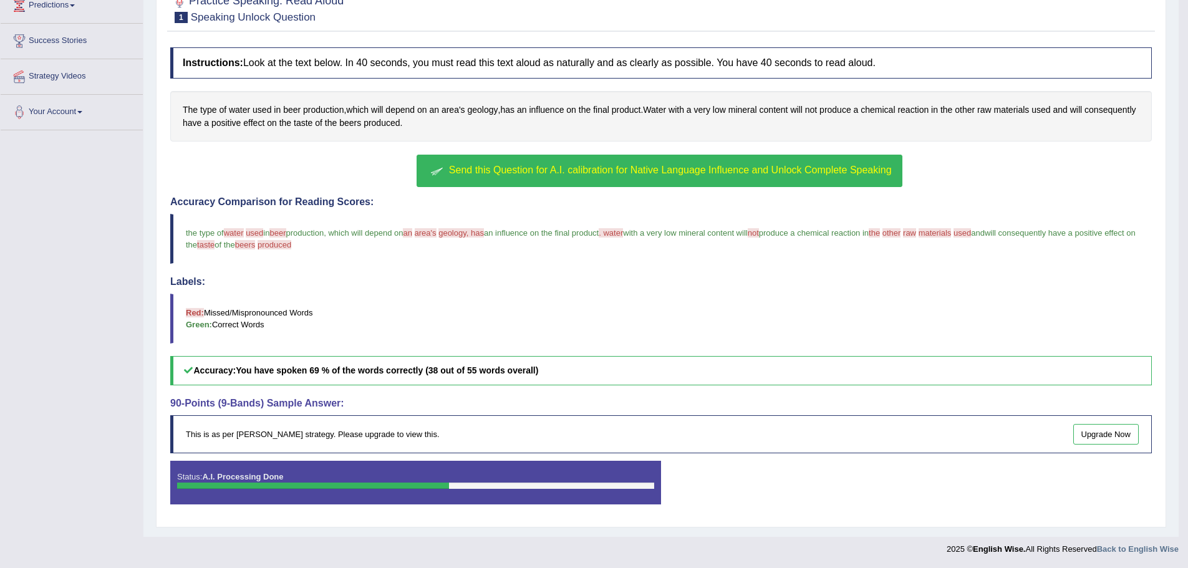
click at [604, 170] on span "Send this Question for A.I. calibration for Native Language Influence and Unloc…" at bounding box center [670, 170] width 443 height 11
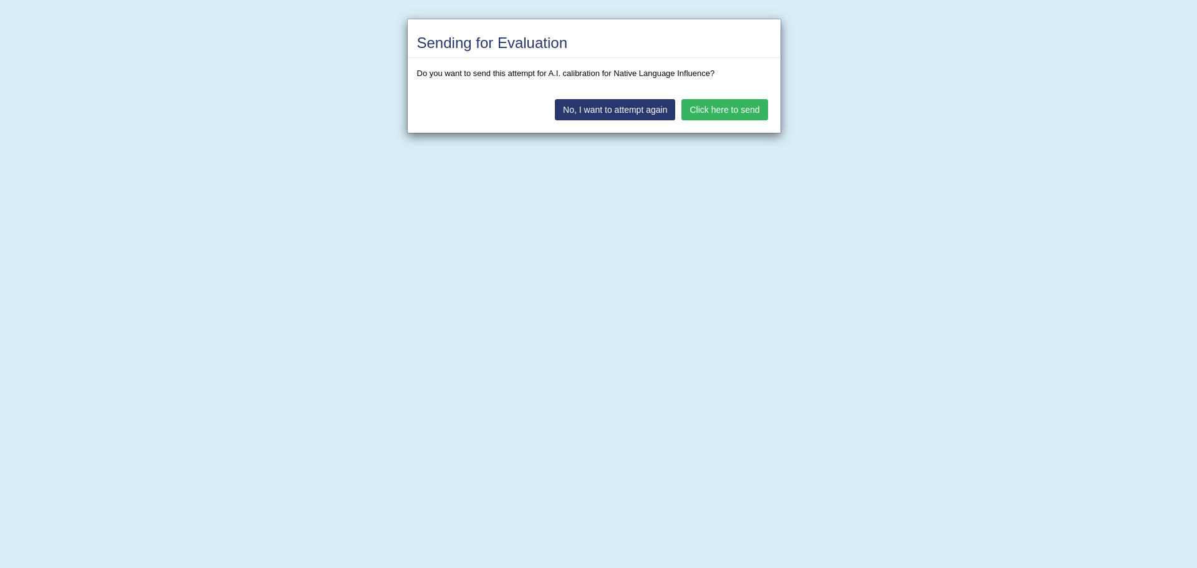
click at [739, 108] on button "Click here to send" at bounding box center [725, 109] width 86 height 21
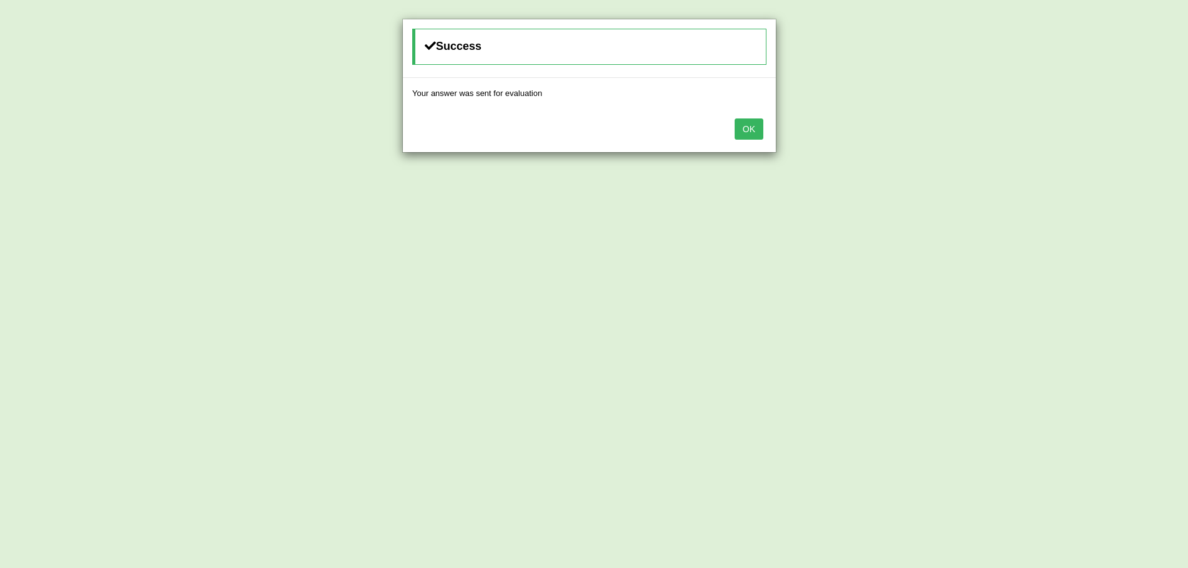
click at [747, 122] on button "OK" at bounding box center [749, 128] width 29 height 21
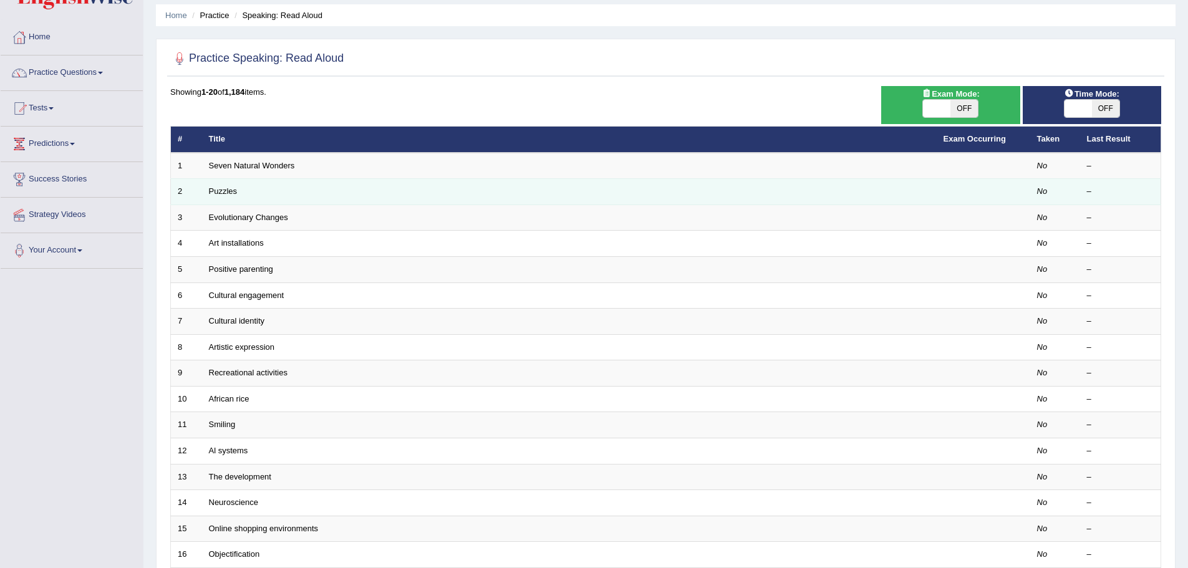
scroll to position [62, 0]
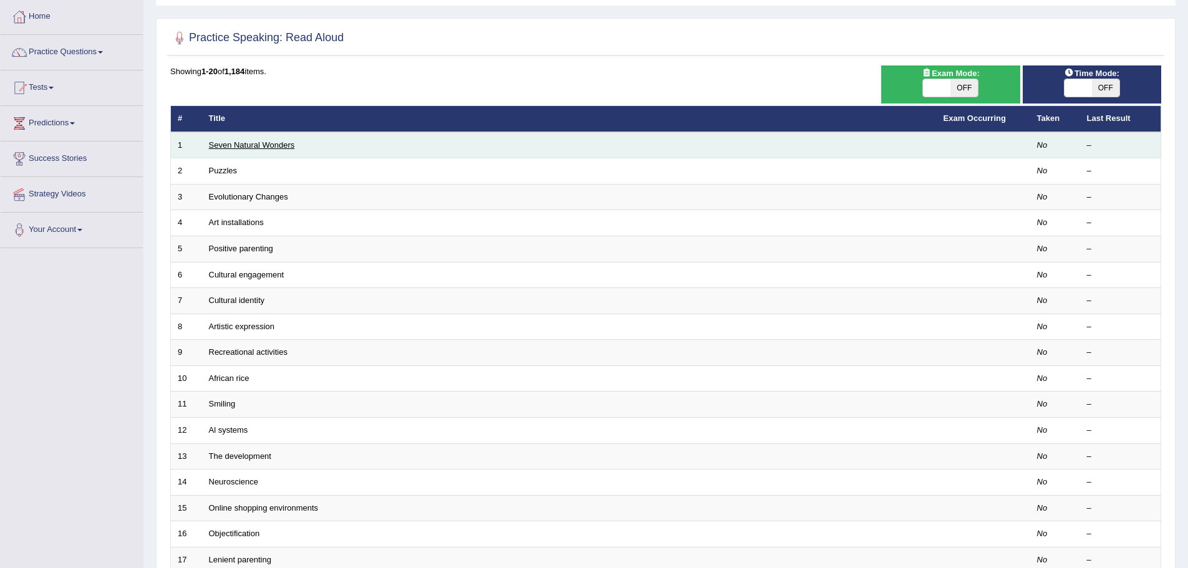
click at [237, 144] on link "Seven Natural Wonders" at bounding box center [252, 144] width 86 height 9
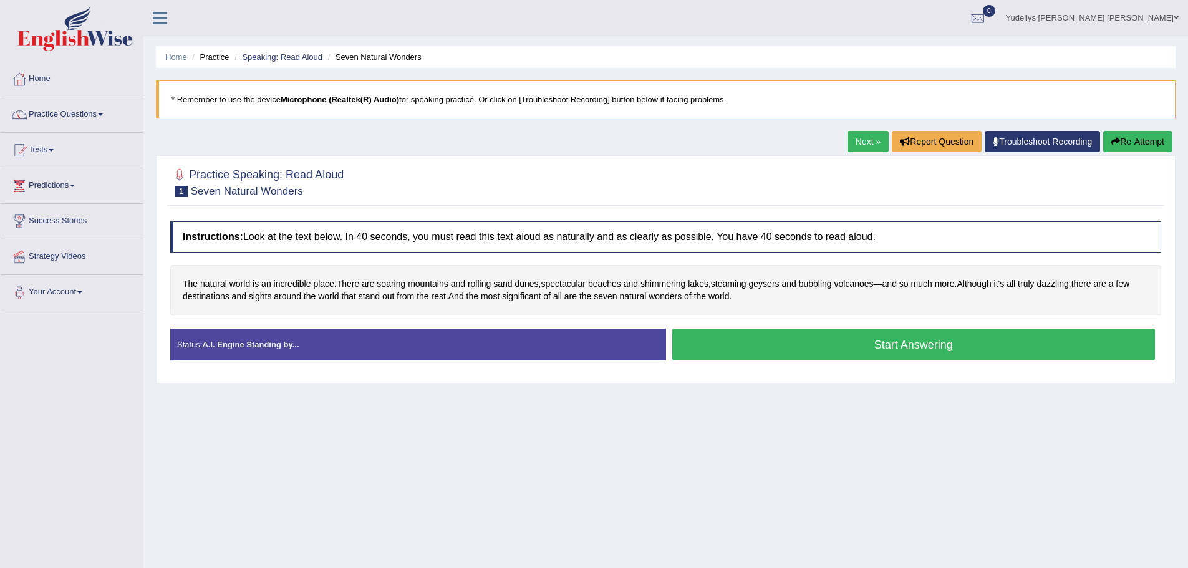
click at [777, 351] on button "Start Answering" at bounding box center [913, 345] width 483 height 32
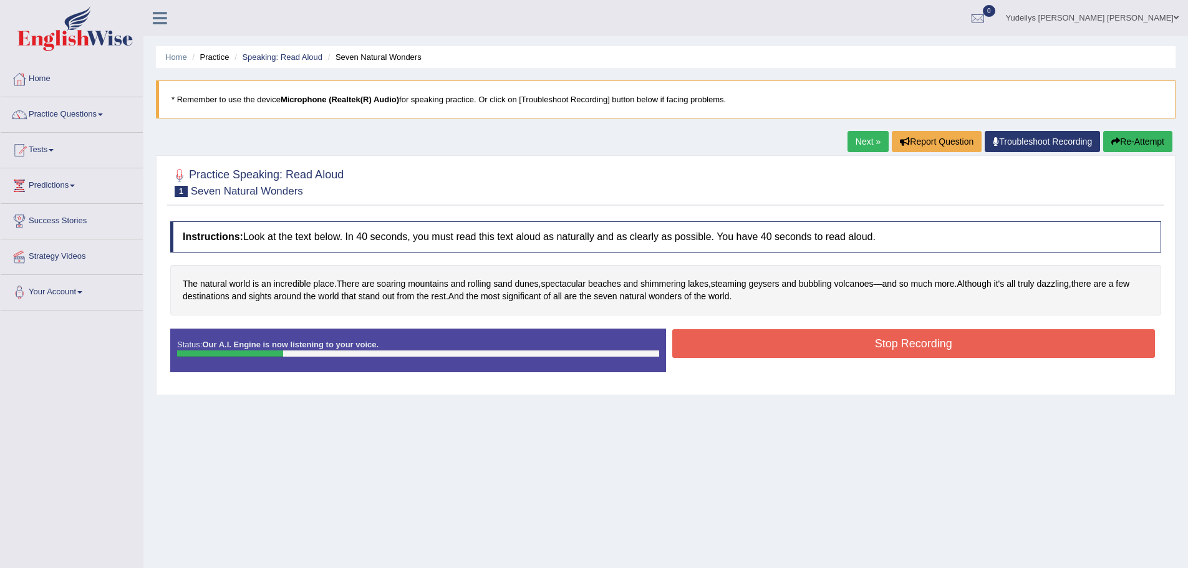
click at [1124, 142] on button "Re-Attempt" at bounding box center [1137, 141] width 69 height 21
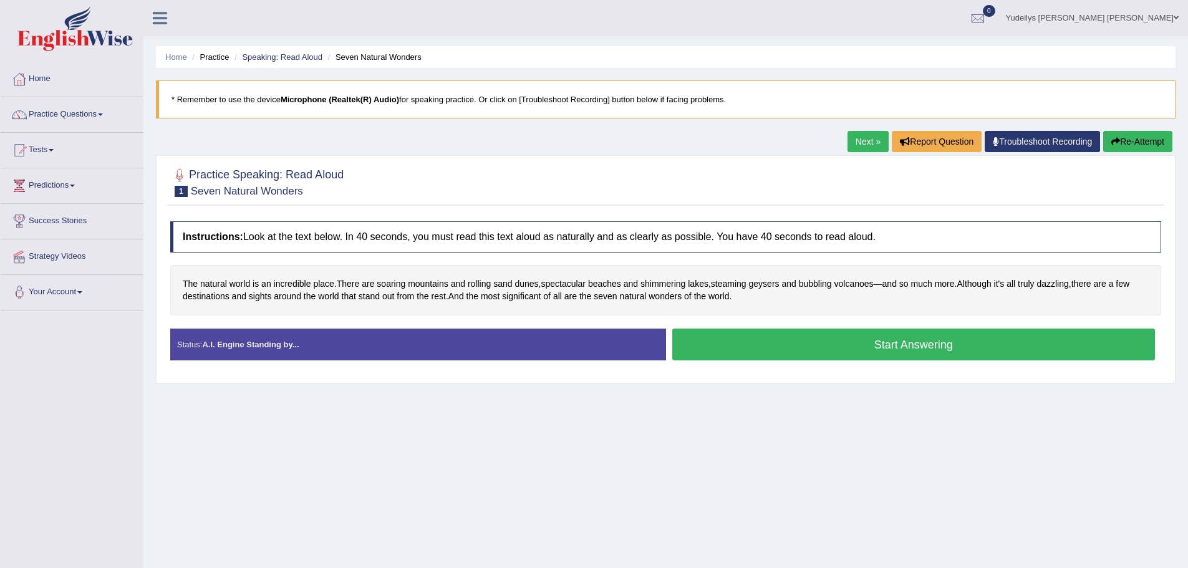
click at [819, 346] on button "Start Answering" at bounding box center [913, 345] width 483 height 32
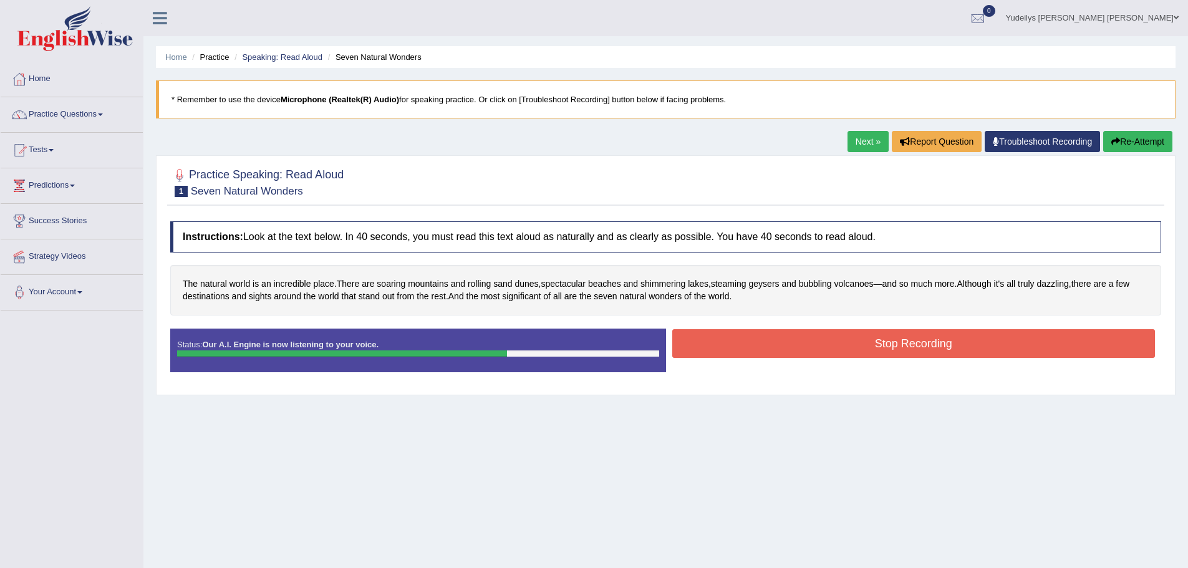
click at [900, 341] on button "Stop Recording" at bounding box center [913, 343] width 483 height 29
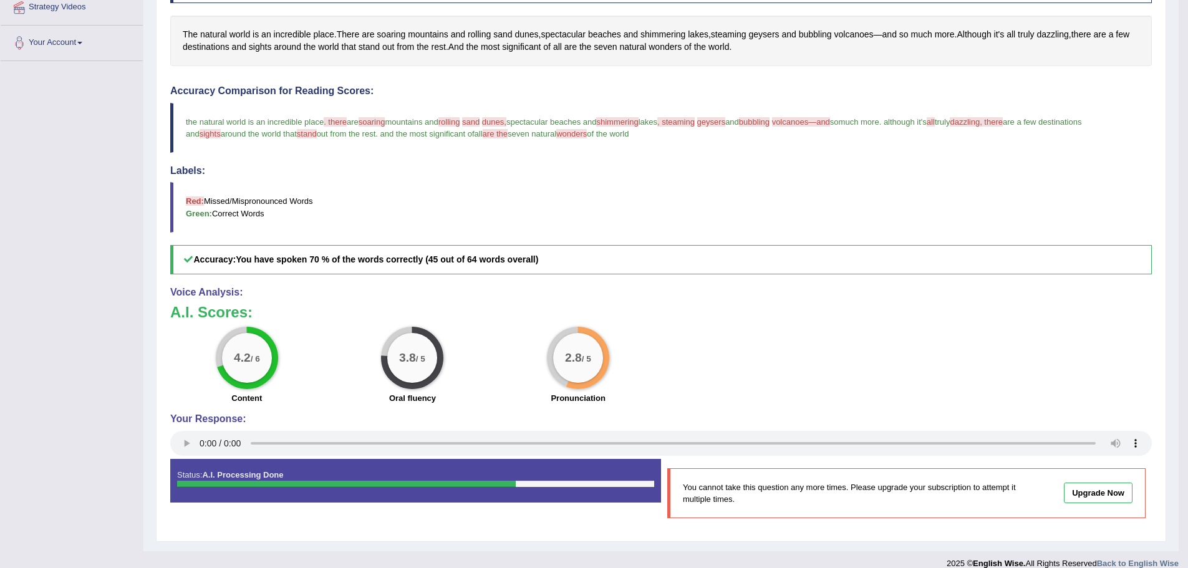
scroll to position [264, 0]
